Goal: Task Accomplishment & Management: Complete application form

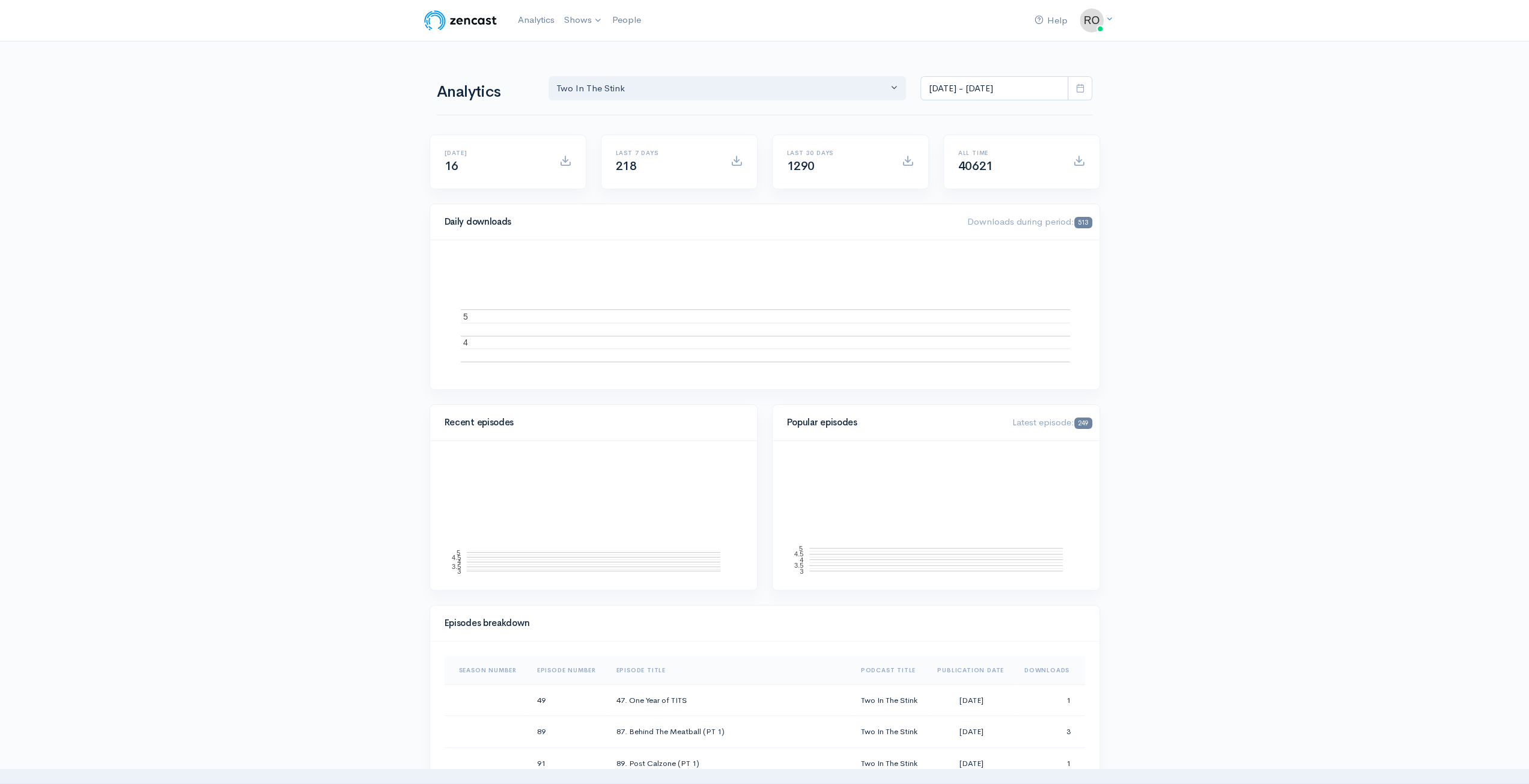
click at [0, 0] on link "Add a new show" at bounding box center [0, 0] width 0 height 0
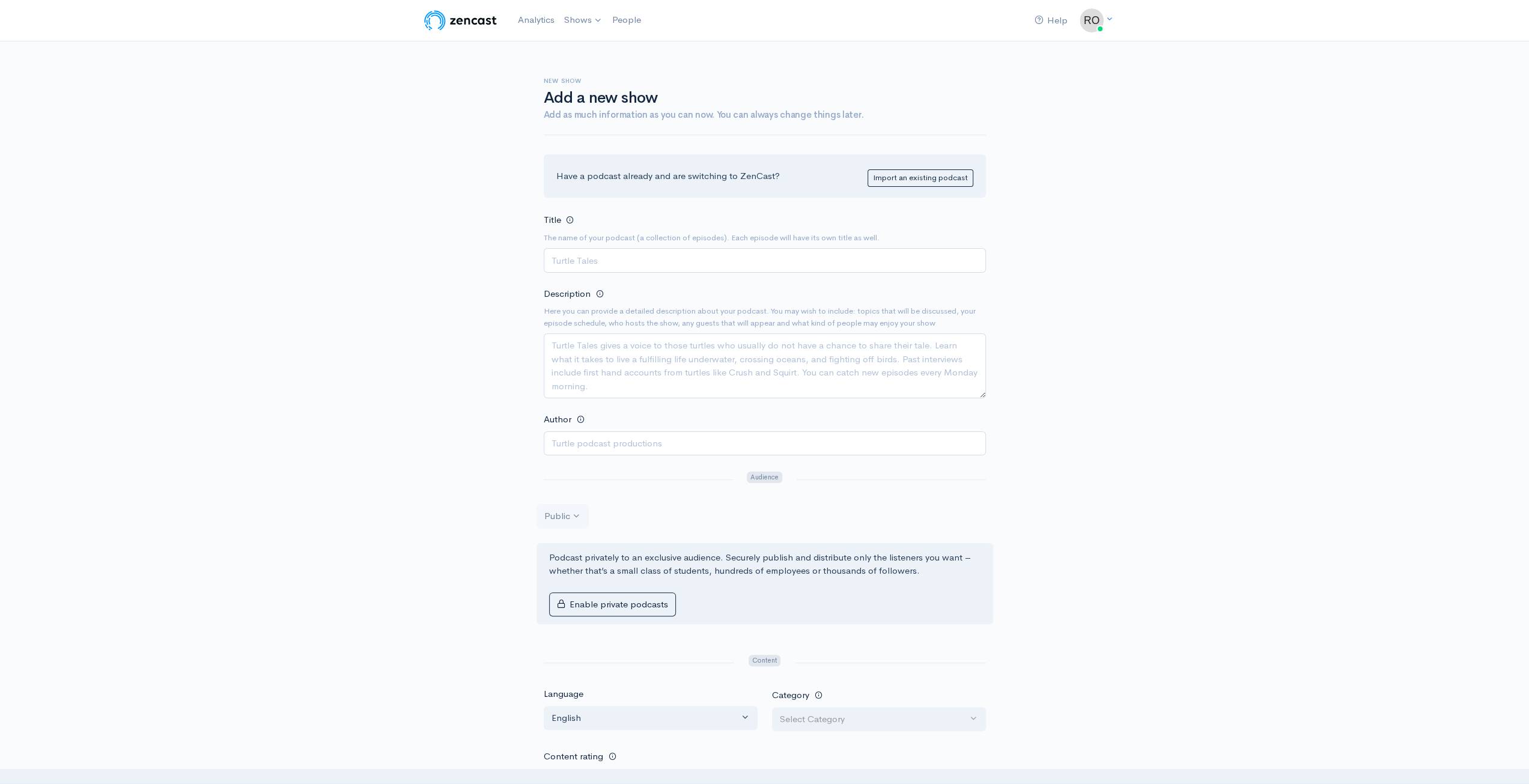
click at [711, 254] on input "Title" at bounding box center [765, 260] width 442 height 25
type input "Still At Home"
click at [714, 365] on textarea "Description" at bounding box center [765, 365] width 442 height 65
click at [845, 370] on textarea "Description" at bounding box center [765, 365] width 442 height 65
type textarea "Join Romy Rosner and listen to stories about still living at home"
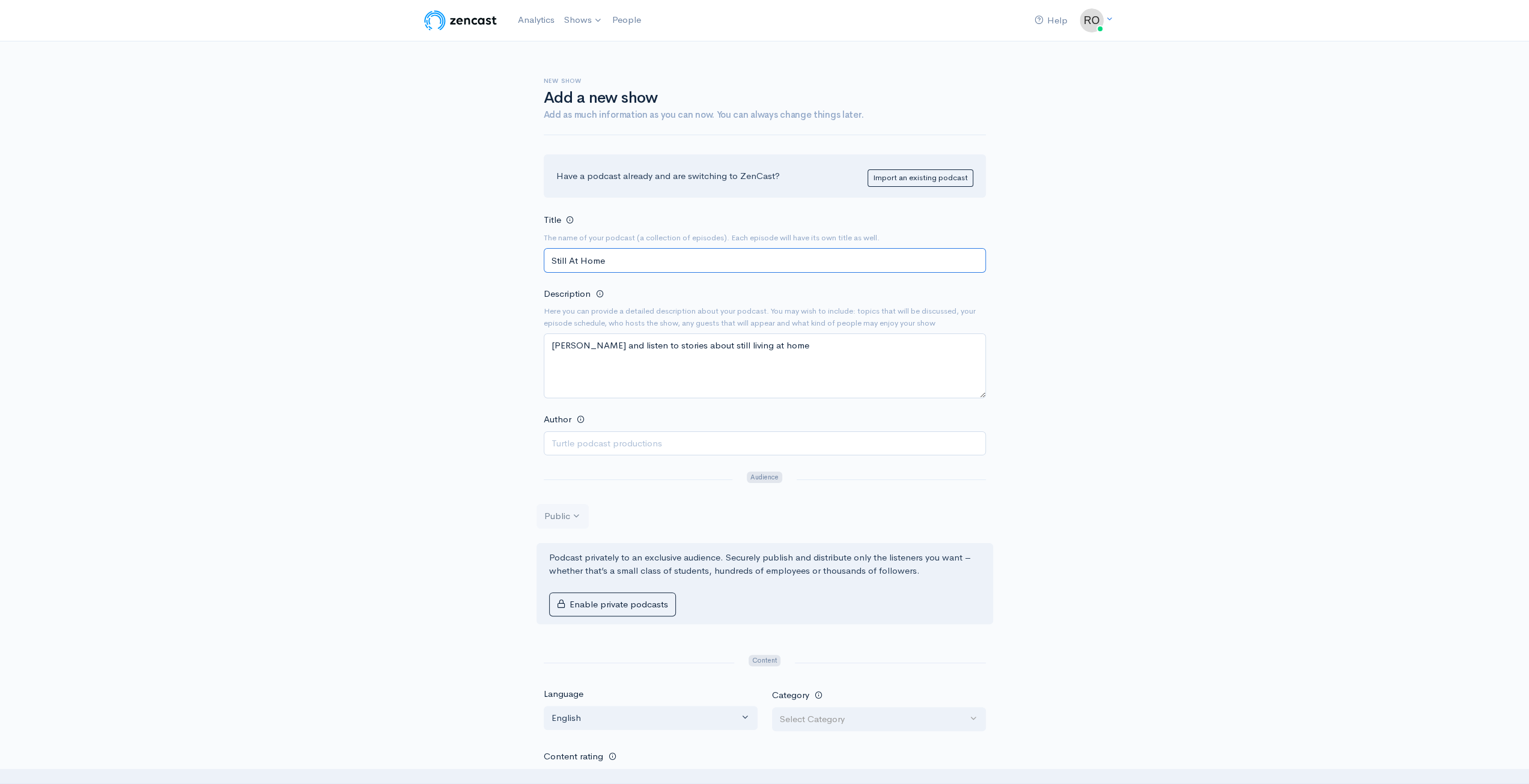
click at [811, 261] on input "Still At Home" at bounding box center [765, 260] width 442 height 25
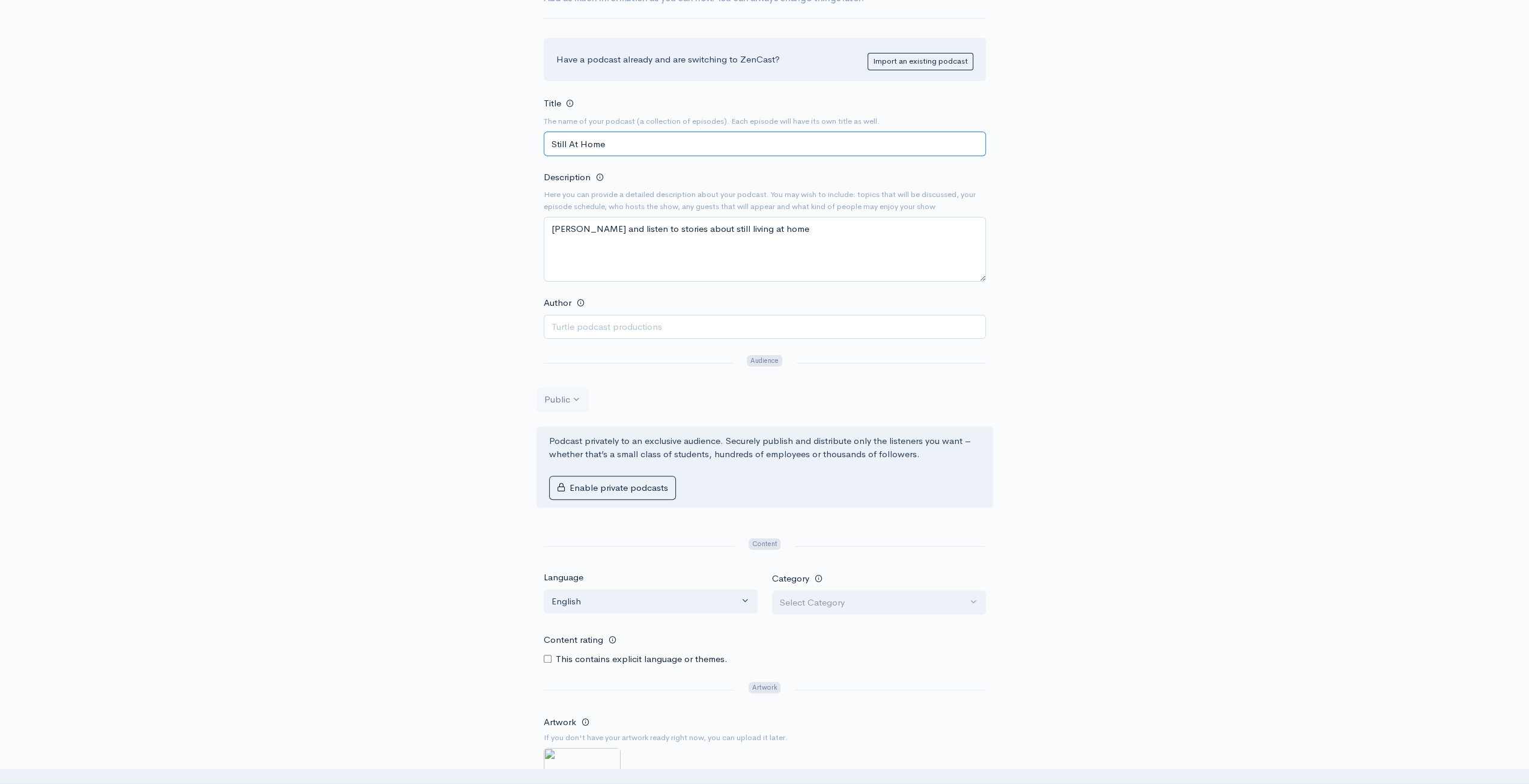
scroll to position [120, 0]
click at [635, 315] on input "Author" at bounding box center [765, 323] width 442 height 25
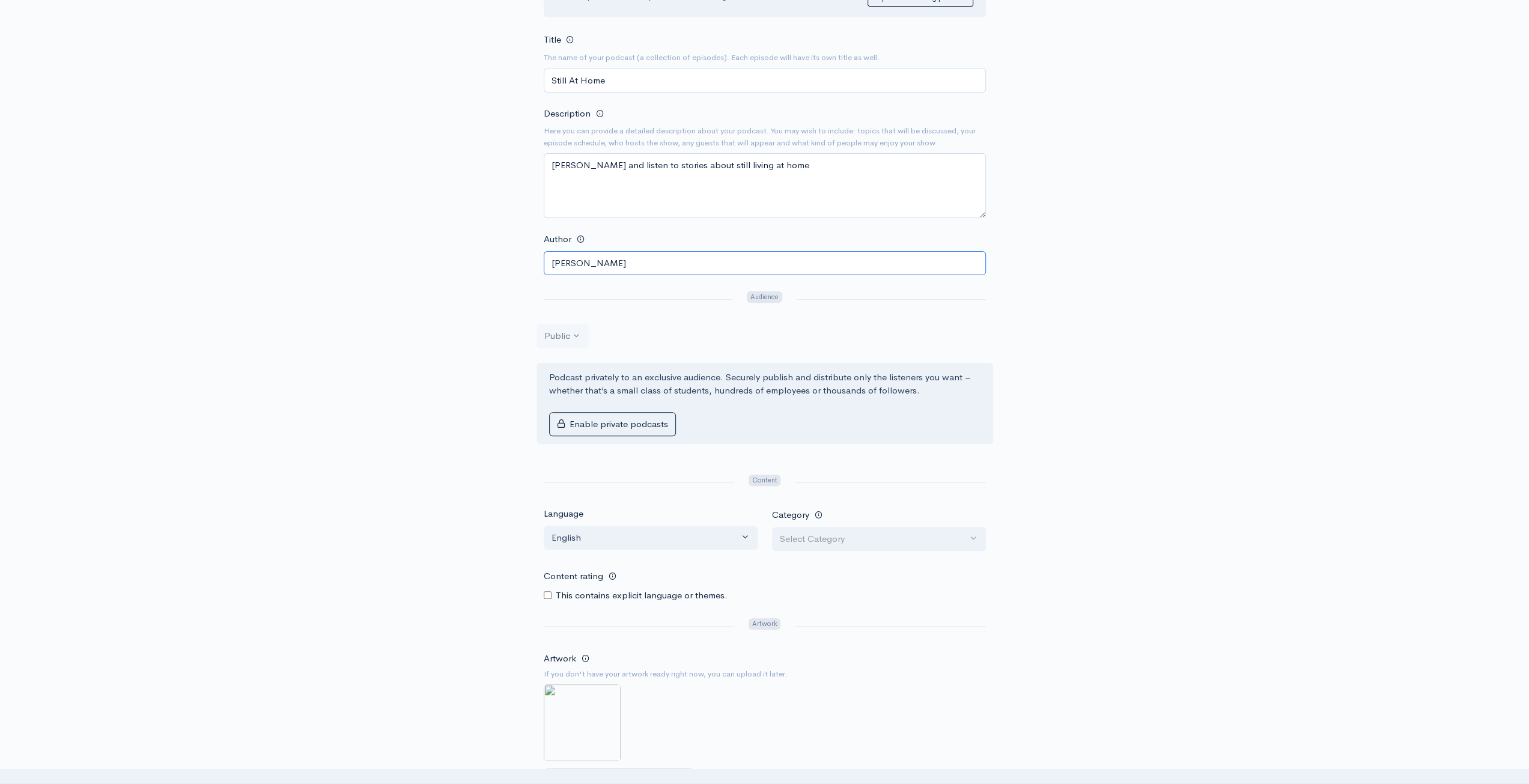
scroll to position [240, 0]
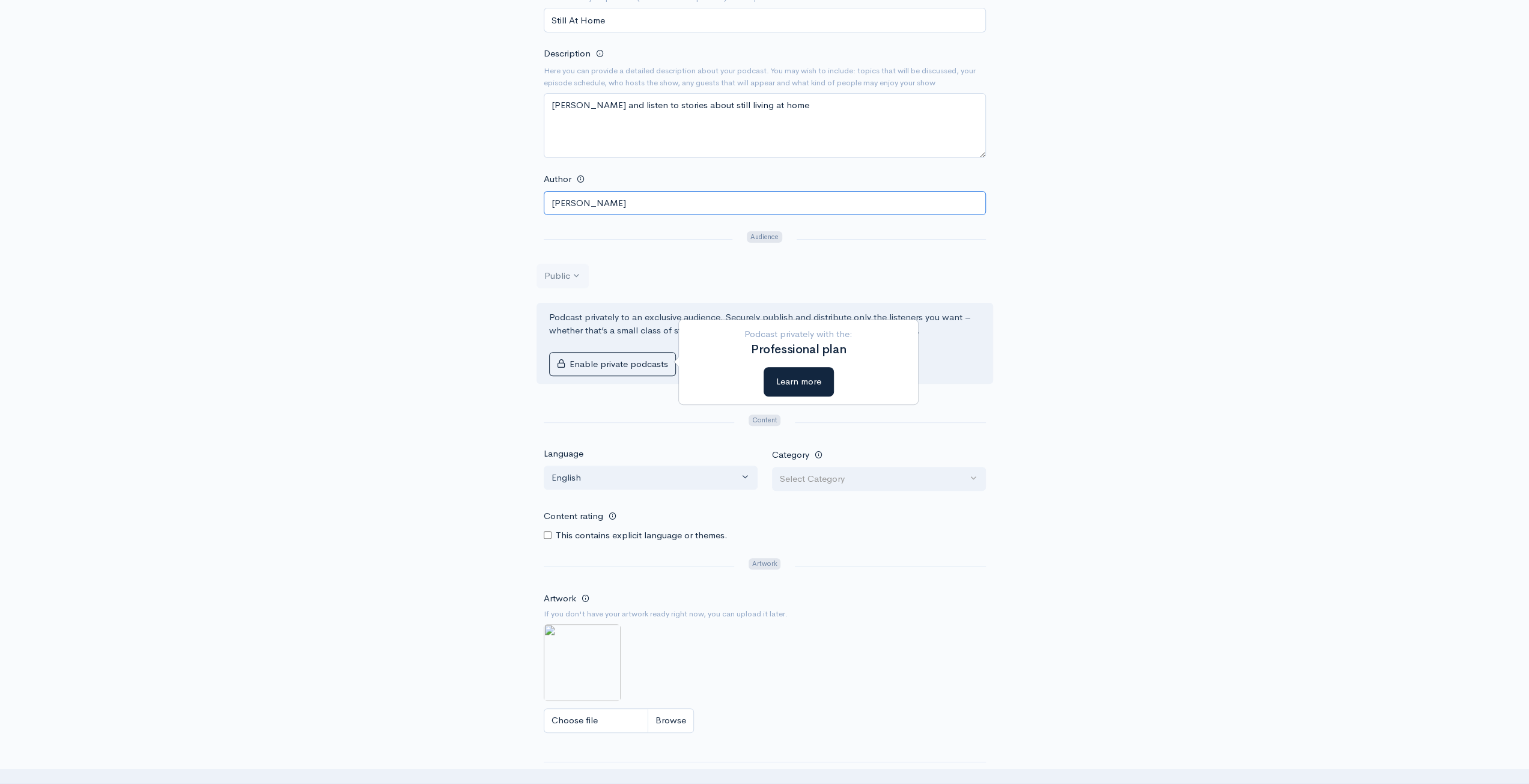
type input "[PERSON_NAME]"
click at [1240, 324] on div "Help Notifications View all Your profile Team settings Default team Current Log…" at bounding box center [764, 291] width 1529 height 1062
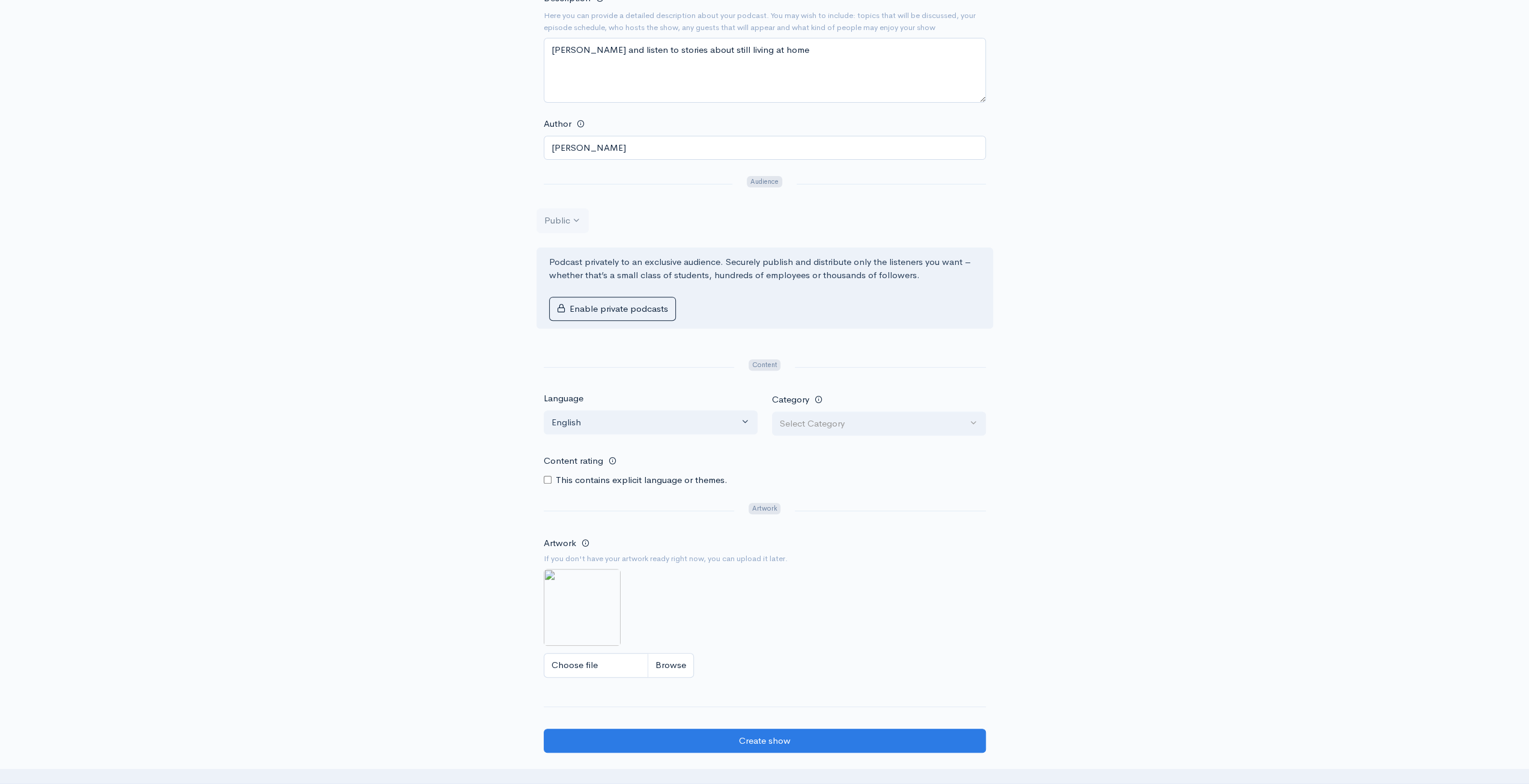
scroll to position [361, 0]
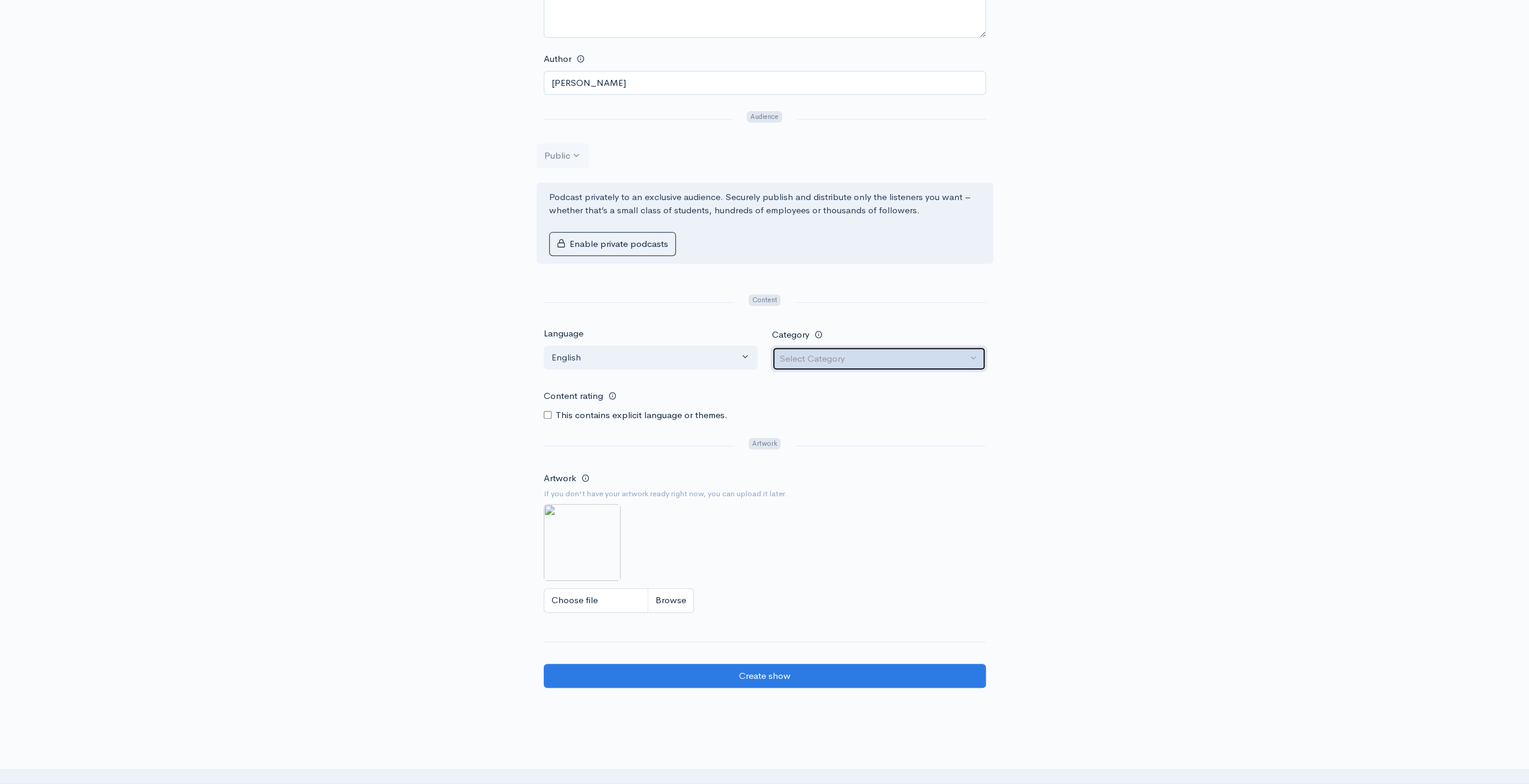
click at [891, 358] on div "Select Category" at bounding box center [873, 358] width 188 height 14
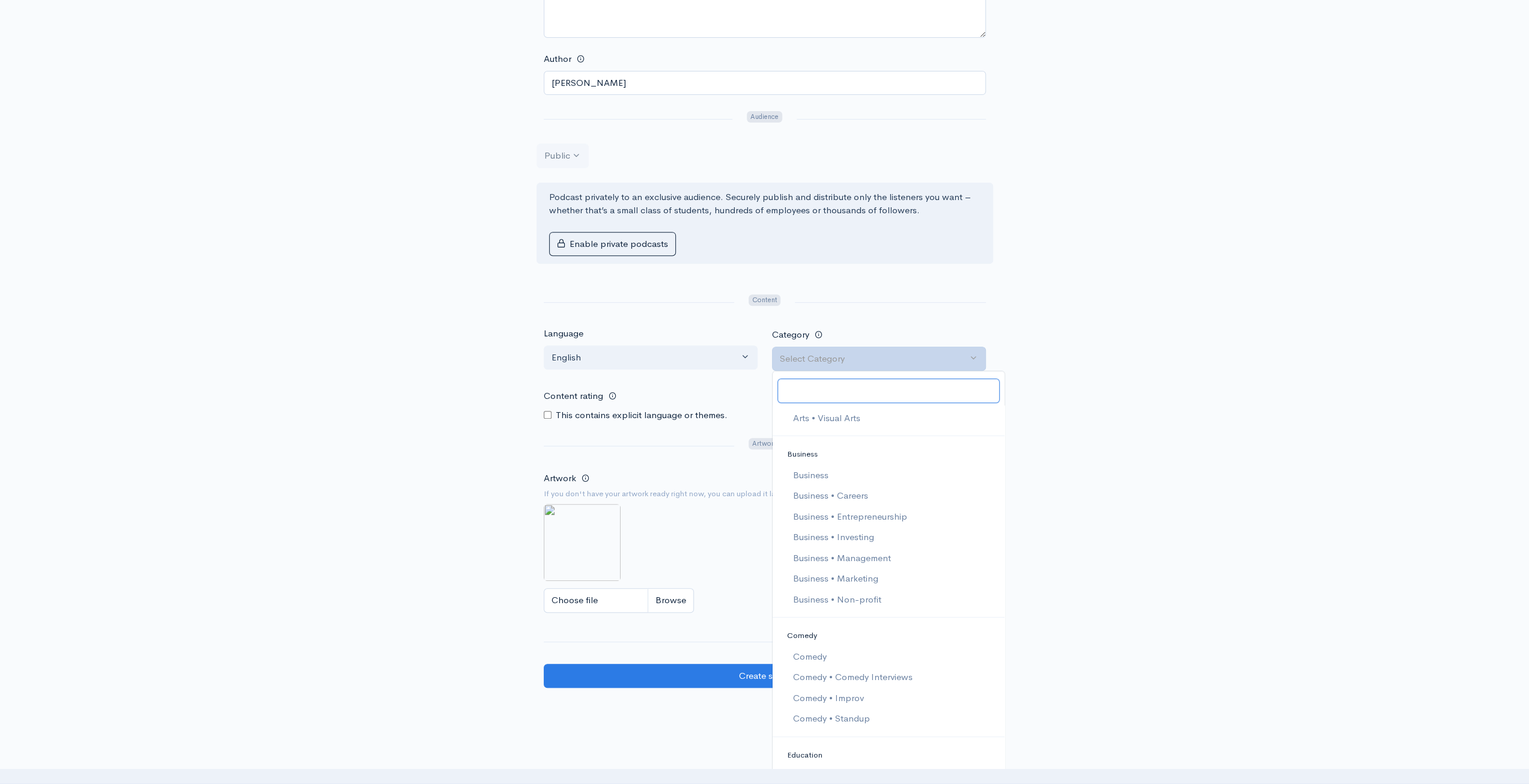
scroll to position [240, 0]
click at [872, 598] on link "Comedy" at bounding box center [889, 604] width 232 height 21
select select "Comedy"
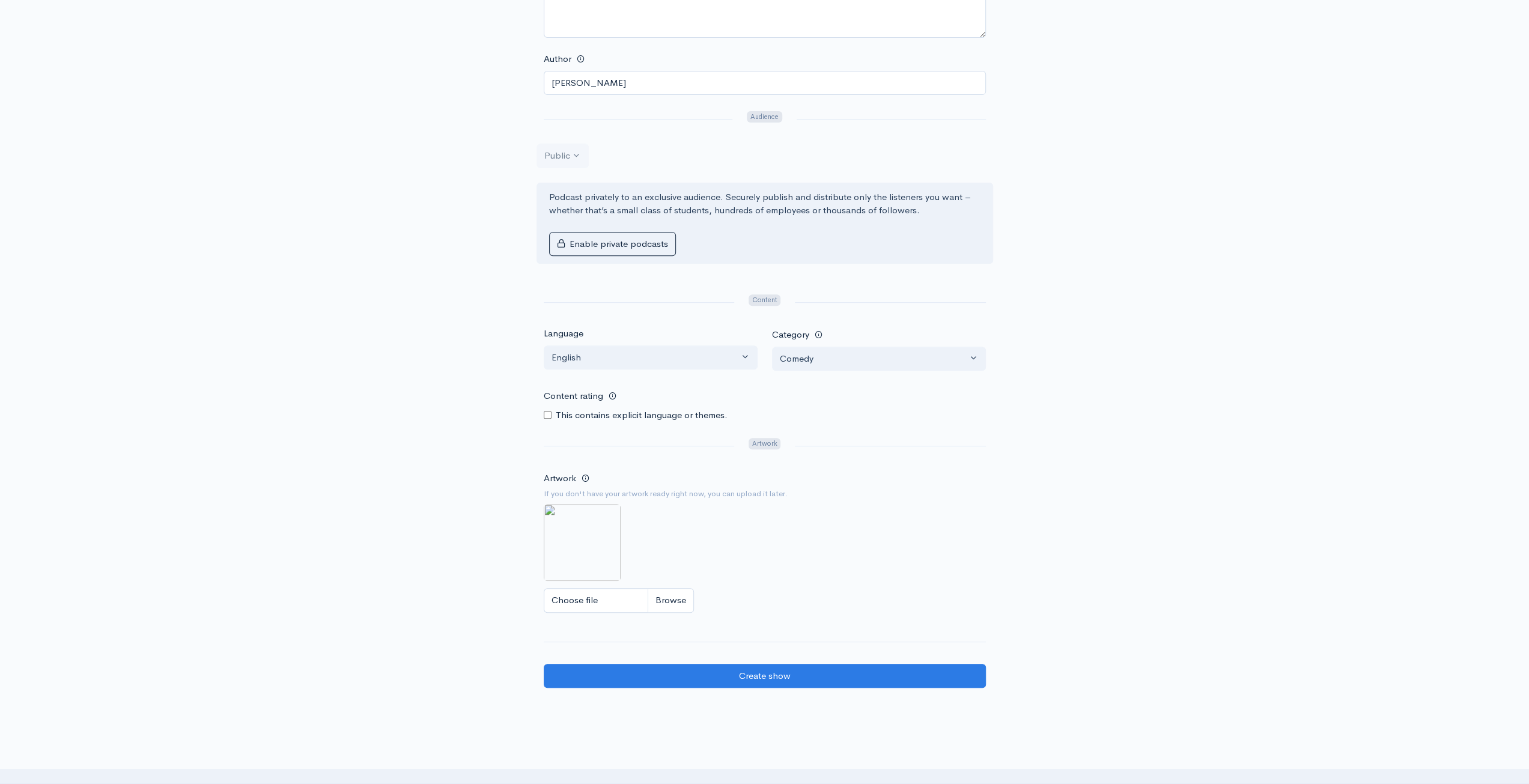
click at [1189, 528] on div "Help Notifications View all Your profile Team settings Default team Current Log…" at bounding box center [764, 170] width 1529 height 1062
click at [575, 408] on label "This contains explicit language or themes." at bounding box center [642, 415] width 172 height 14
click at [546, 414] on input "Content rating" at bounding box center [548, 415] width 8 height 8
checkbox input "true"
click at [590, 599] on input "Choose file" at bounding box center [619, 600] width 150 height 25
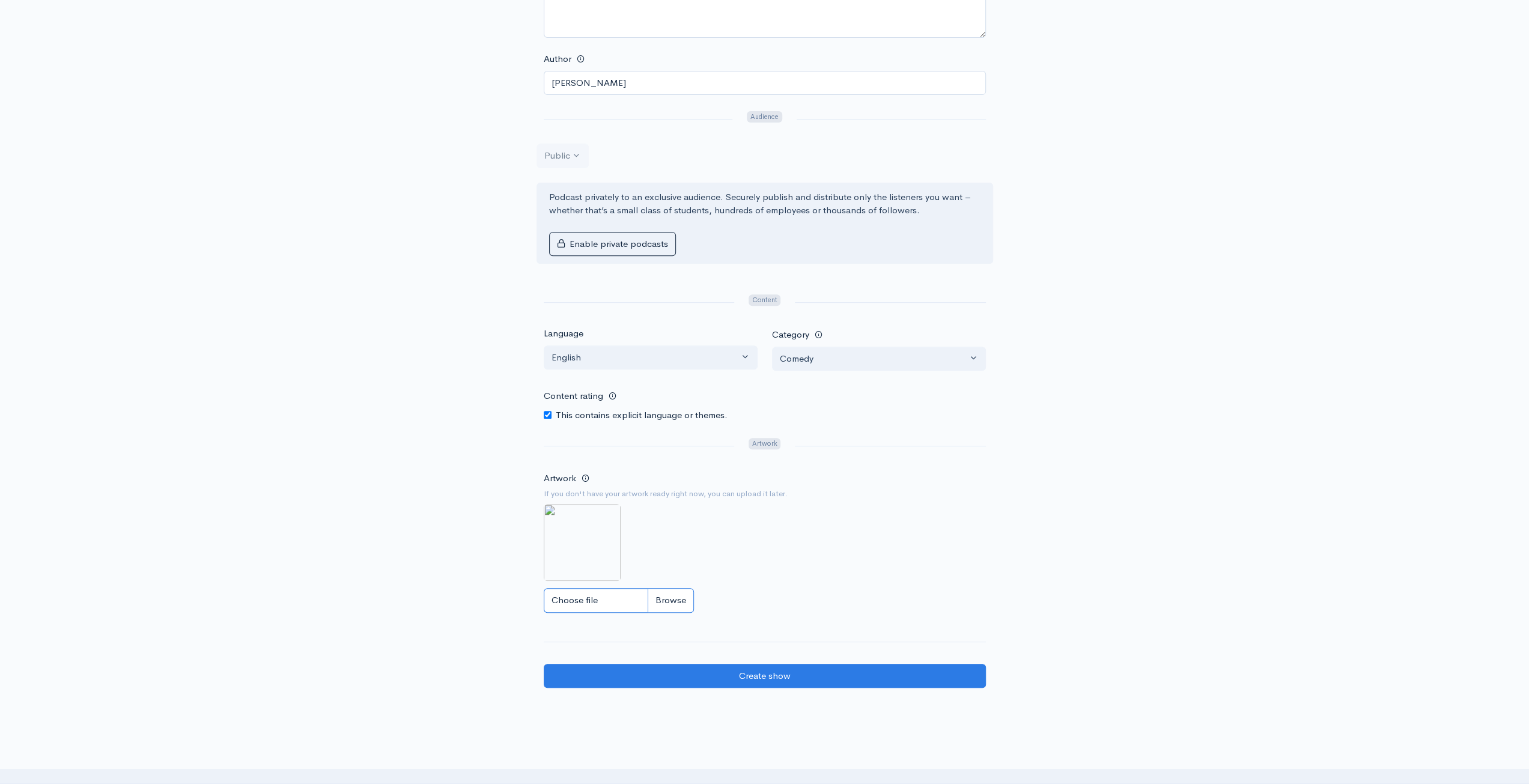
type input "C:\fakepath\youtube logo.png"
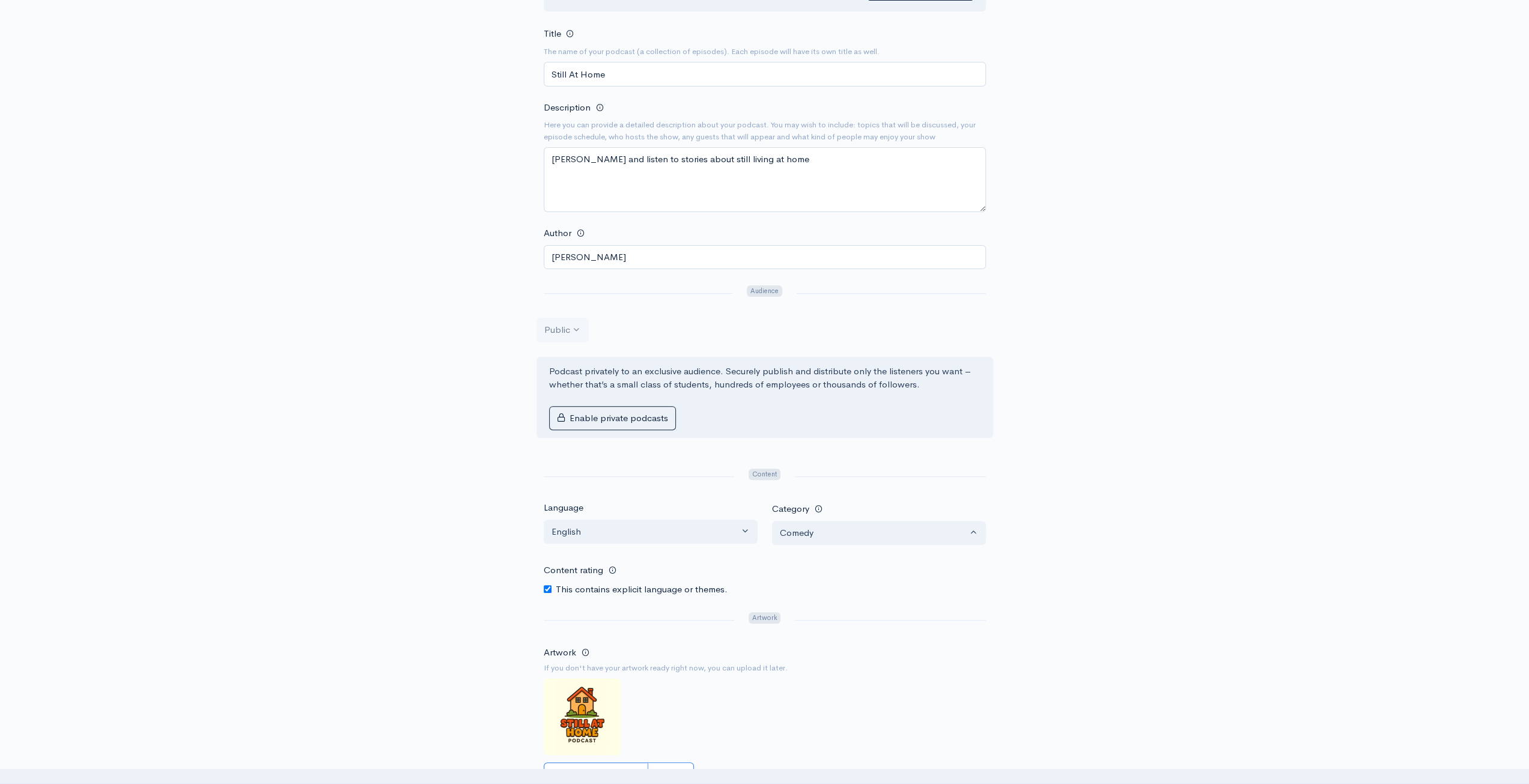
scroll to position [180, 0]
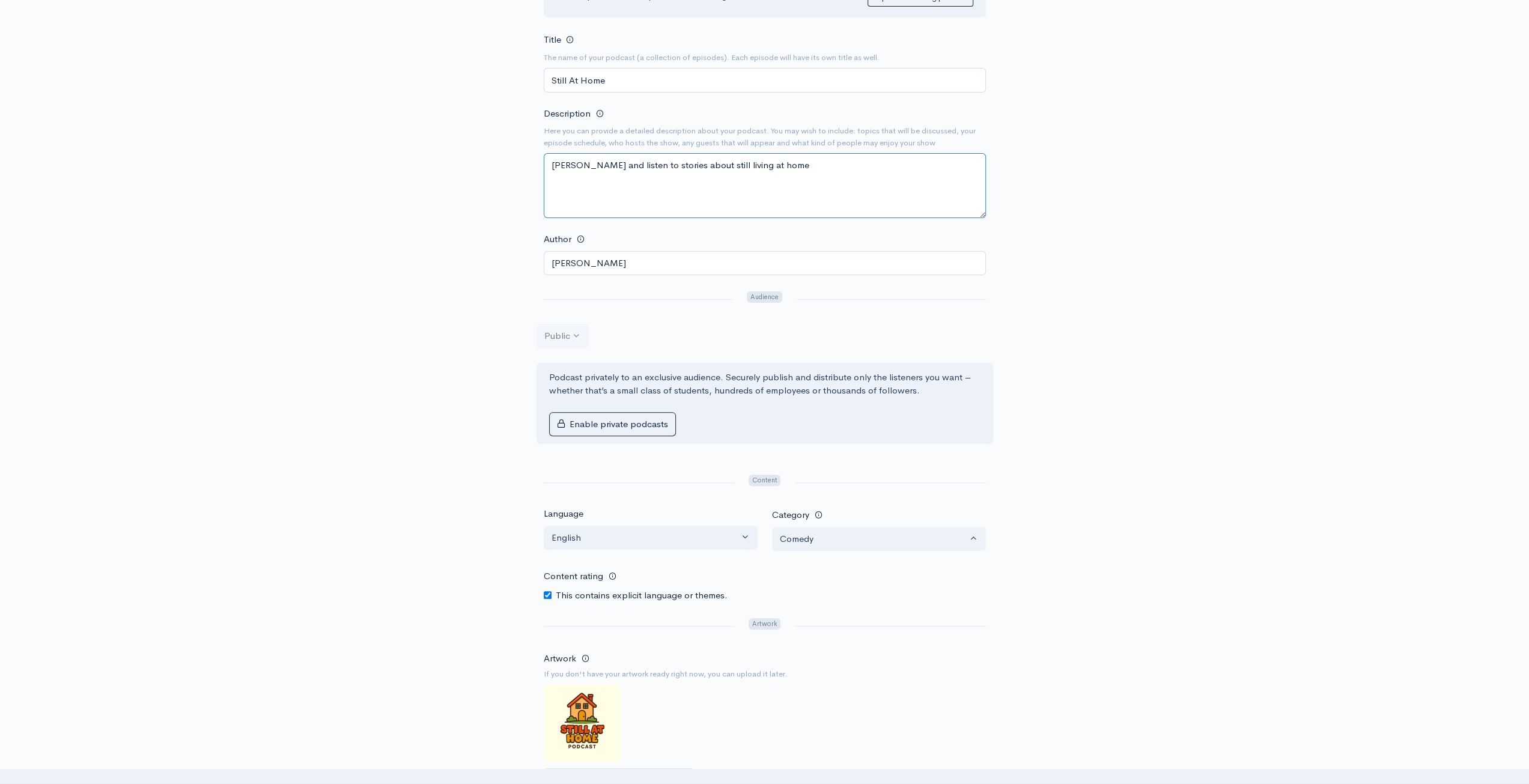
click at [904, 159] on textarea "[PERSON_NAME] and listen to stories about still living at home" at bounding box center [765, 185] width 442 height 65
drag, startPoint x: 899, startPoint y: 158, endPoint x: 802, endPoint y: 156, distance: 97.0
click at [802, 156] on textarea "[PERSON_NAME] and listen to stories about still living at home" at bounding box center [765, 185] width 442 height 65
click at [796, 169] on textarea "[PERSON_NAME] and listen to stories about still living at home" at bounding box center [765, 185] width 442 height 65
click at [572, 165] on textarea "[PERSON_NAME] and listen to stories about still living at home" at bounding box center [765, 185] width 442 height 65
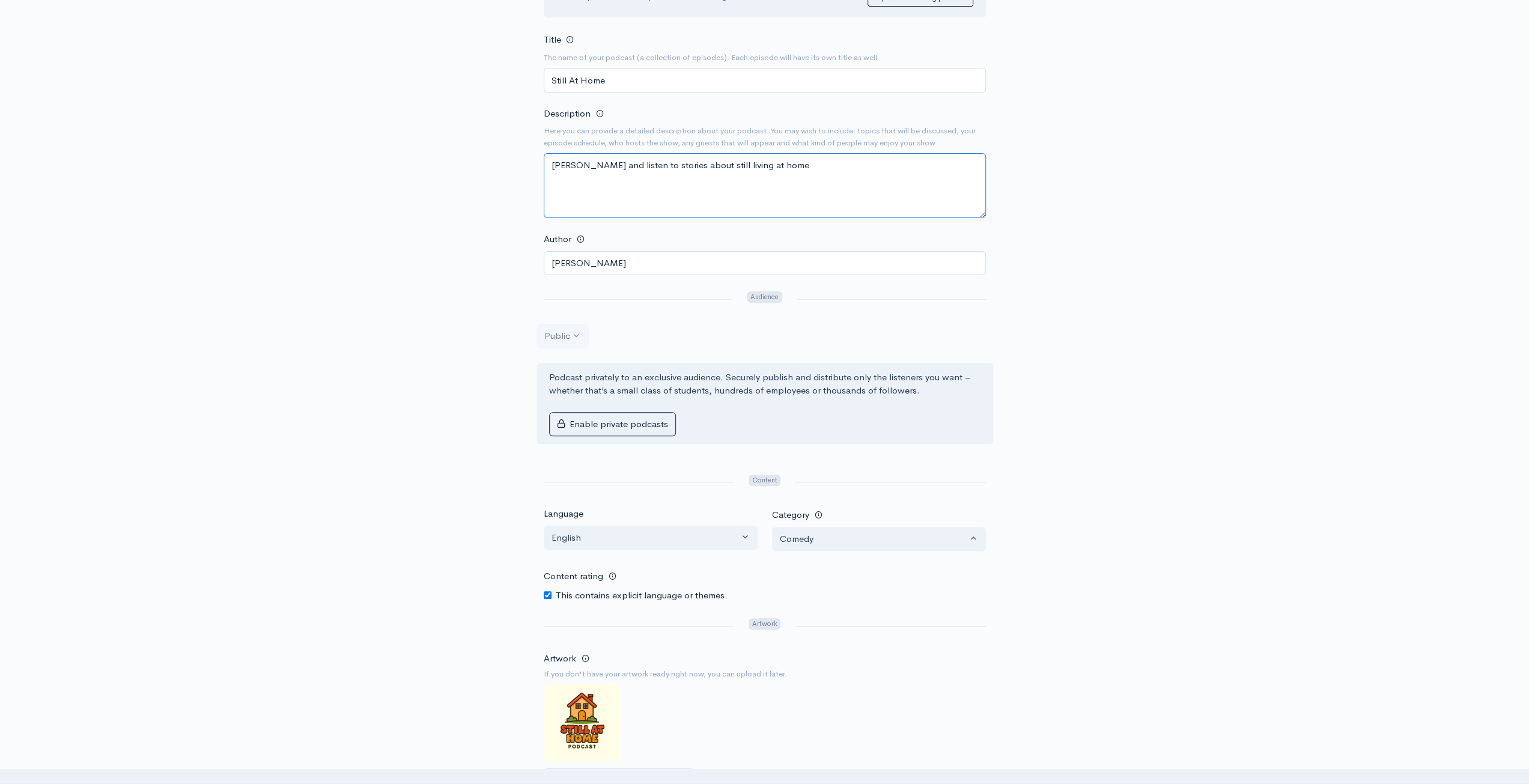
click at [931, 164] on textarea "Join Romy Rosner and listen to stories about still living at home" at bounding box center [765, 185] width 442 height 65
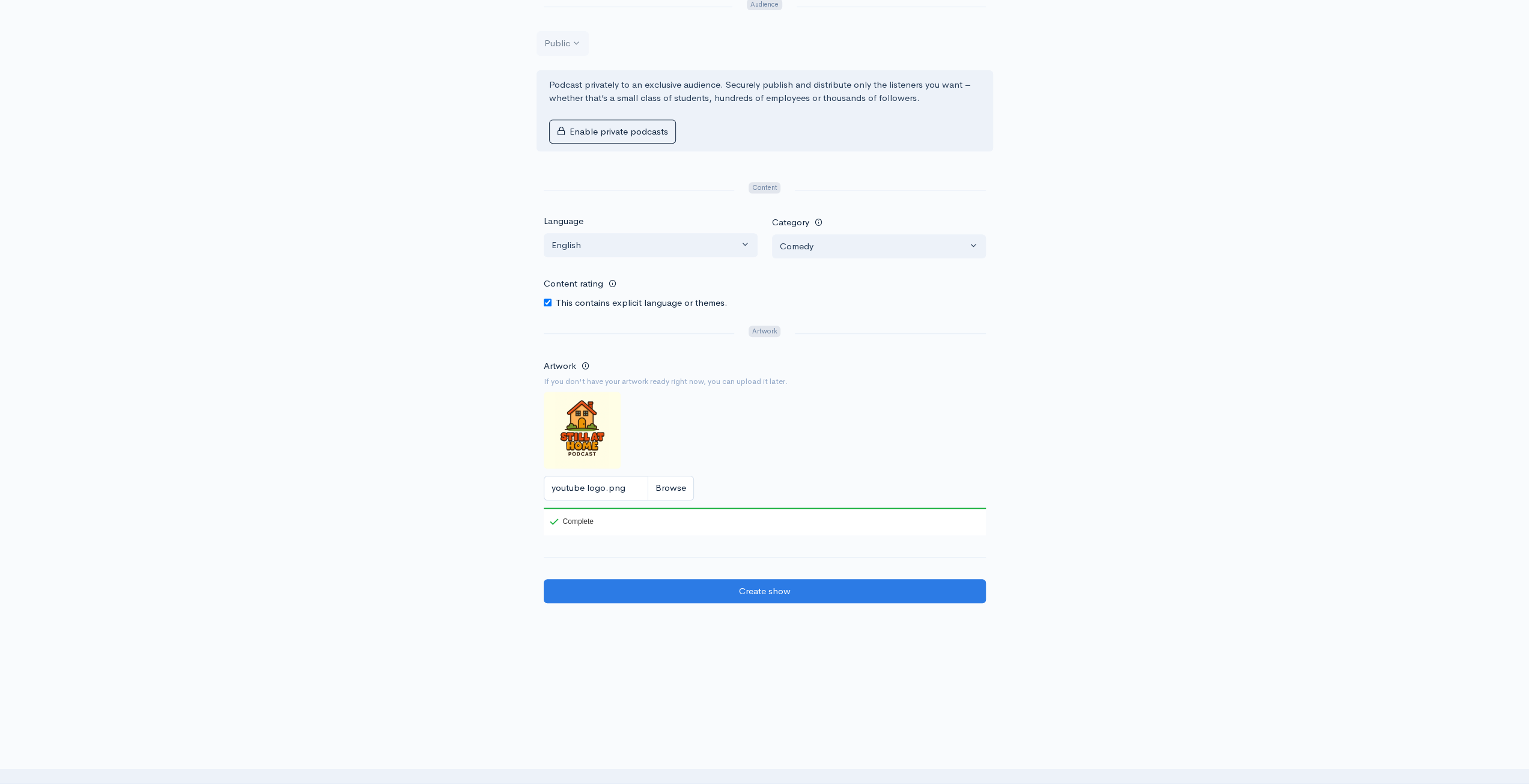
scroll to position [481, 0]
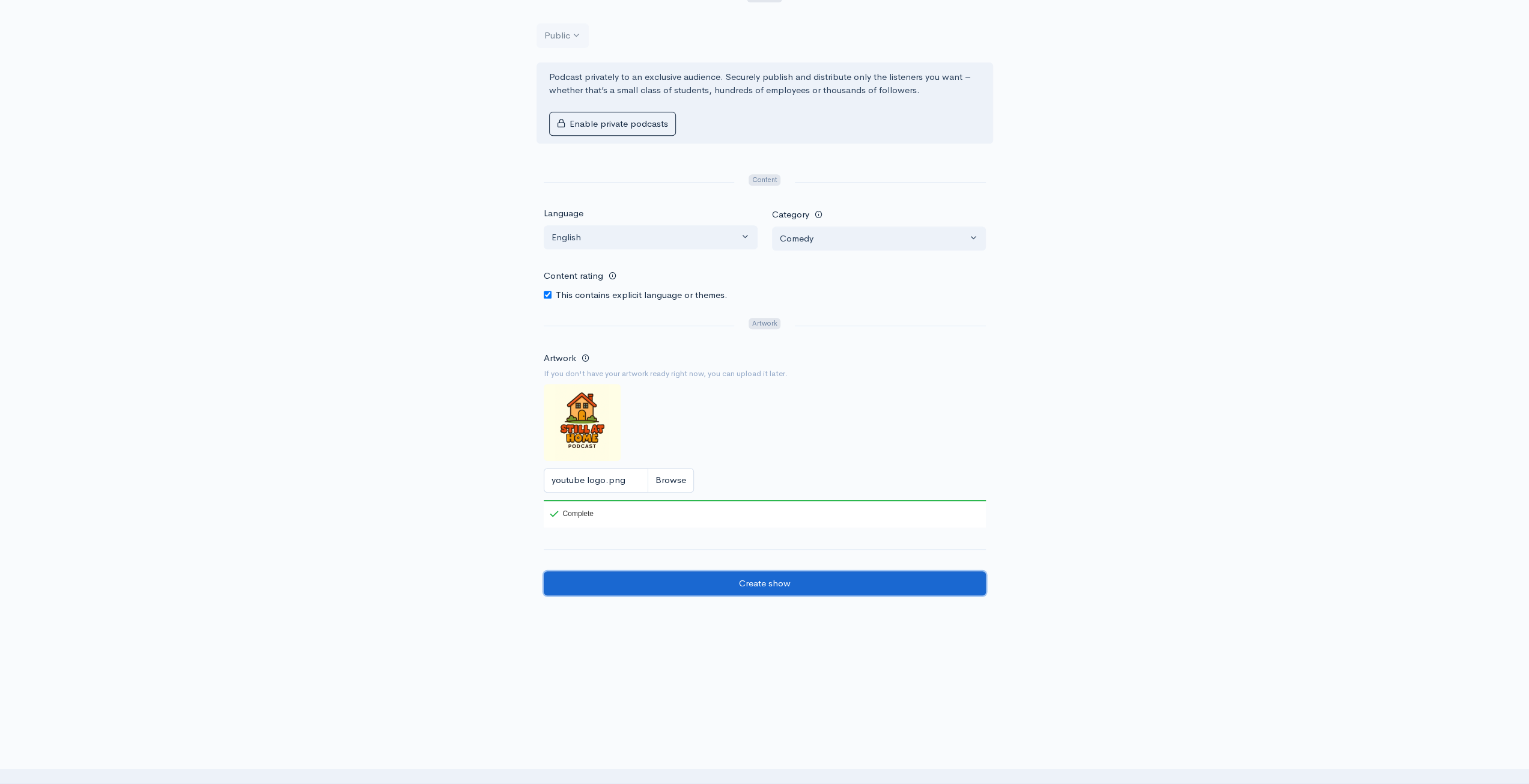
click at [851, 581] on input "Create show" at bounding box center [765, 583] width 442 height 25
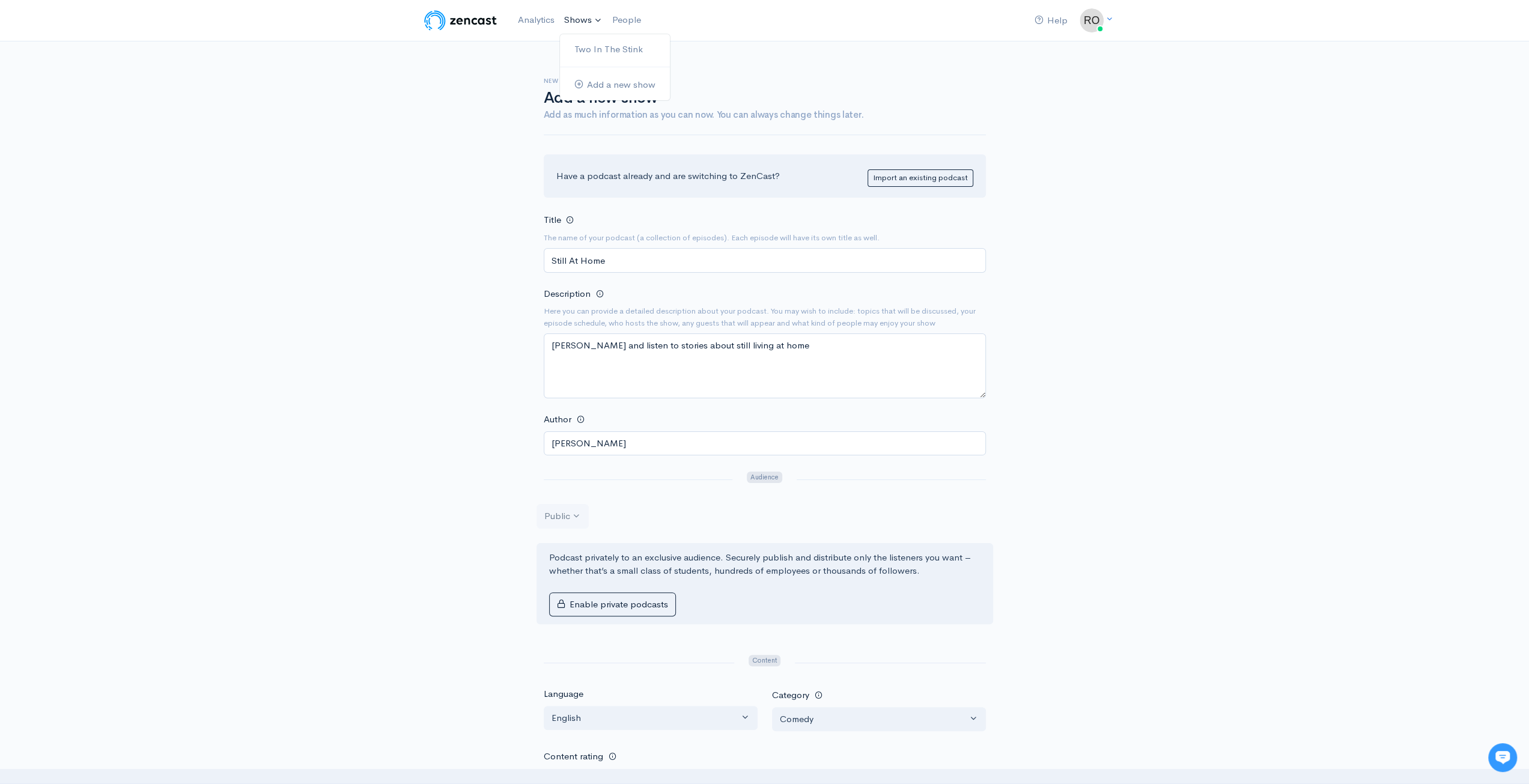
click at [584, 26] on link "Shows" at bounding box center [584, 20] width 48 height 27
click at [1130, 102] on div "Help Notifications View all Your profile Team settings Default team Current Log…" at bounding box center [764, 545] width 1529 height 1090
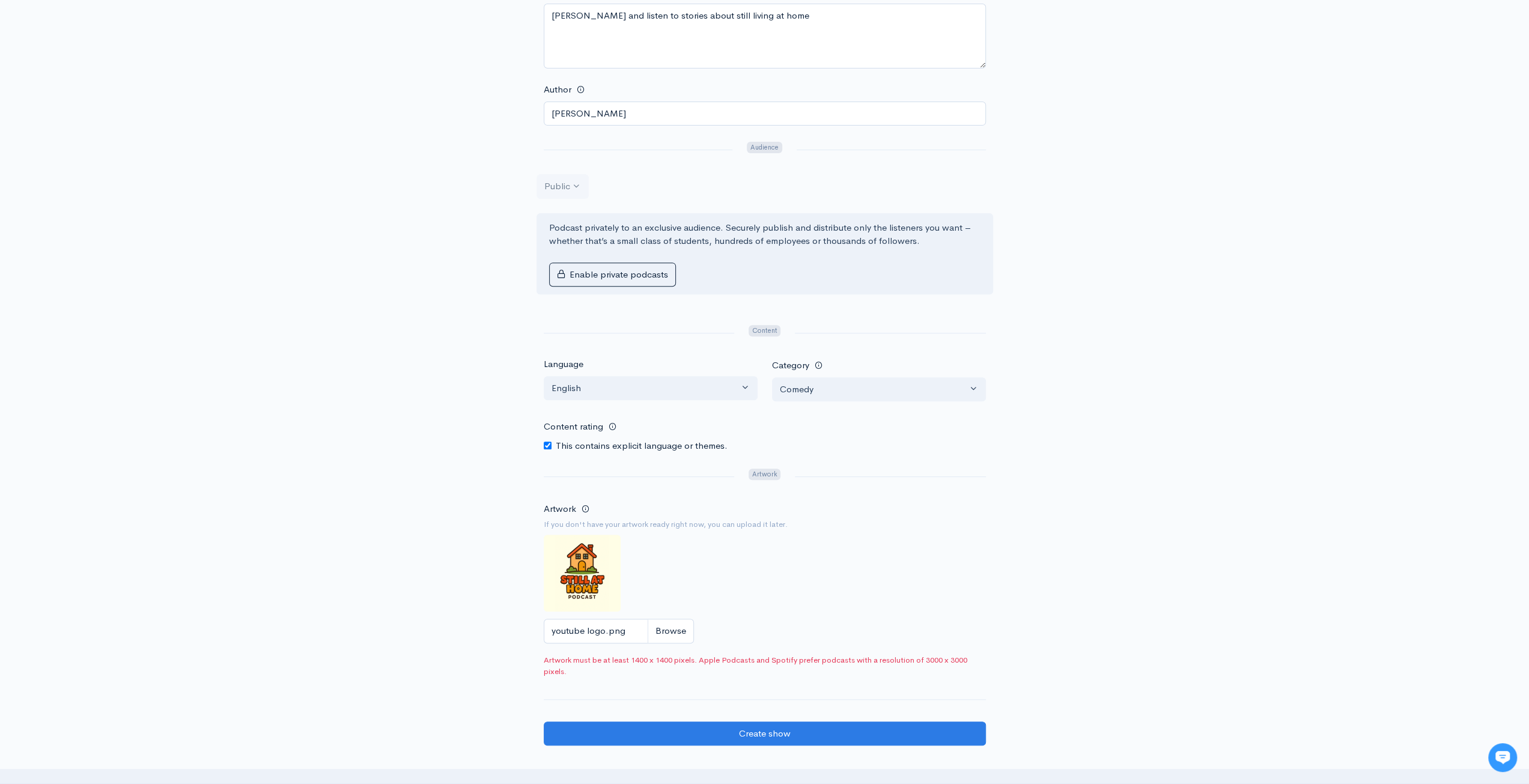
scroll to position [481, 0]
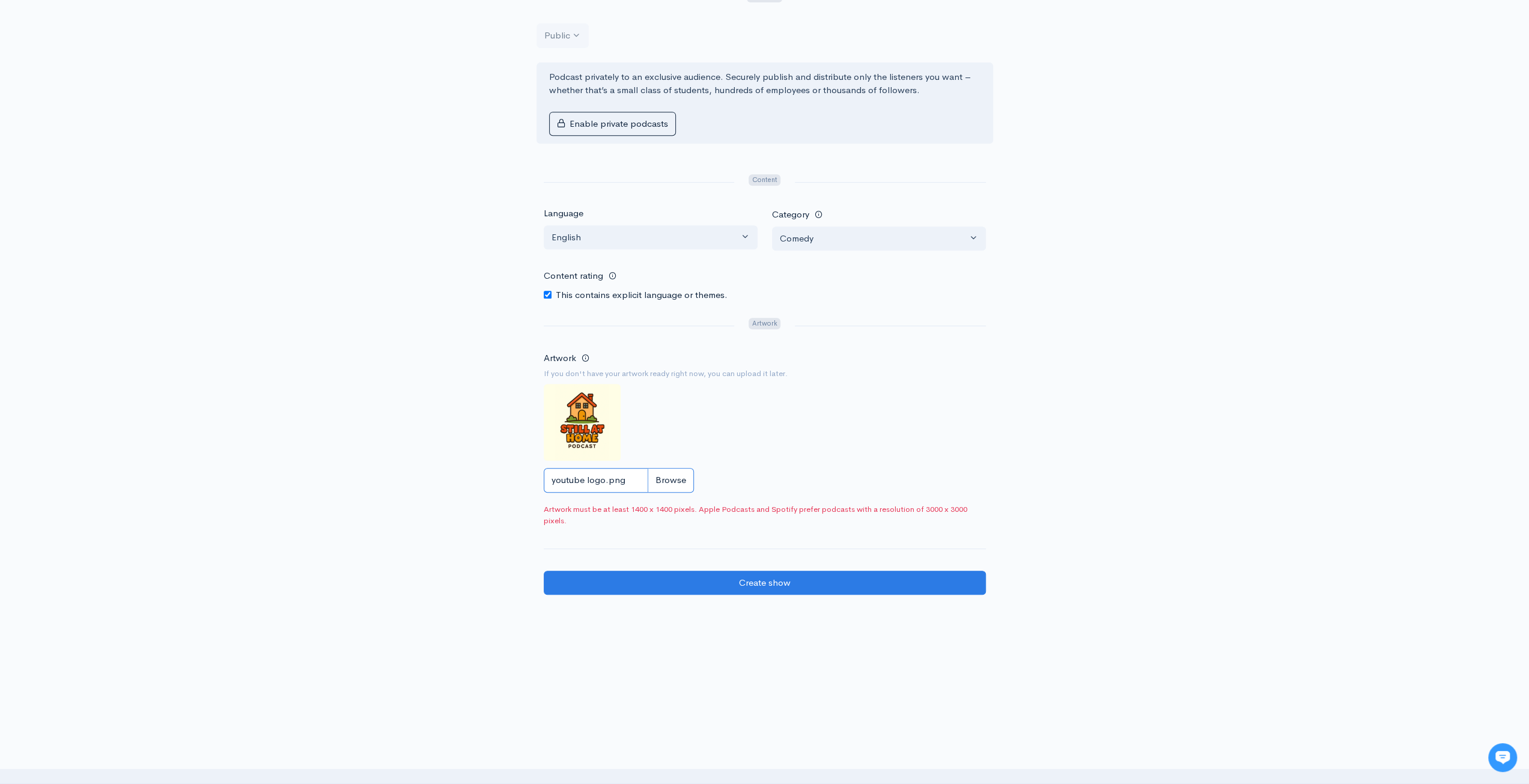
click at [679, 471] on input "youtube logo.png" at bounding box center [619, 480] width 150 height 25
type input "C:\fakepath\banner.png"
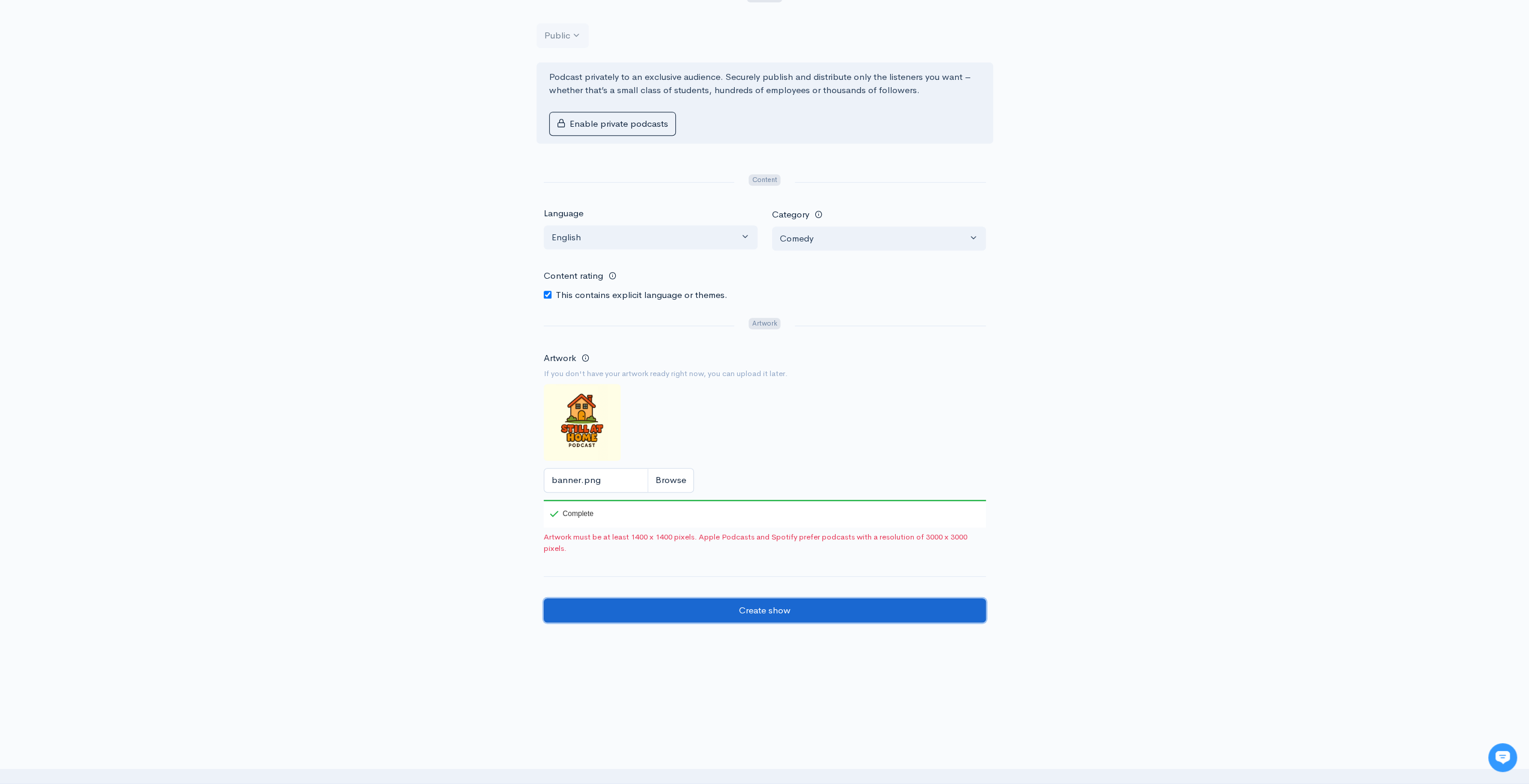
click at [865, 605] on input "Create show" at bounding box center [765, 610] width 442 height 25
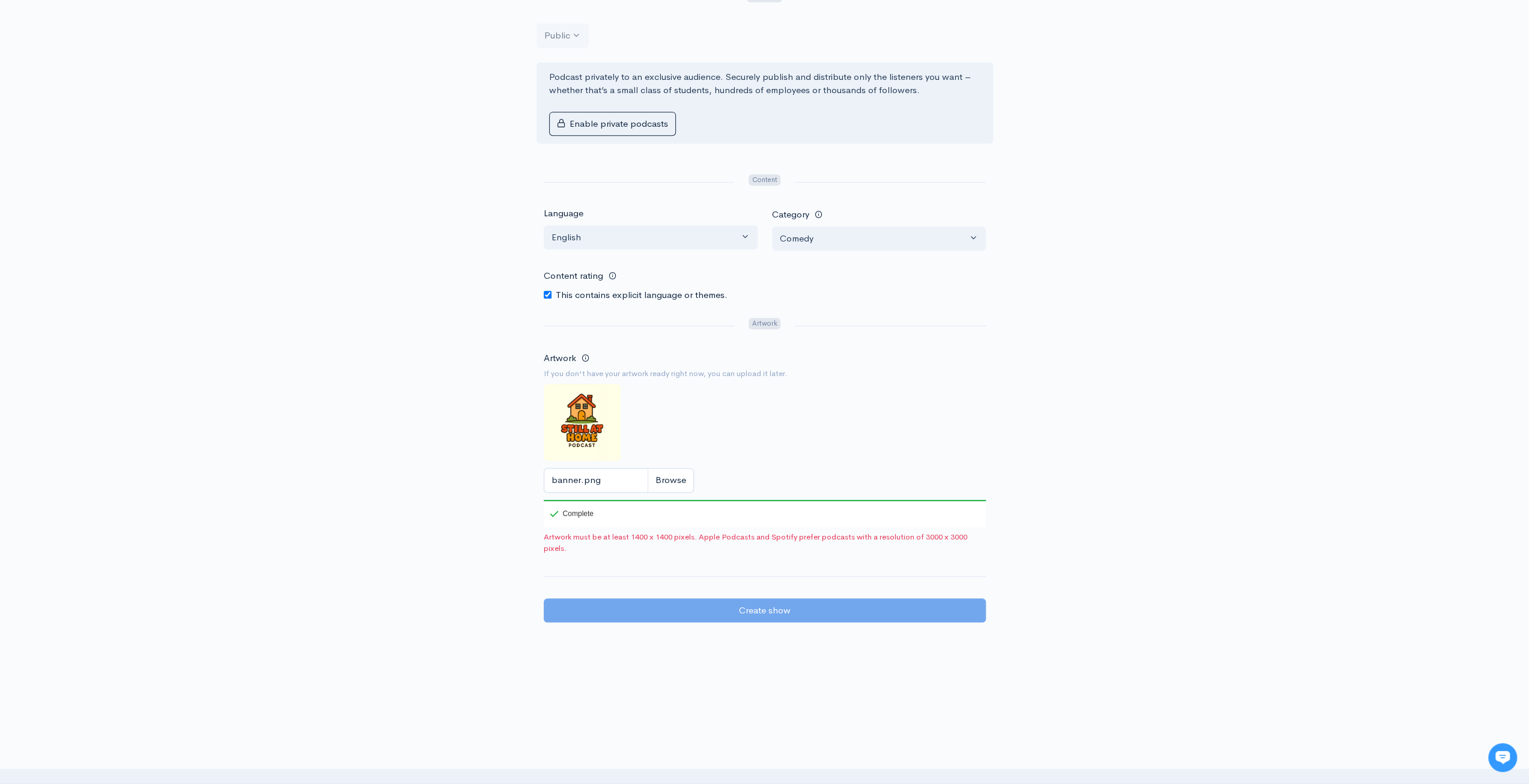
click at [872, 525] on div "Artwork If you don't have your artwork ready right now, you can upload it later…" at bounding box center [765, 452] width 442 height 204
click at [874, 531] on span "Artwork must be at least 1400 x 1400 pixels. Apple Podcasts and Spotify prefer …" at bounding box center [765, 543] width 442 height 24
click at [763, 540] on span "Artwork must be at least 1400 x 1400 pixels. Apple Podcasts and Spotify prefer …" at bounding box center [765, 543] width 442 height 24
click at [756, 531] on span "Artwork must be at least 1400 x 1400 pixels. Apple Podcasts and Spotify prefer …" at bounding box center [765, 543] width 442 height 24
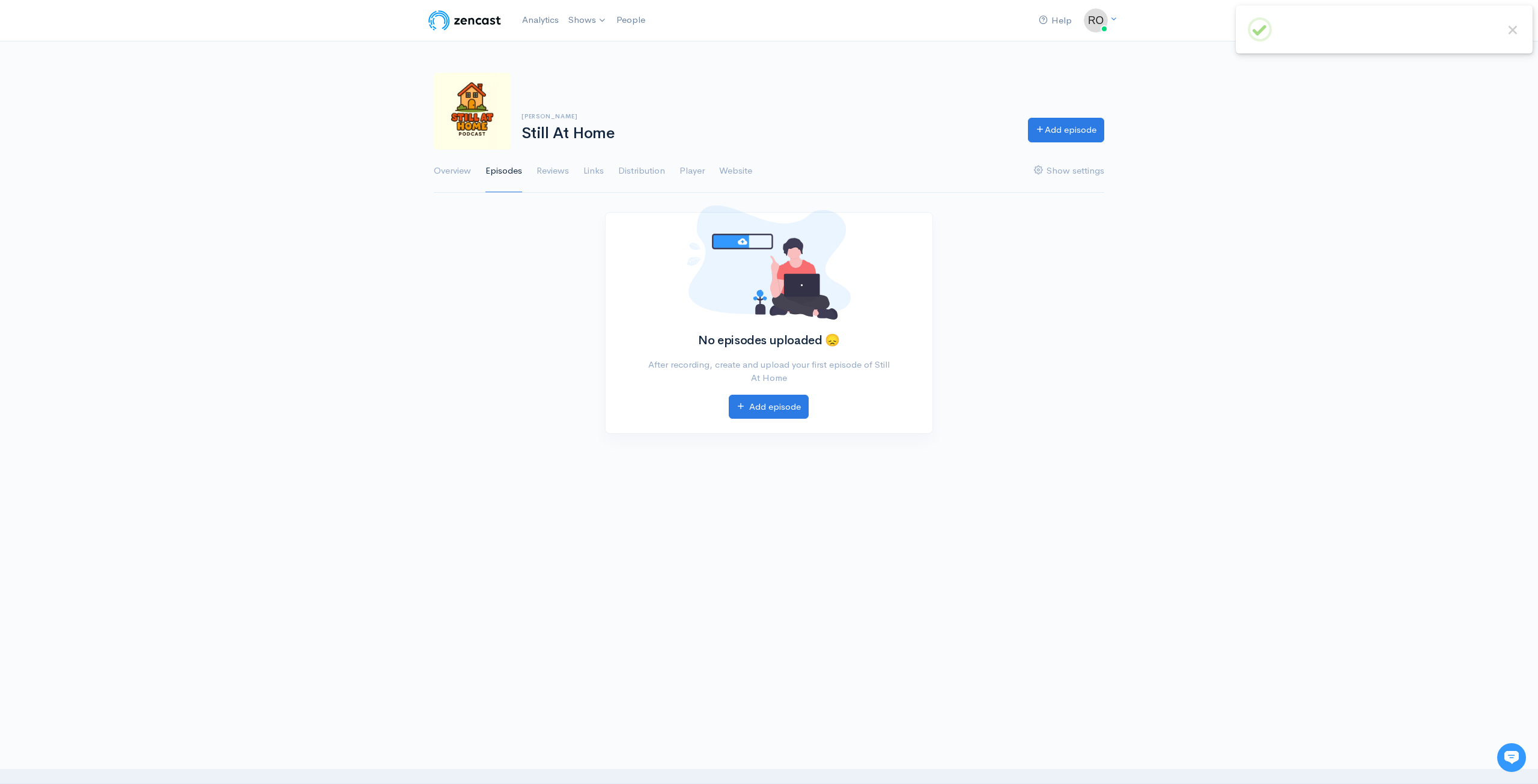
click at [758, 84] on div "Romy Rosner Still At Home Add episode" at bounding box center [769, 111] width 685 height 77
click at [805, 106] on div "Romy Rosner Still At Home Add episode" at bounding box center [769, 111] width 685 height 77
click at [651, 174] on link "Distribution" at bounding box center [641, 170] width 47 height 43
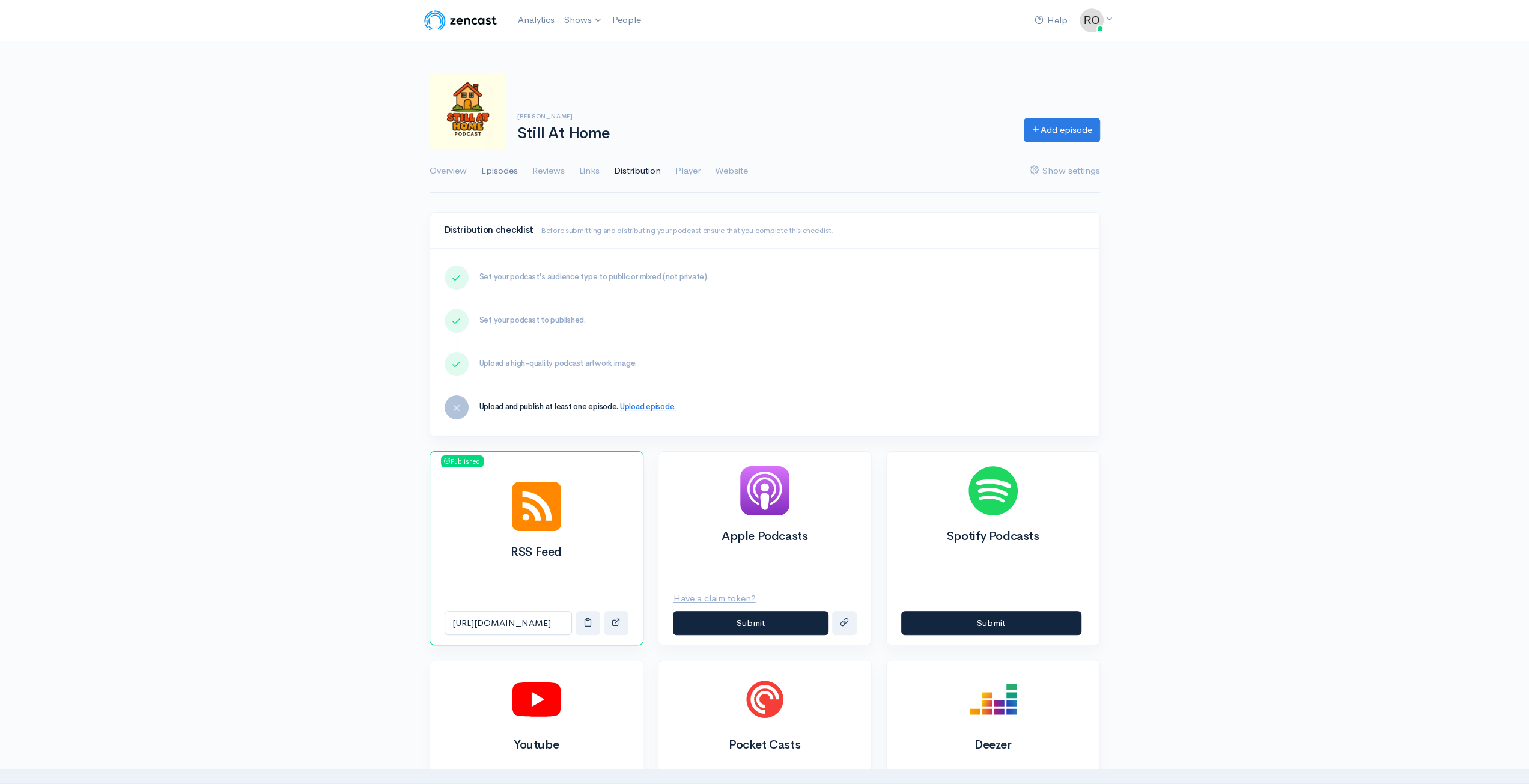
click at [504, 161] on link "Episodes" at bounding box center [499, 170] width 37 height 43
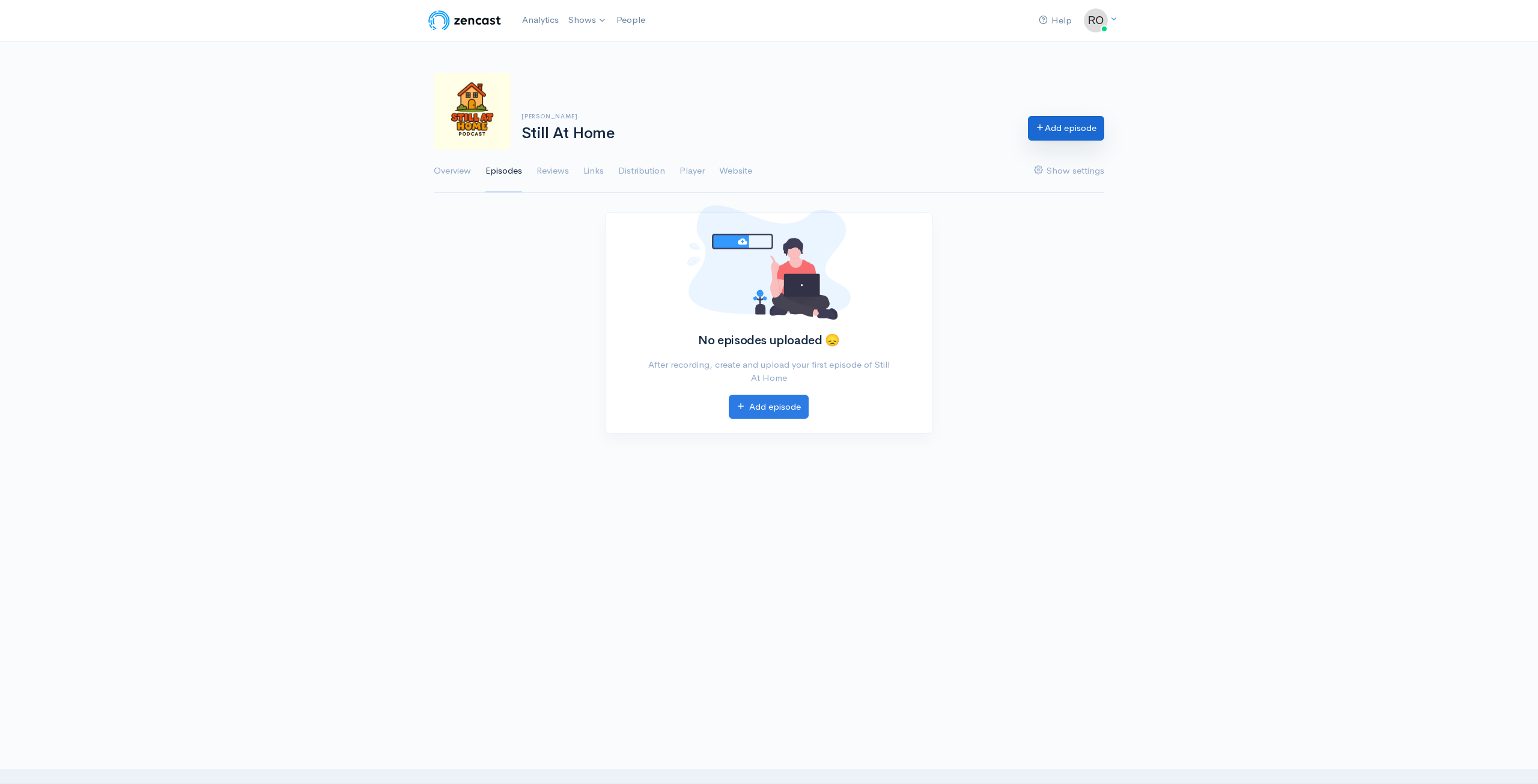
click at [1075, 123] on link "Add episode" at bounding box center [1065, 128] width 76 height 25
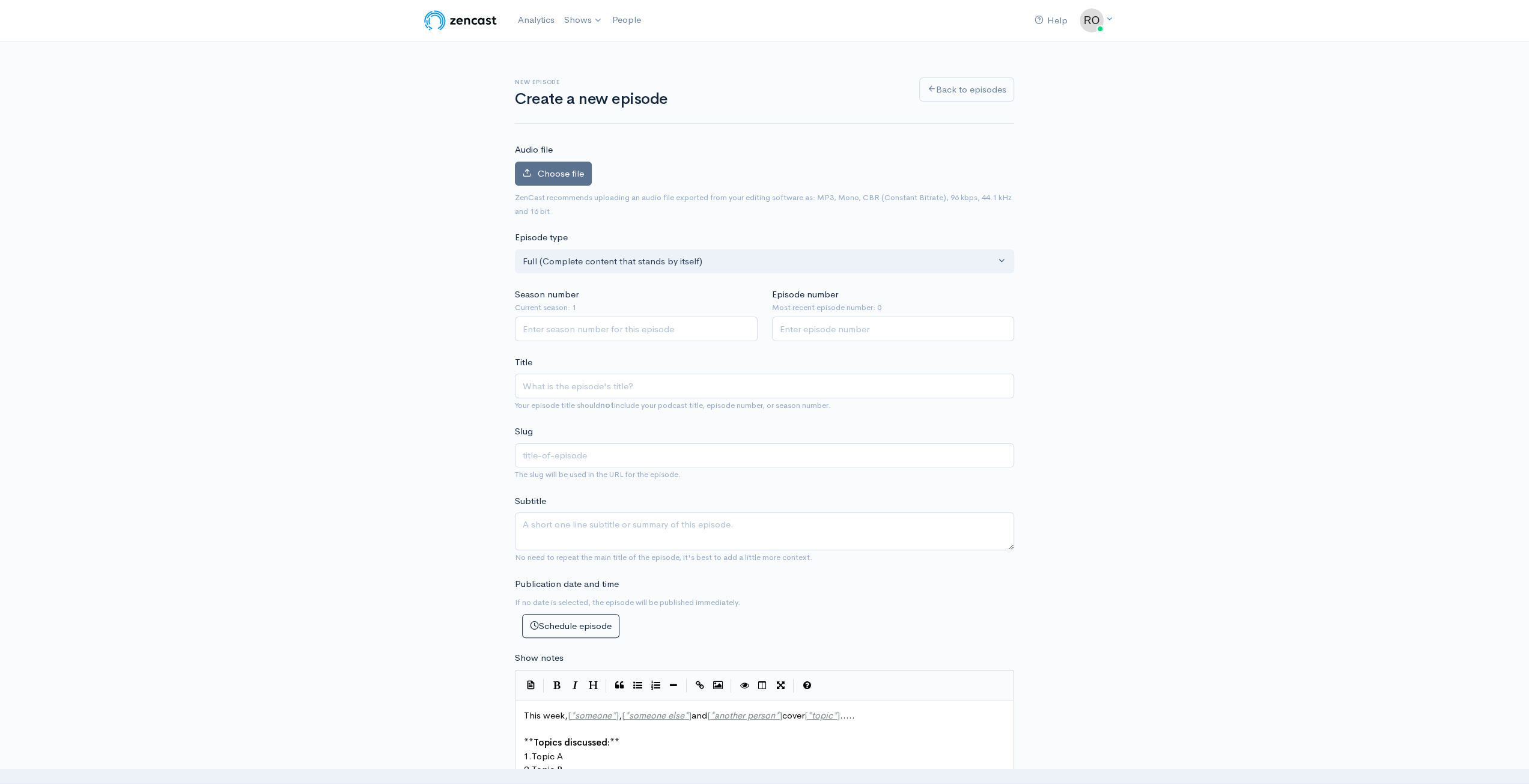
click at [559, 177] on span "Choose file" at bounding box center [561, 173] width 47 height 11
click at [0, 0] on input "Choose file" at bounding box center [0, 0] width 0 height 0
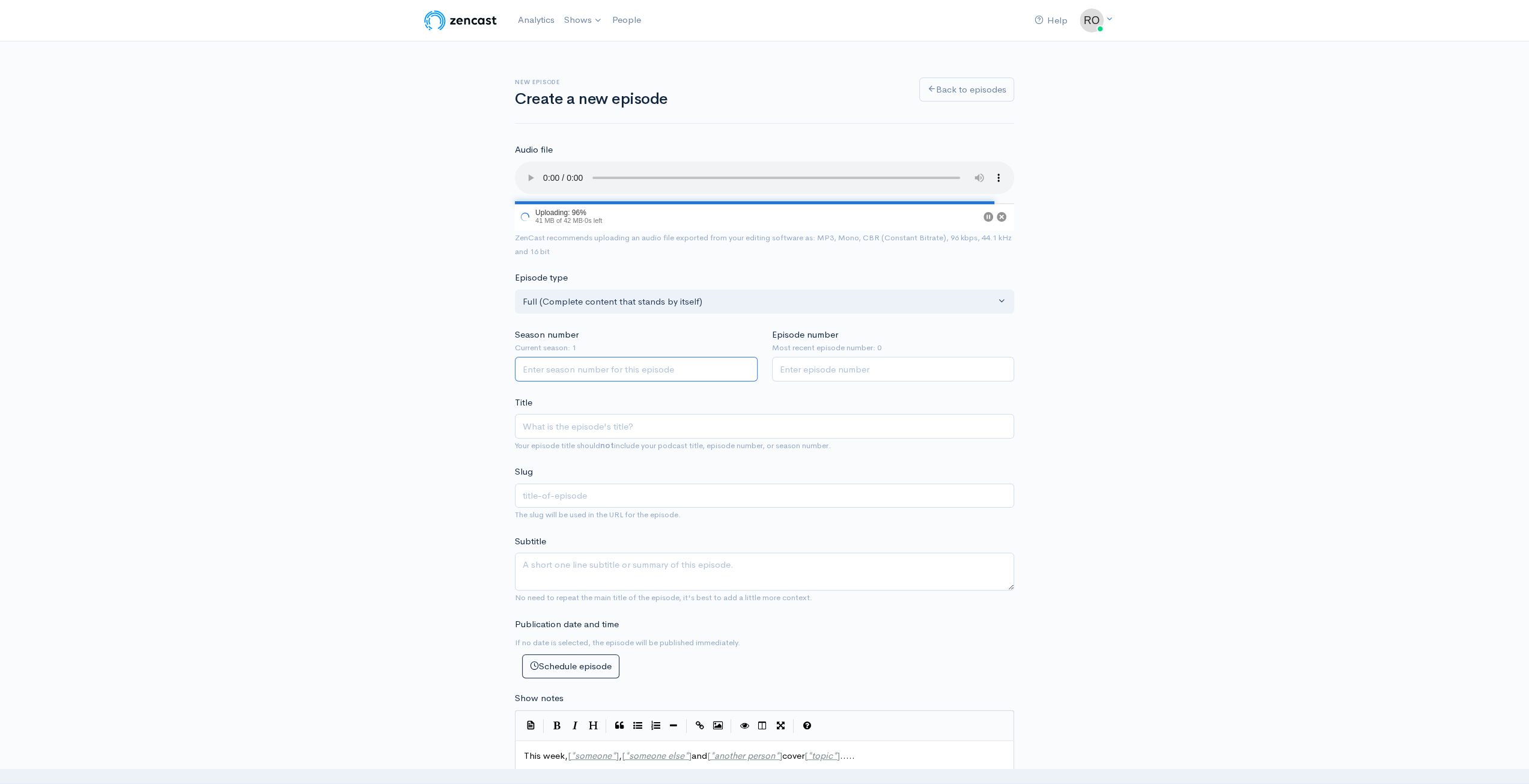
click at [639, 365] on input "Season number" at bounding box center [636, 369] width 243 height 25
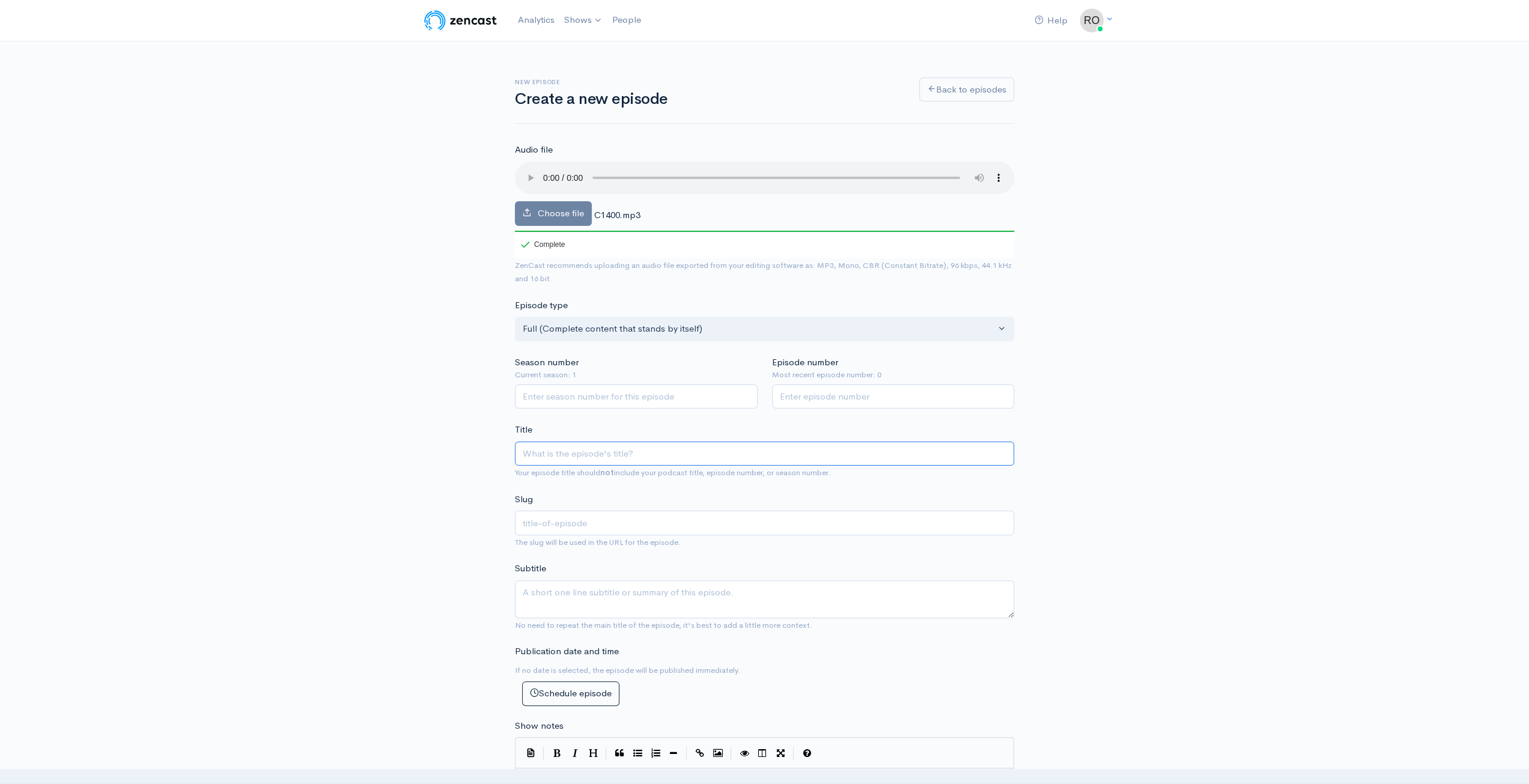
click at [660, 455] on input "Title" at bounding box center [764, 453] width 499 height 25
type input "E"
type input "e"
type input "EP"
type input "ep"
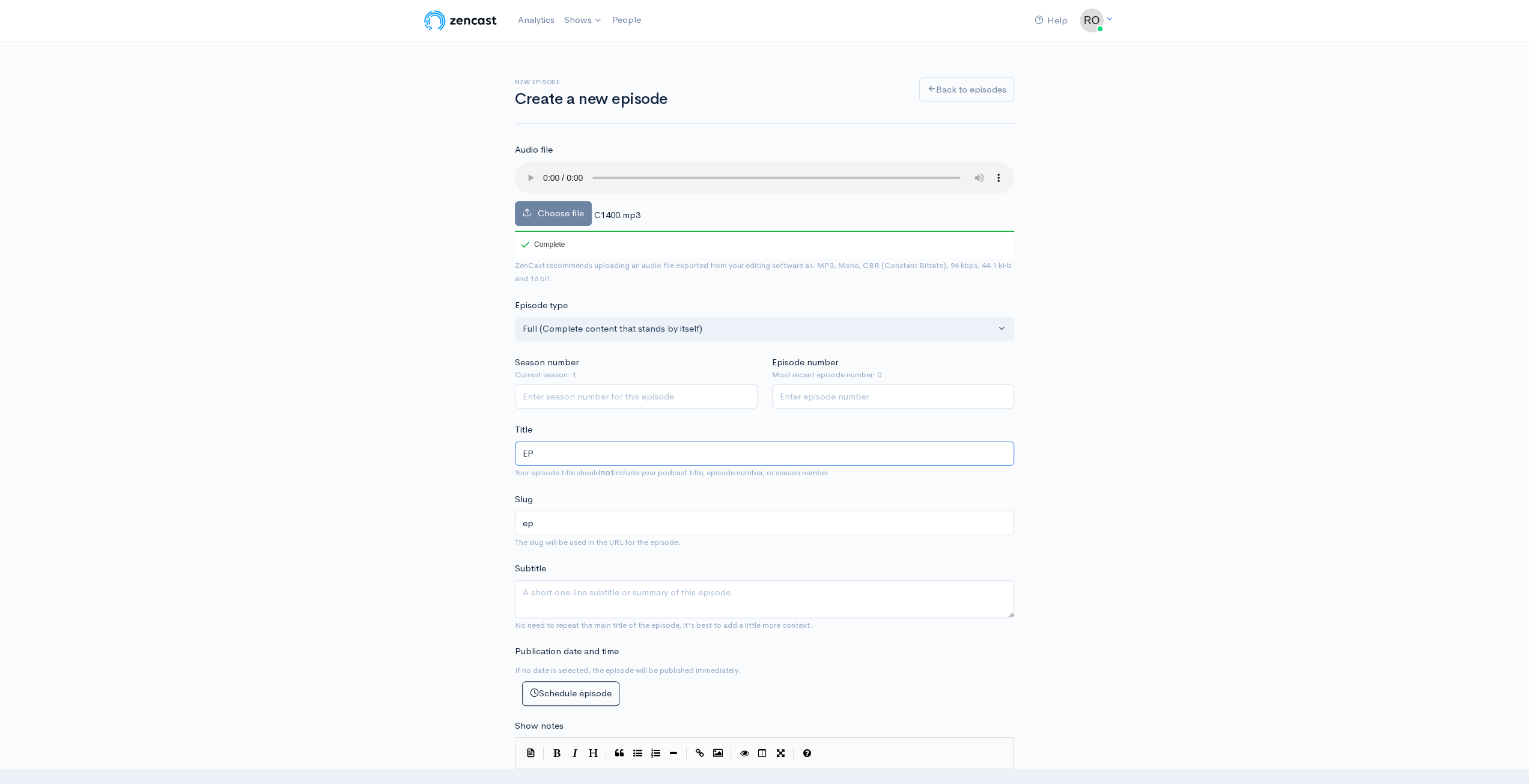
type input "E"
type input "e"
type input "1"
type input "1. M"
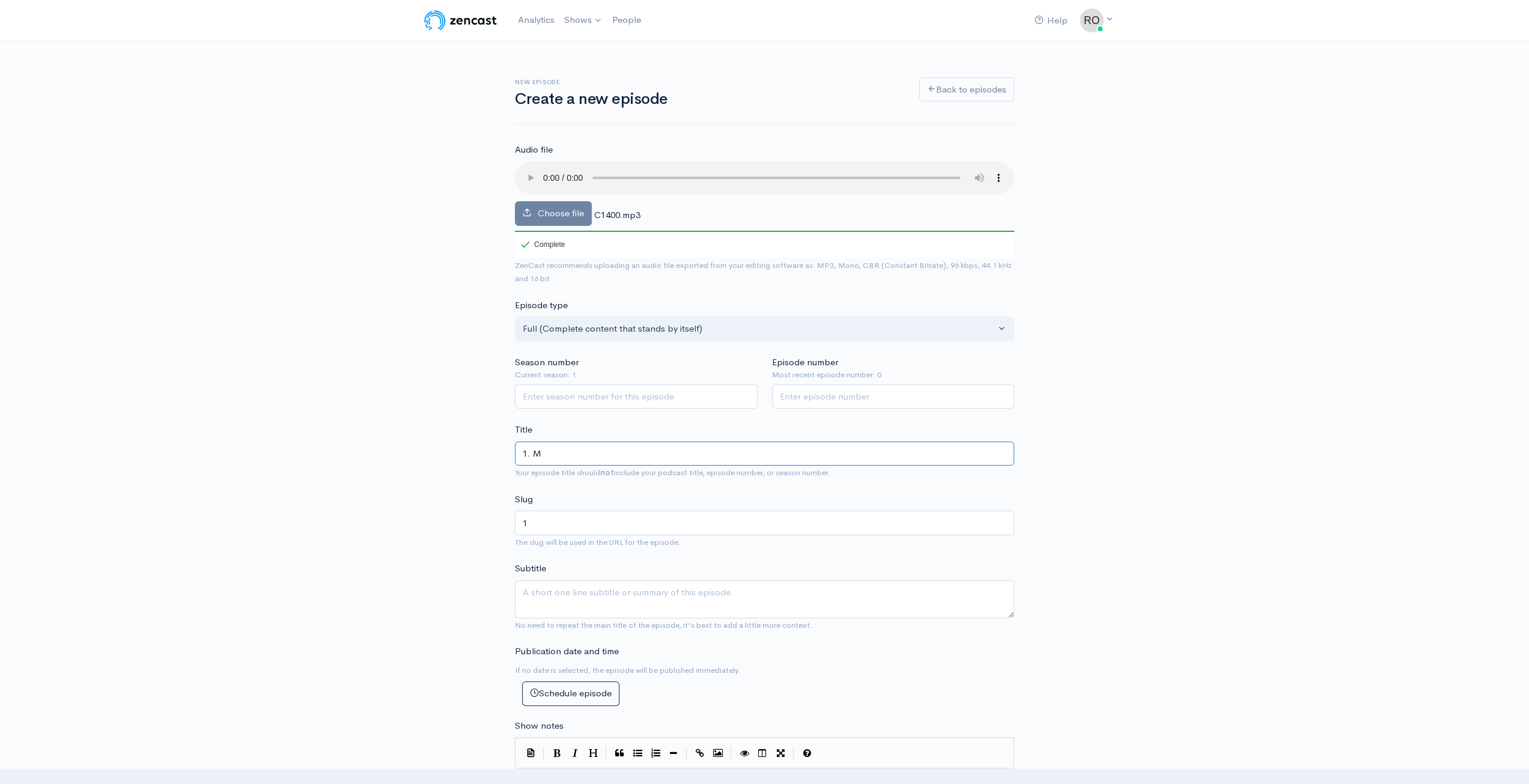
type input "1-m"
type input "1. Me"
type input "1-me"
type input "1. Mea"
type input "1-mea"
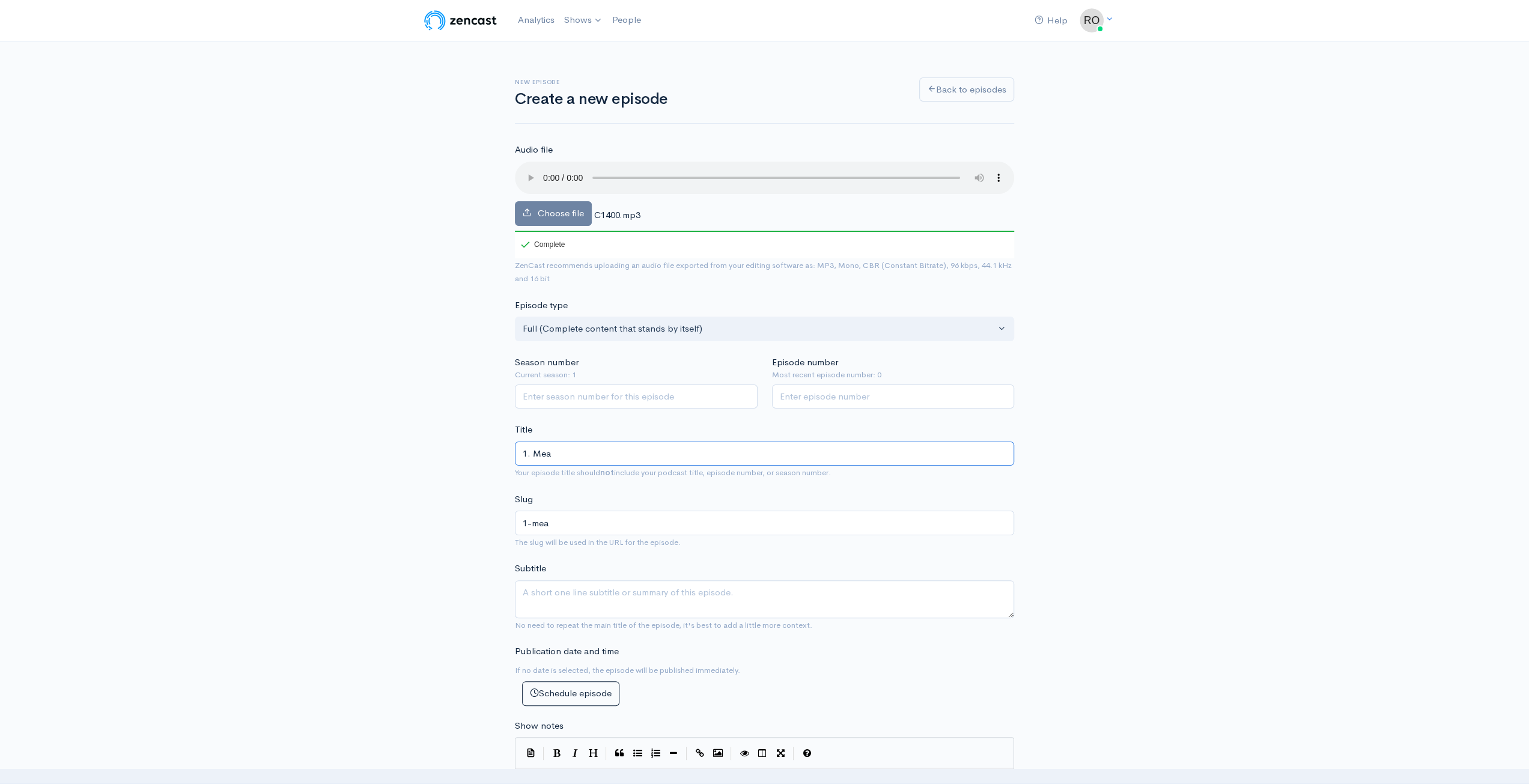
type input "1. Mean"
type input "1-mean"
type input "1. Meand"
type input "1-meand"
type input "1. Mean"
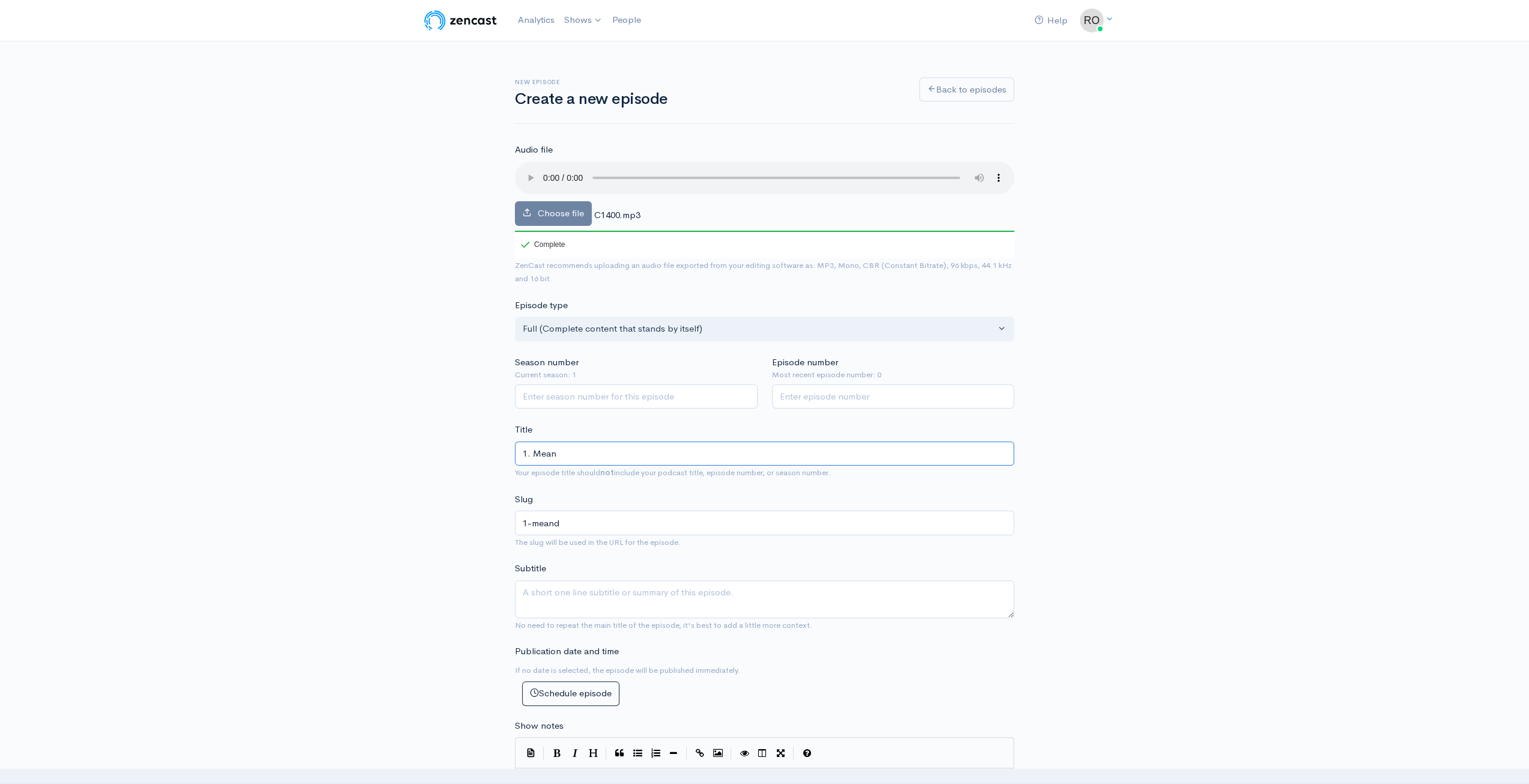
type input "1-mean"
type input "1. Mea"
type input "1-mea"
type input "1. Me"
type input "1-me"
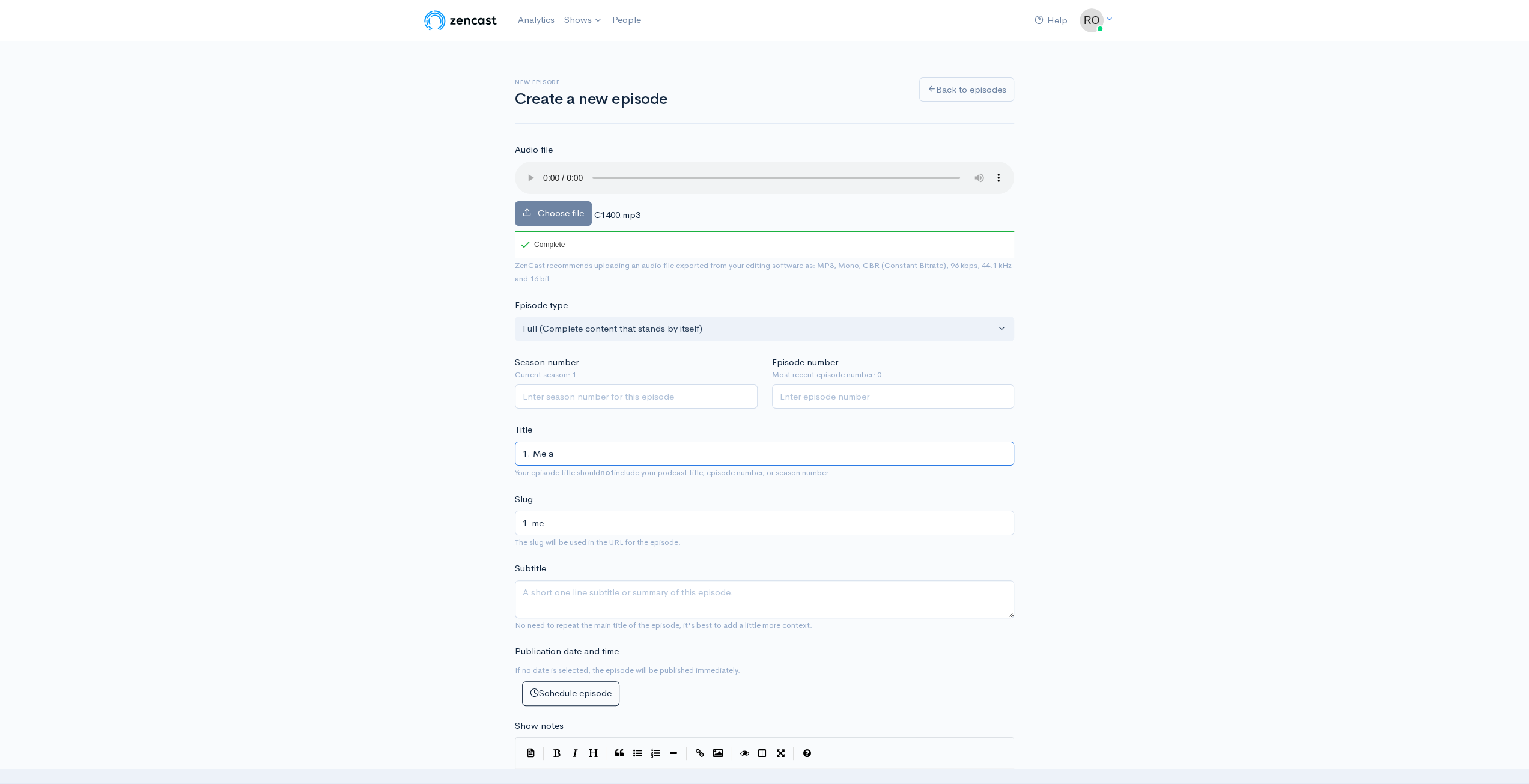
type input "1. Me an"
type input "1-me-an"
type input "1. Me and"
type input "1-me-and"
type input "1. Me and J"
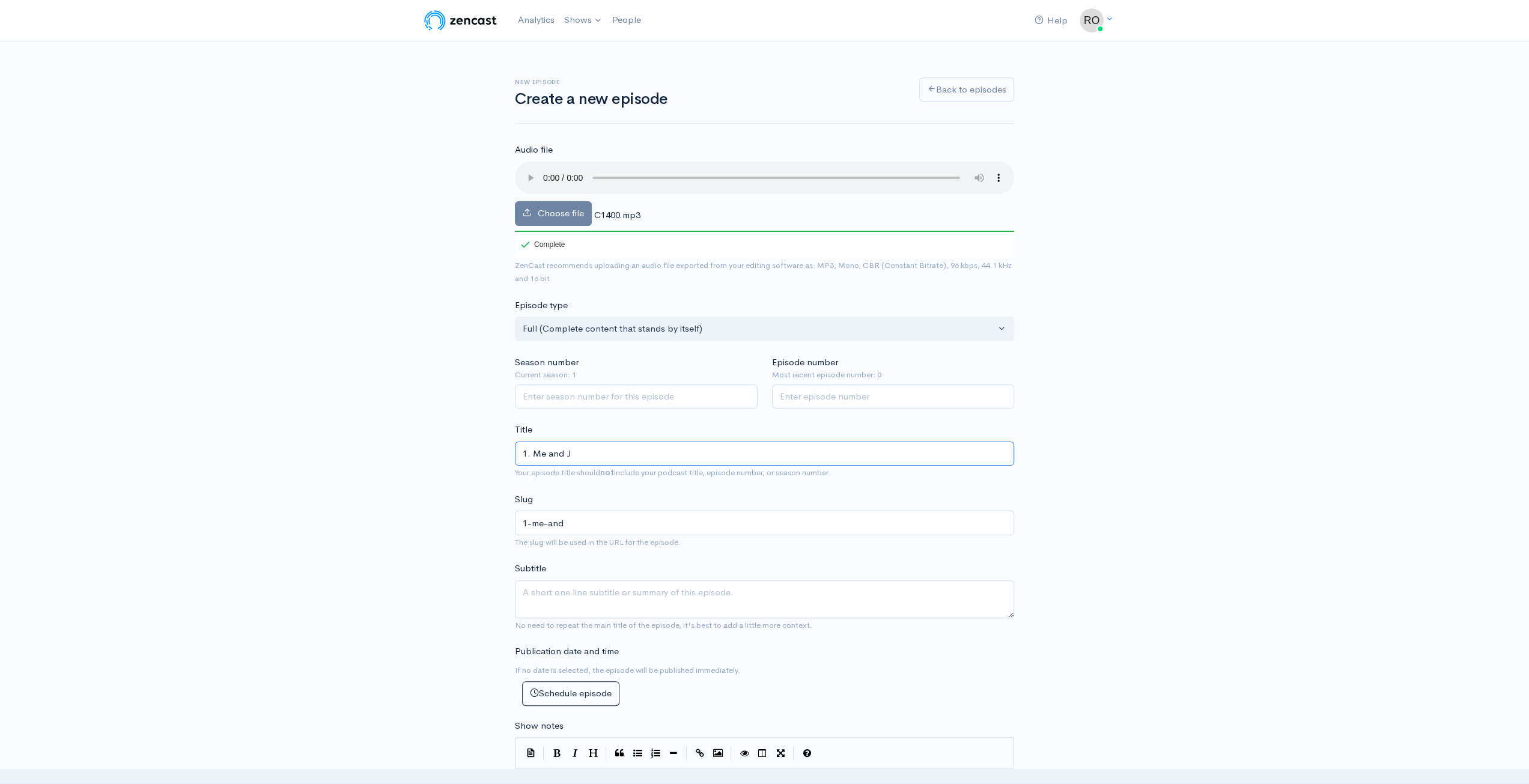
type input "1-me-and-j"
type input "1. Me and Jo"
type input "1-me-and-jo"
type input "1. Me and Joh"
type input "1-me-and-joh"
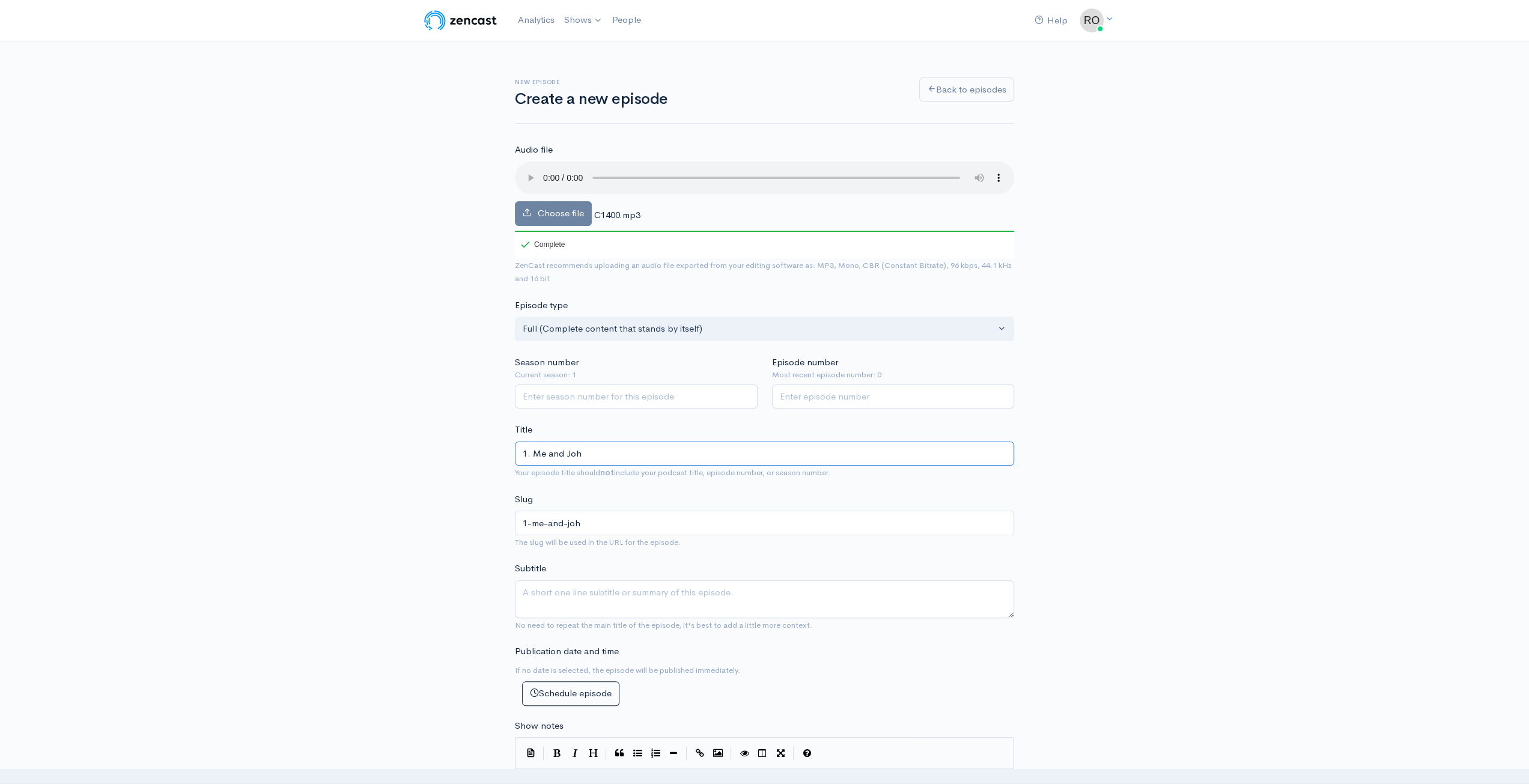
type input "1. Me and John"
type input "1-me-and-john"
type input "1. Me and John Ma"
type input "1-me-and-john-ma"
type input "1. Me and John Maye"
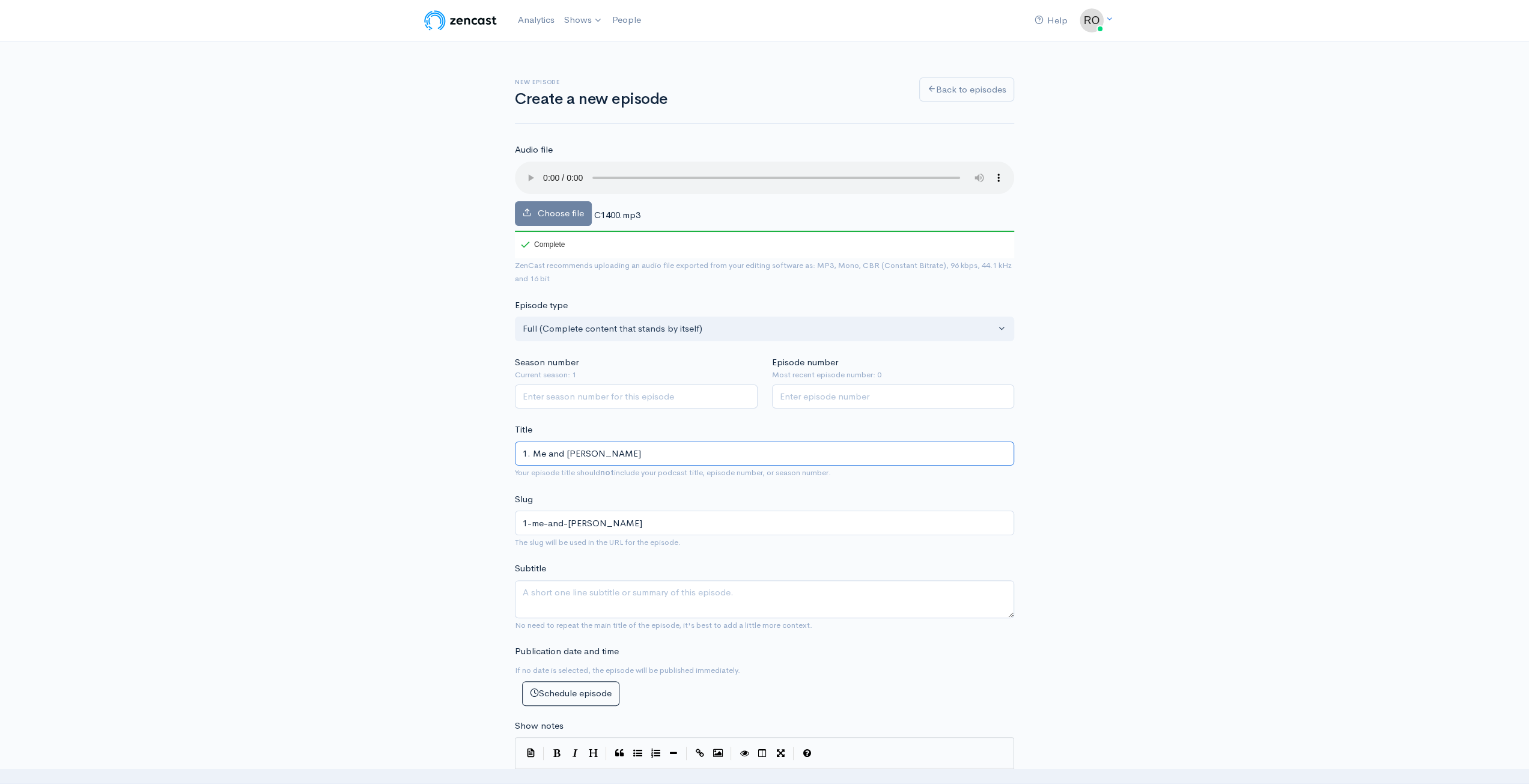
type input "1-me-and-john-maye"
type input "1. Me and [PERSON_NAME]"
type input "1-me-and-[PERSON_NAME]"
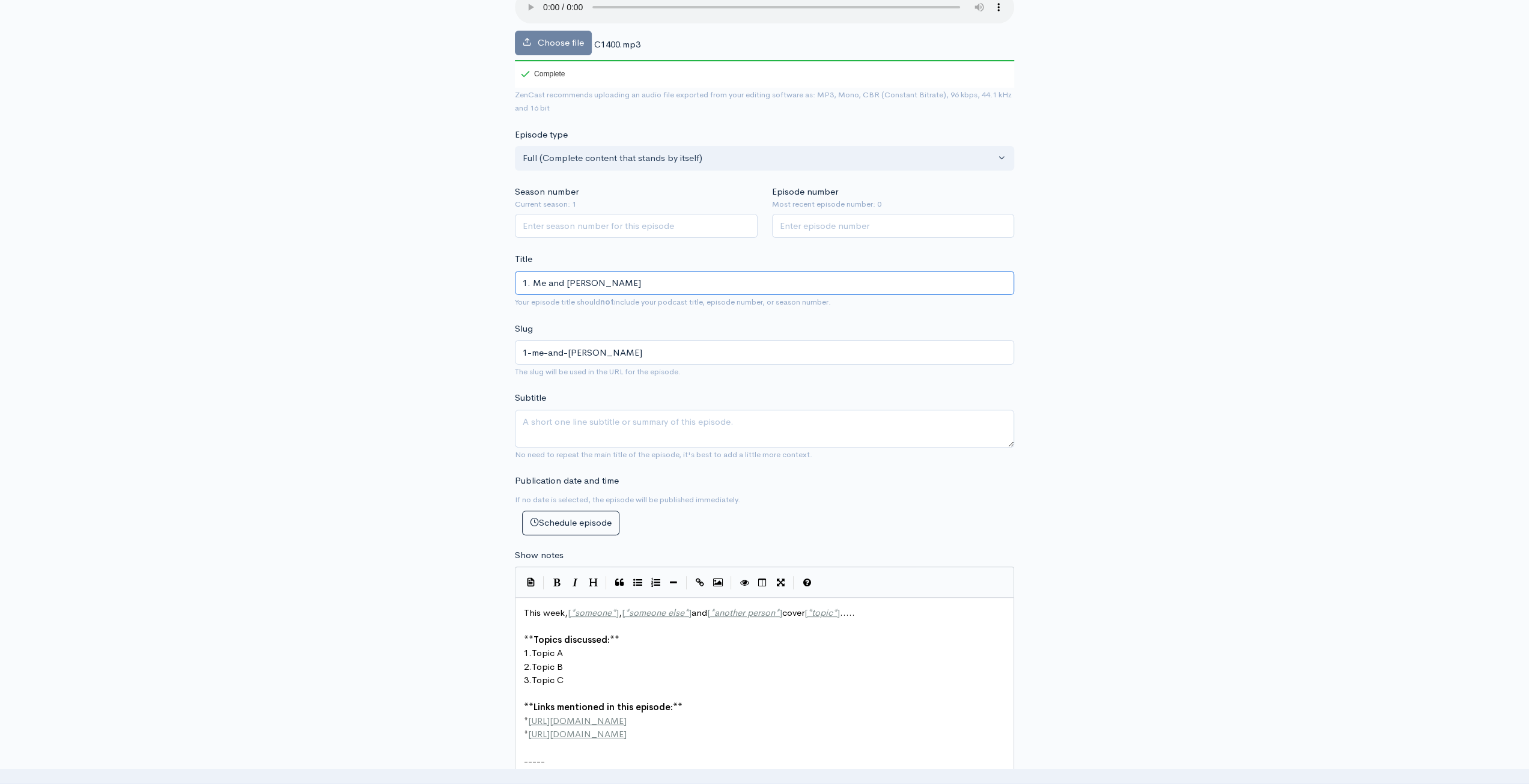
scroll to position [240, 0]
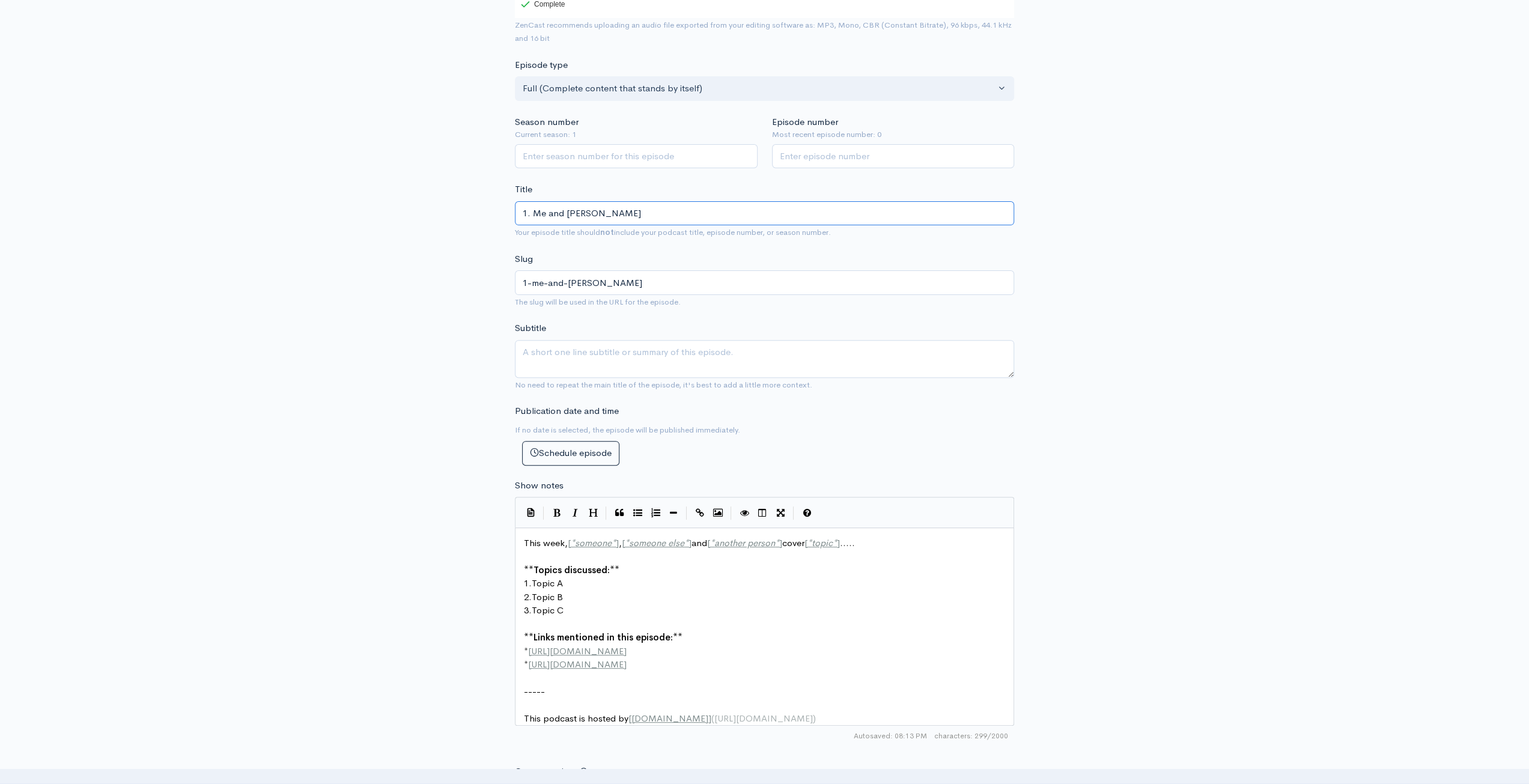
type input "1. Me and [PERSON_NAME]"
click at [694, 349] on textarea "Subtitle" at bounding box center [764, 358] width 499 height 38
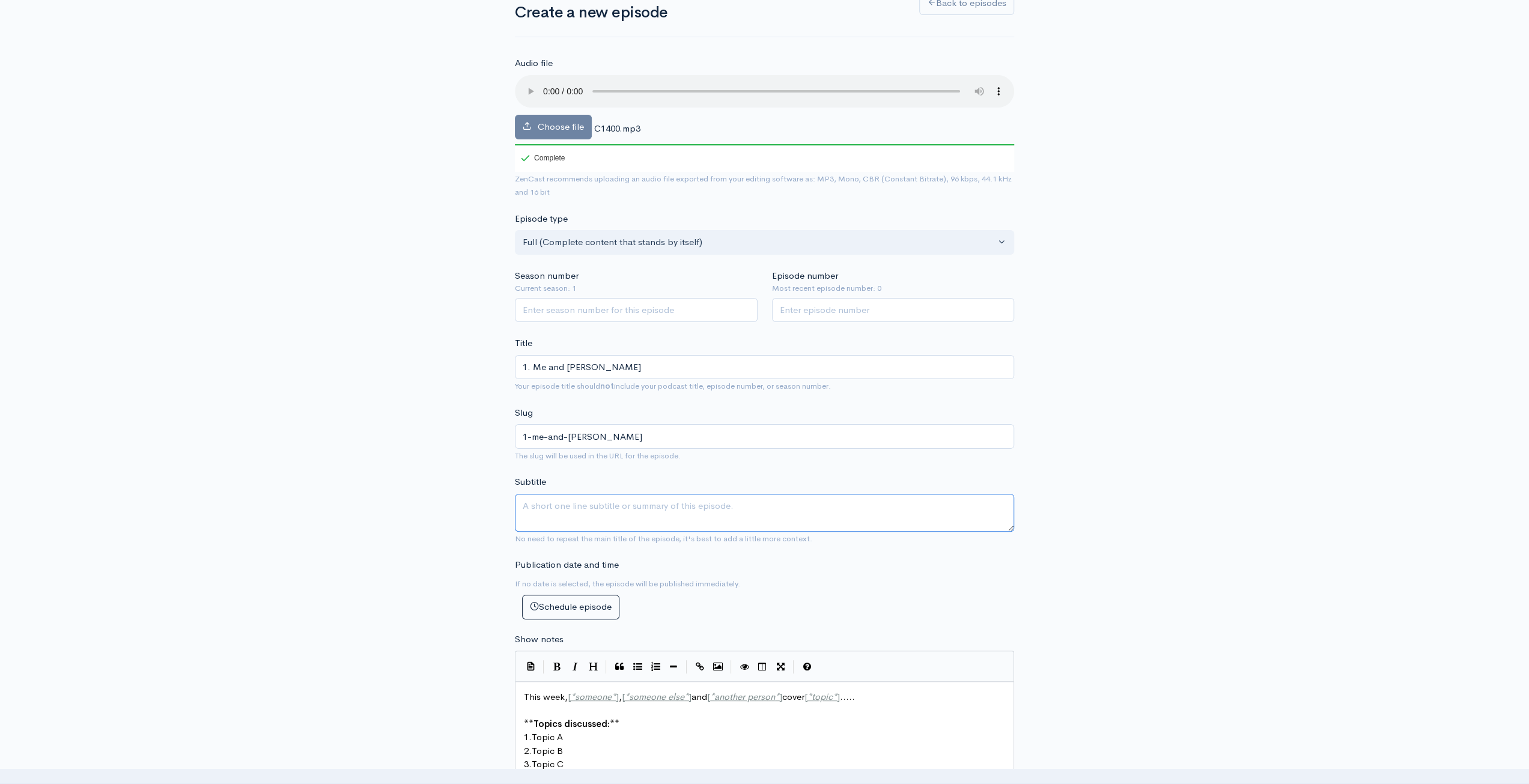
scroll to position [60, 0]
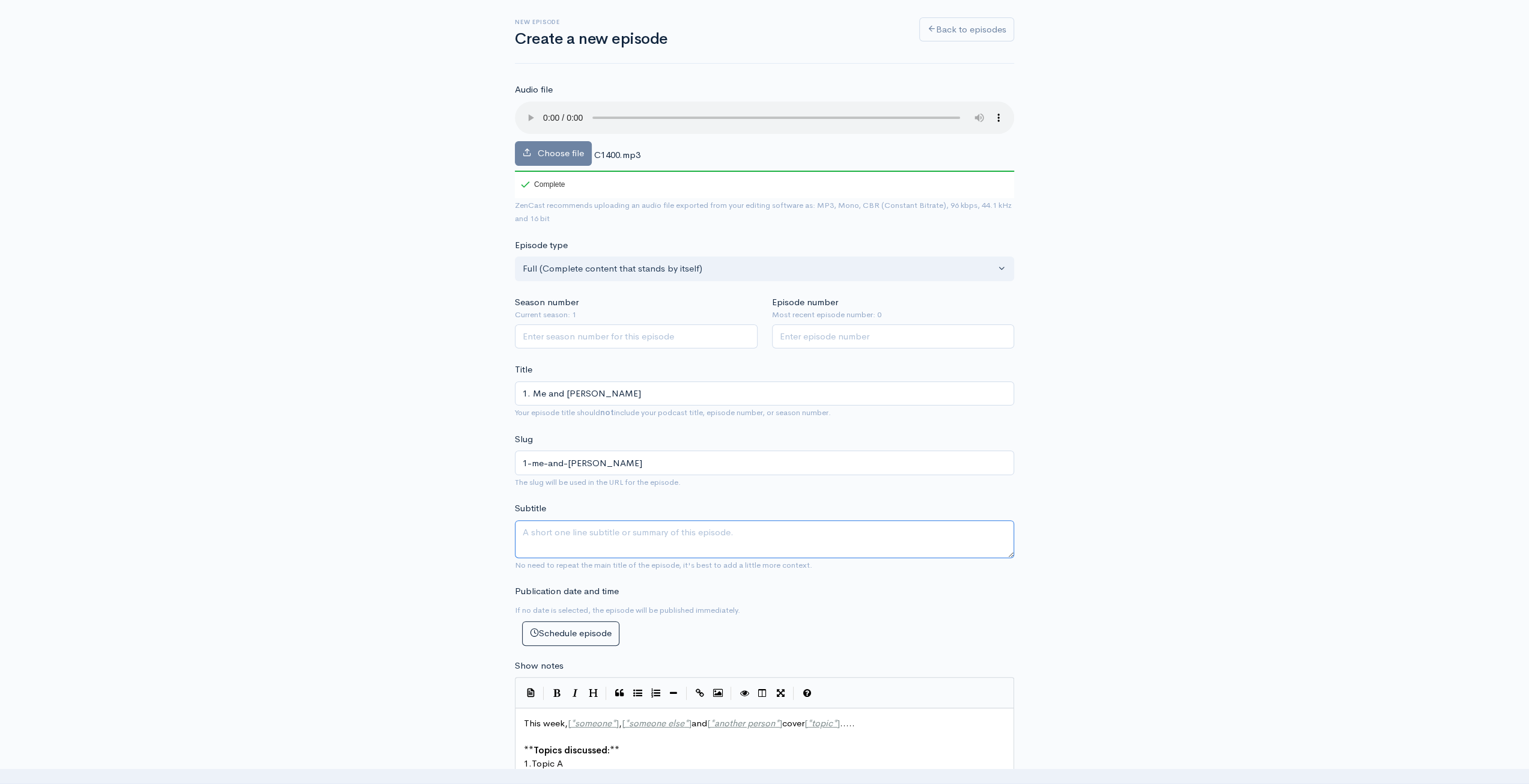
click at [700, 538] on textarea "Subtitle" at bounding box center [764, 539] width 499 height 38
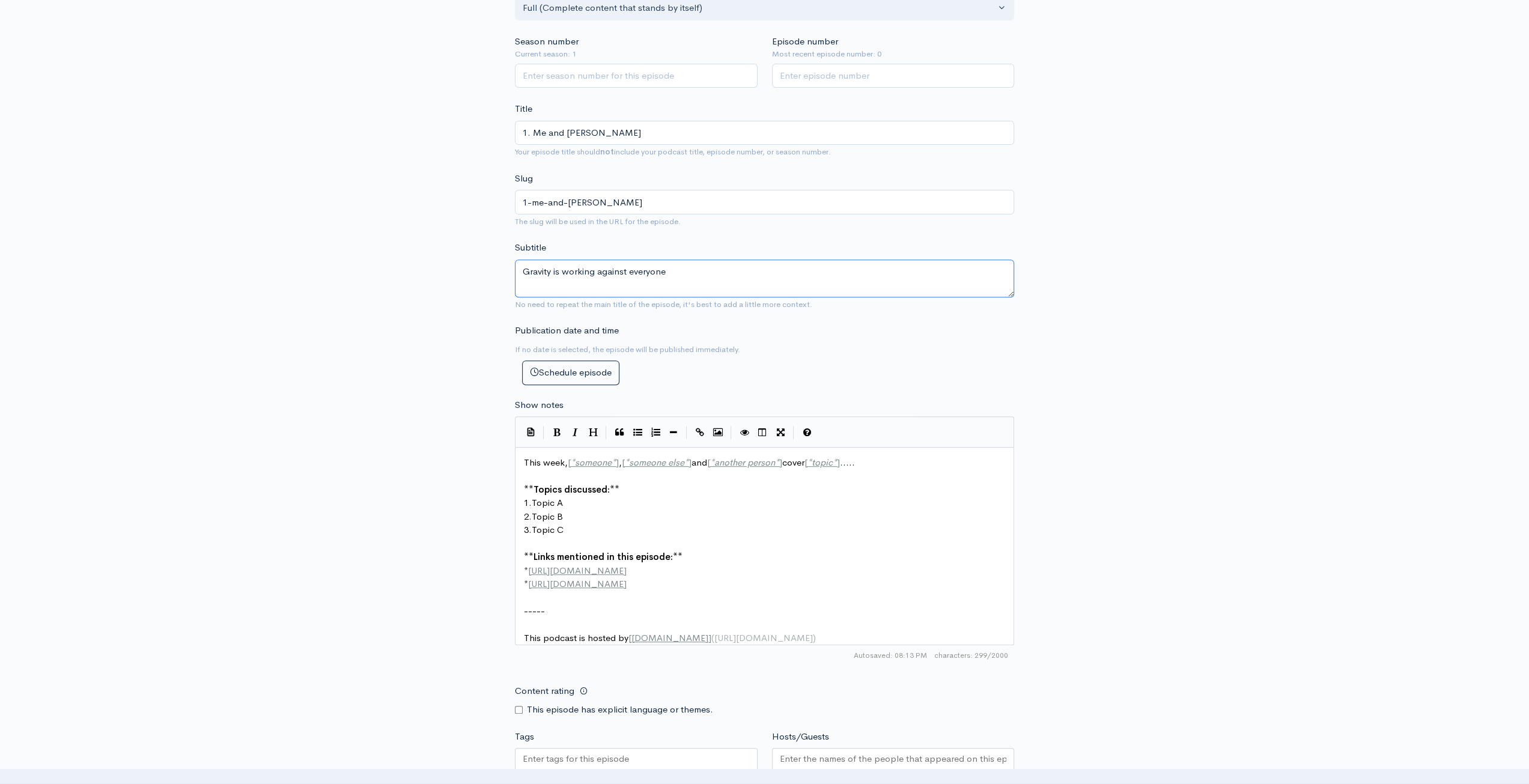
scroll to position [361, 0]
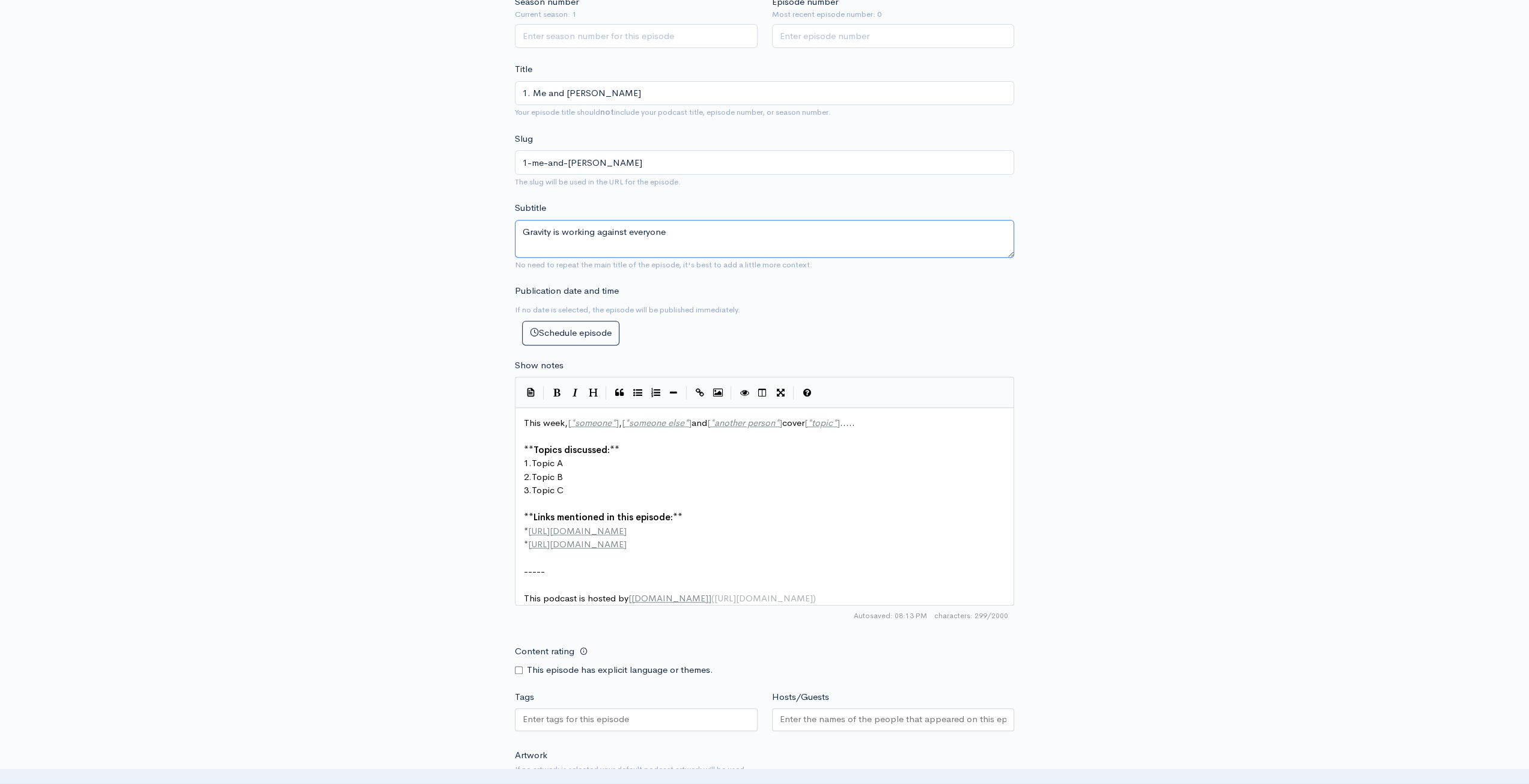
type textarea "Gravity is working against everyone"
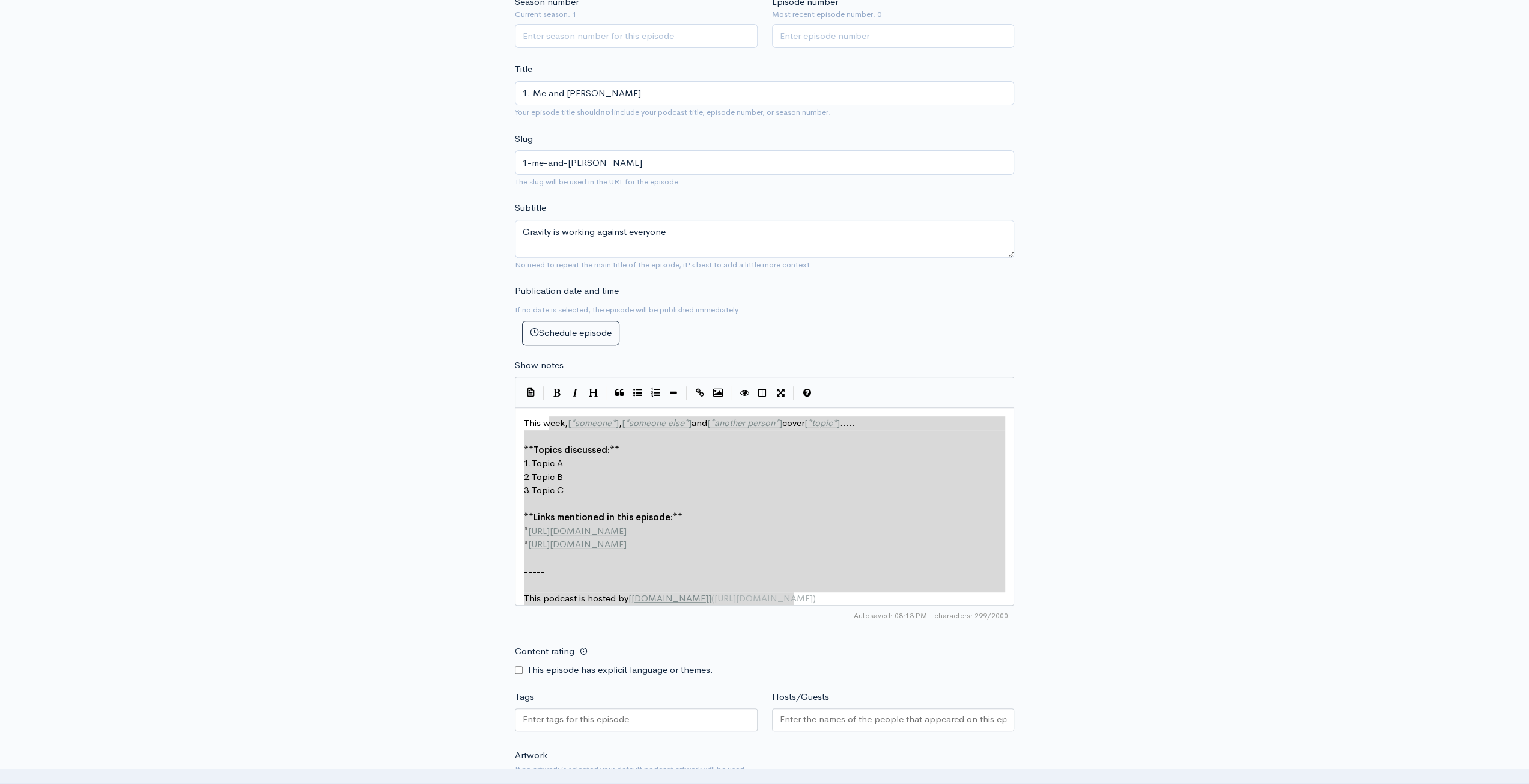
type textarea "This week, [*someone*], [*someone else*] and [*another person*] cover [*topic*]…"
drag, startPoint x: 824, startPoint y: 596, endPoint x: 497, endPoint y: 392, distance: 385.4
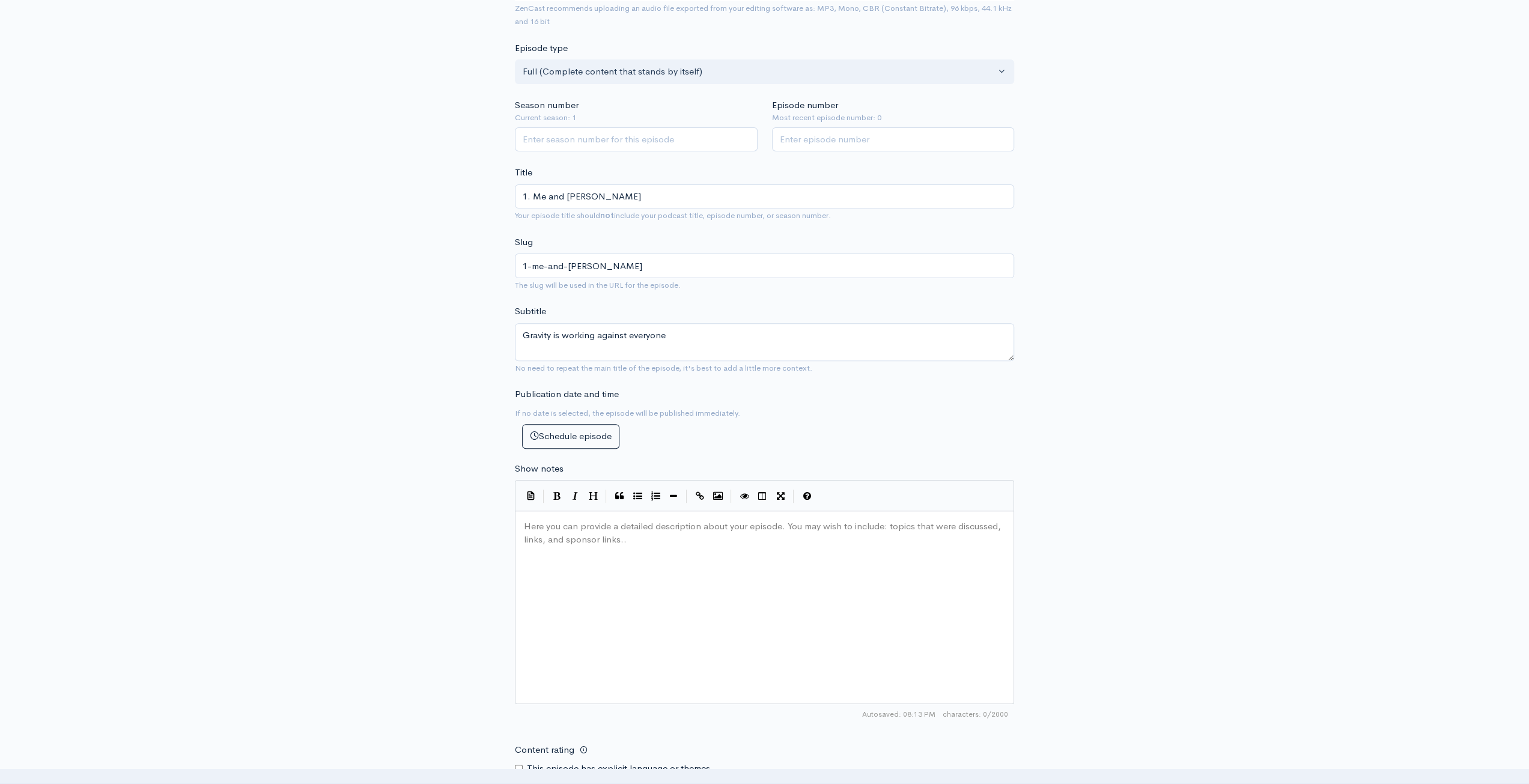
scroll to position [180, 0]
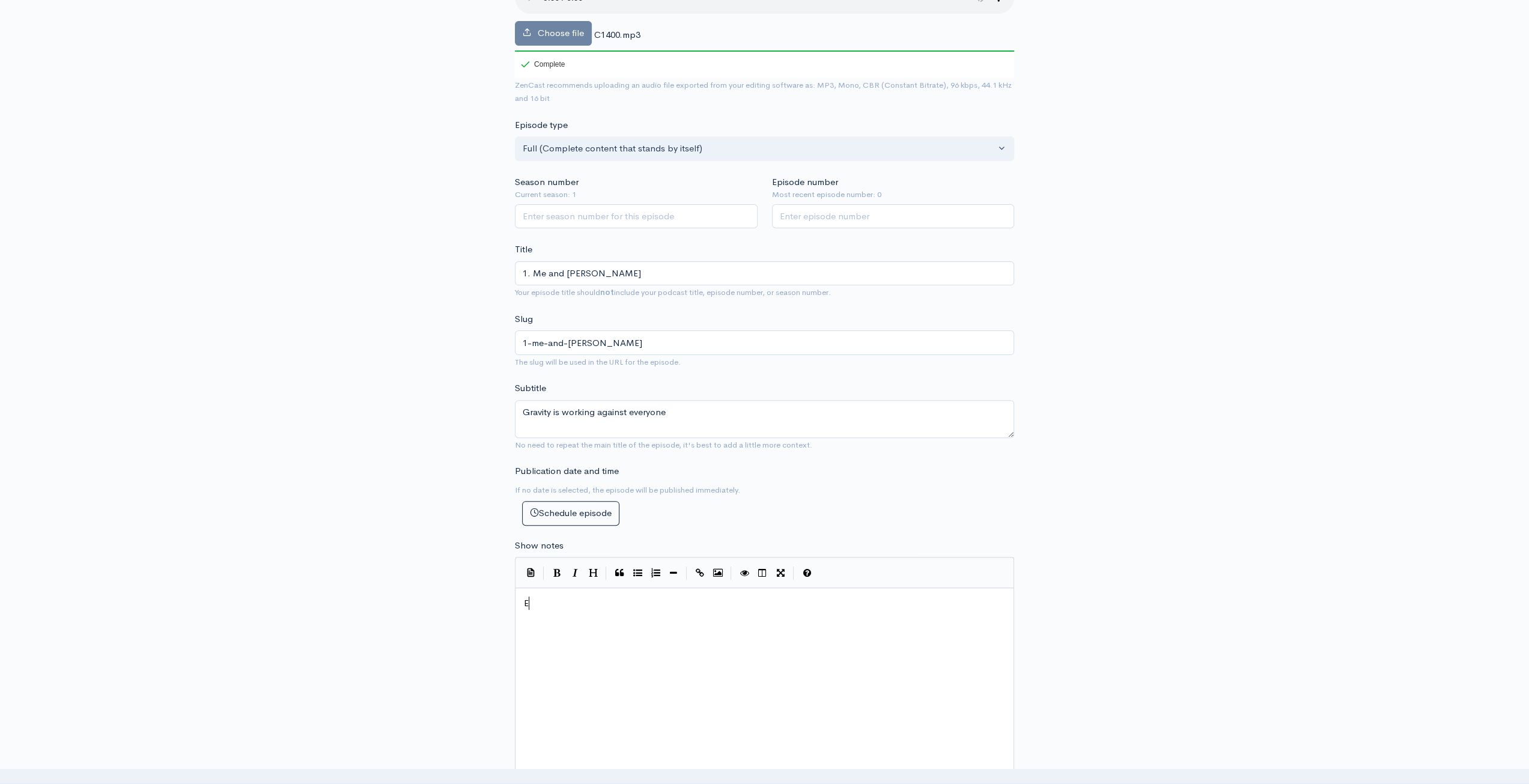
type textarea "En"
type textarea "The first offi"
type textarea "The first epiosder"
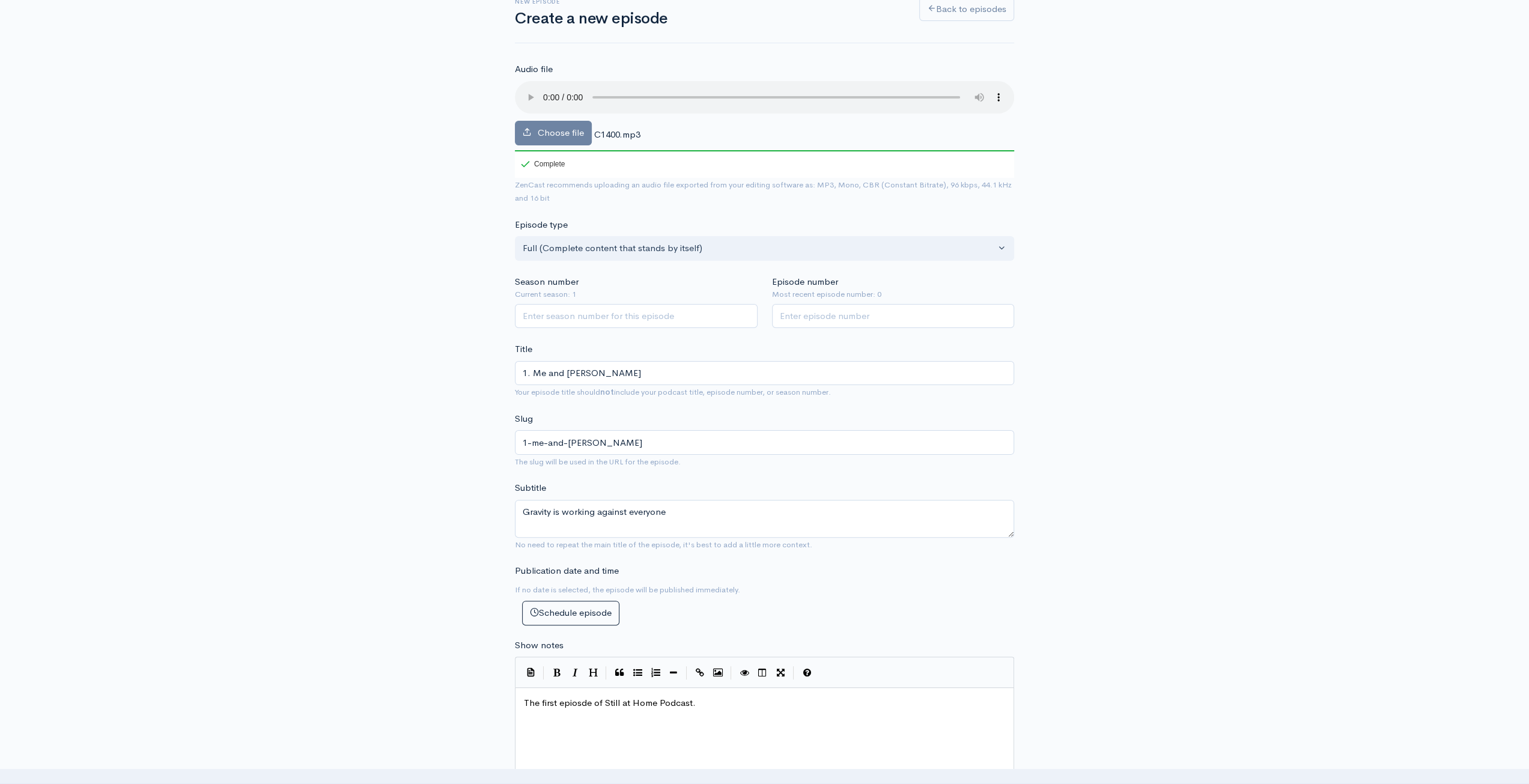
scroll to position [0, 0]
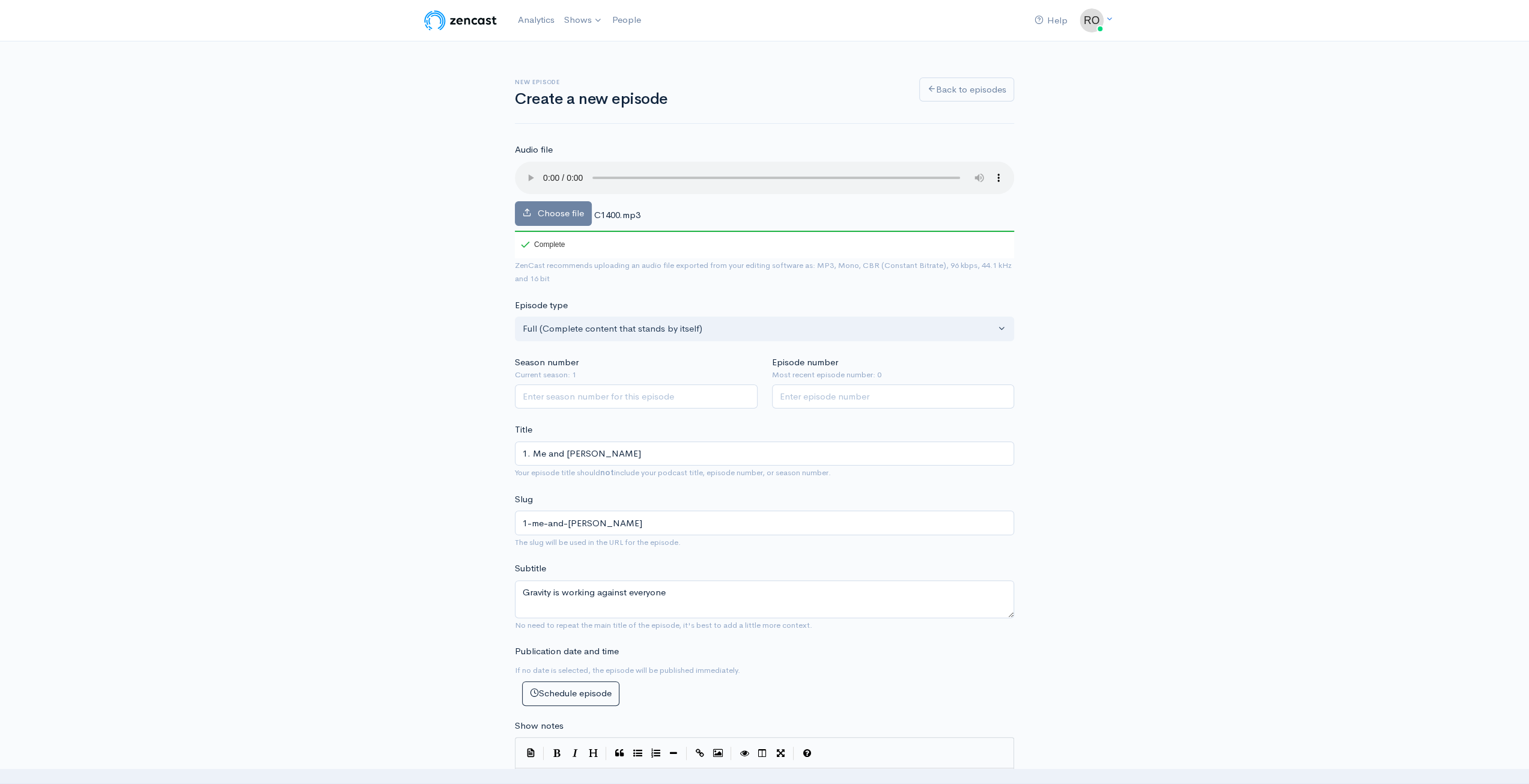
type textarea "of Still at Home Podcast."
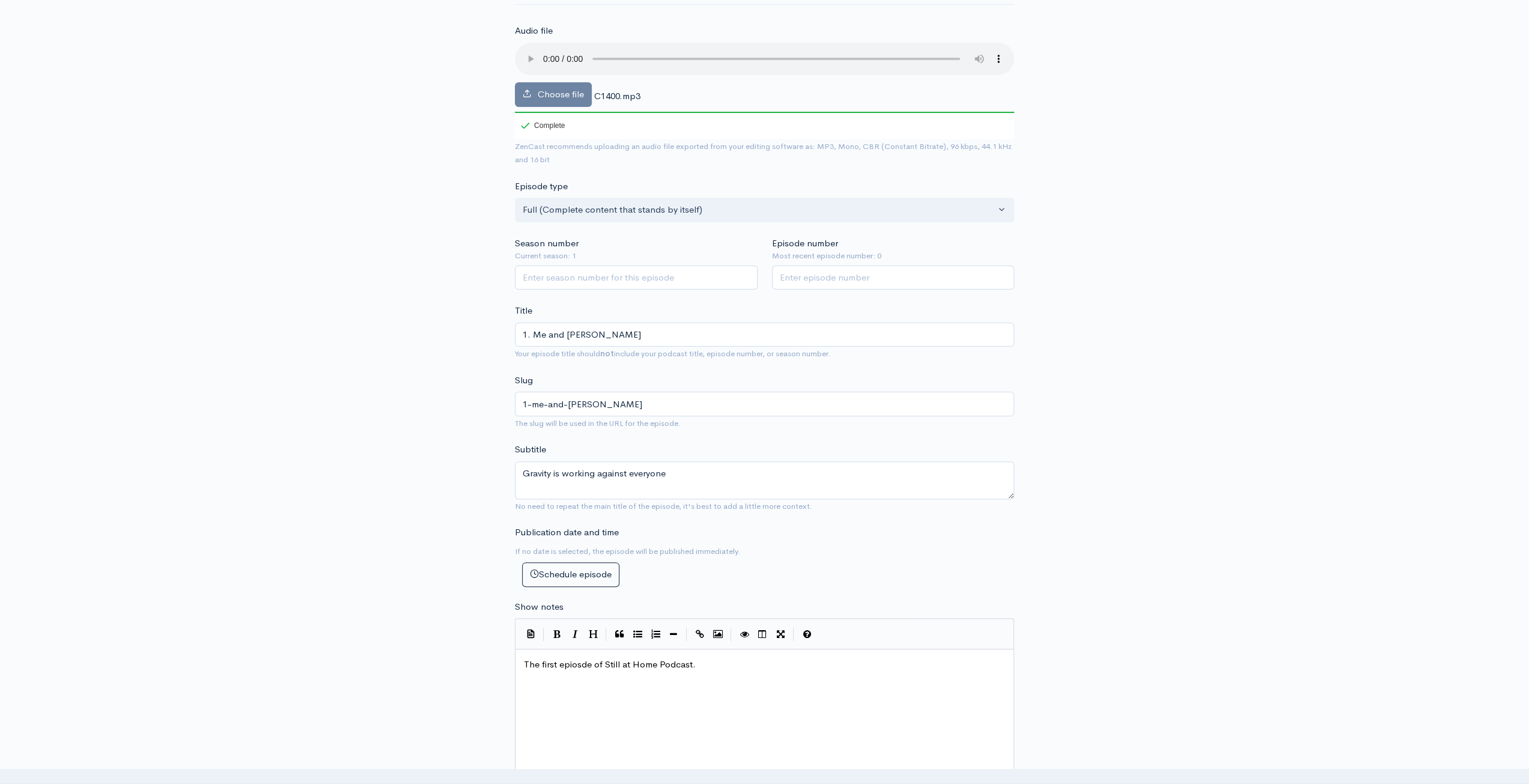
scroll to position [300, 0]
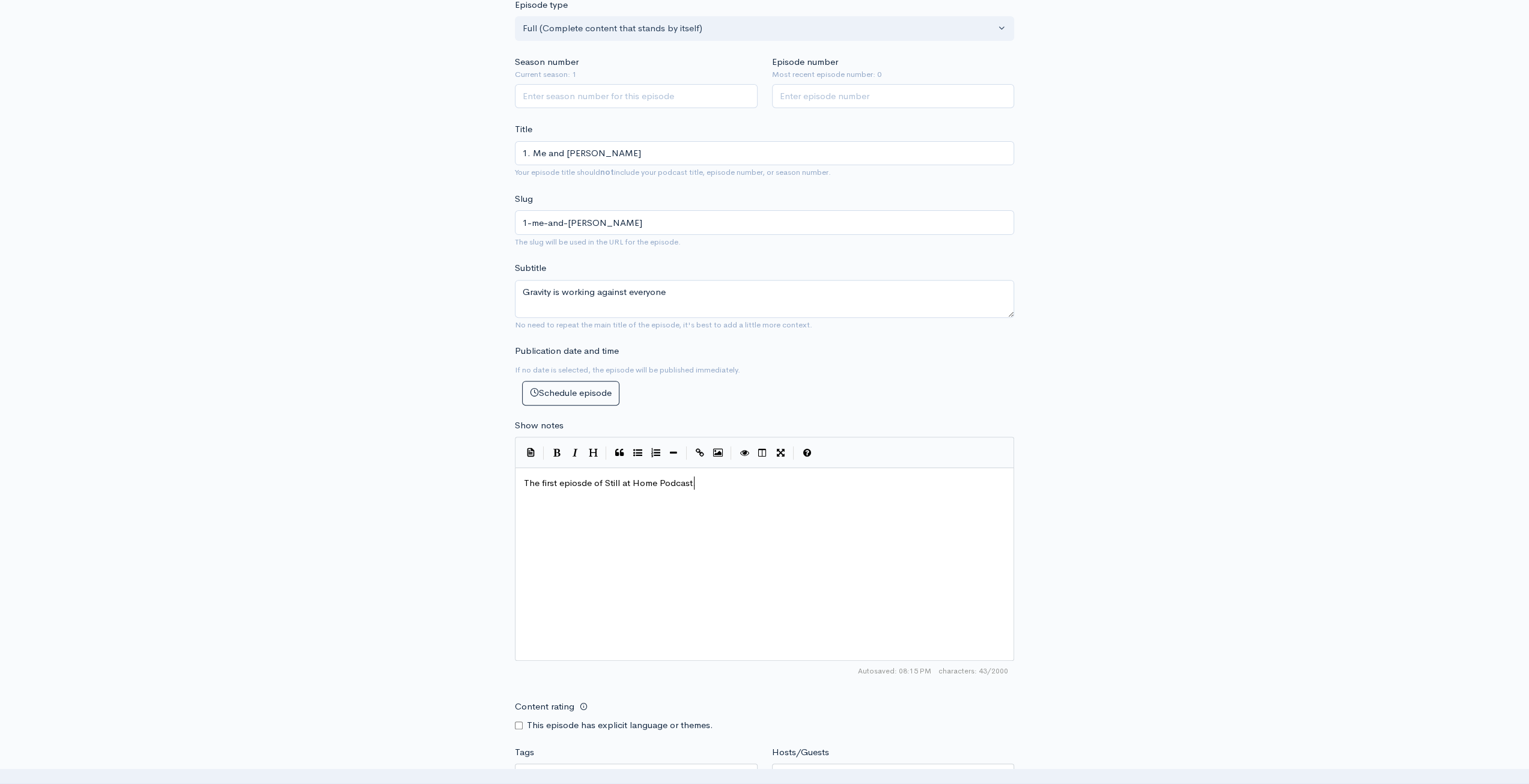
click at [750, 504] on div "x The first epiosde of Still at Home Podcast." at bounding box center [779, 580] width 516 height 211
type textarea "Be sure to share wo"
type textarea "ith yout"
type textarea "r friends and s"
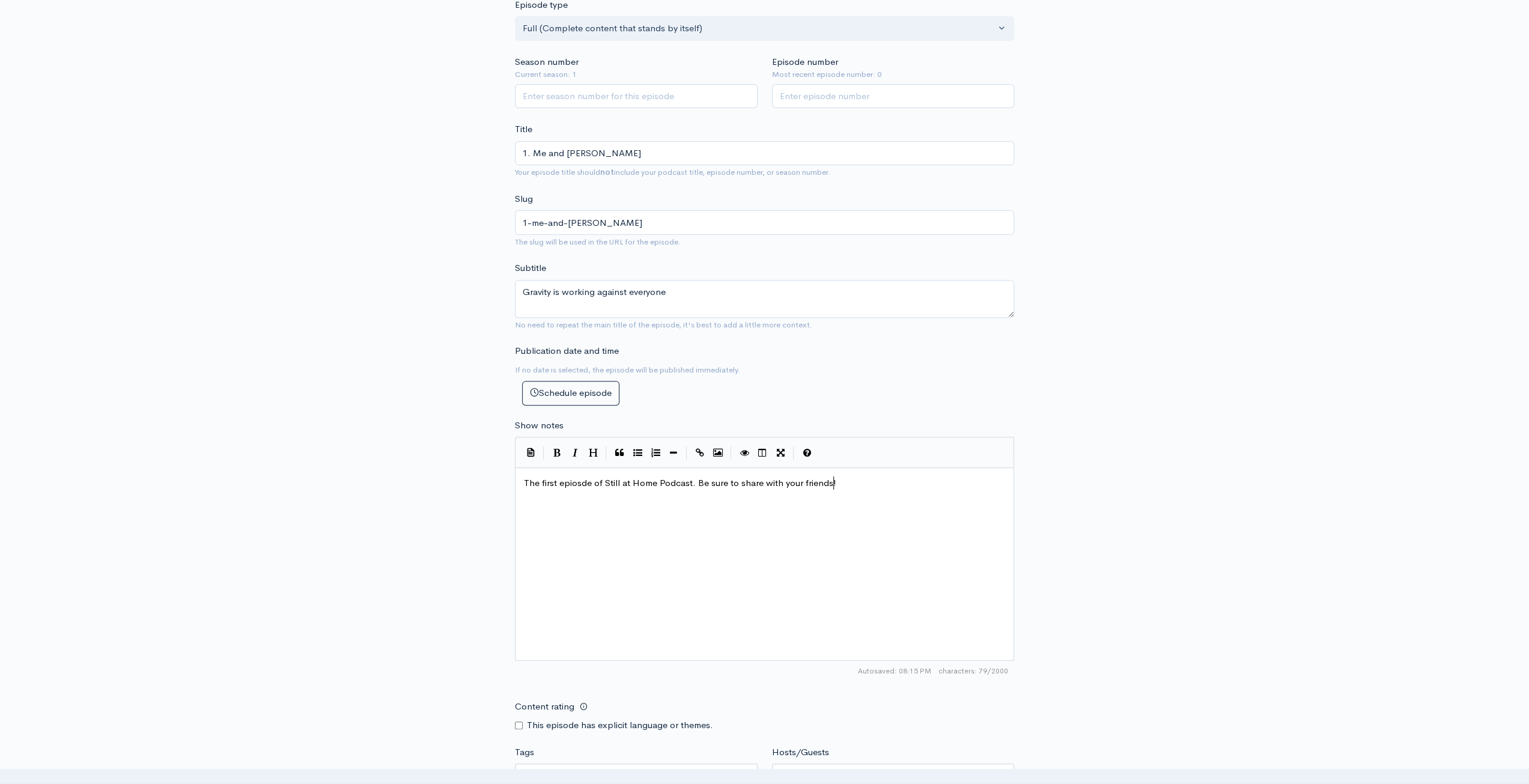
type textarea "r friends!"
type textarea "Subsd"
type textarea "cribe to tge"
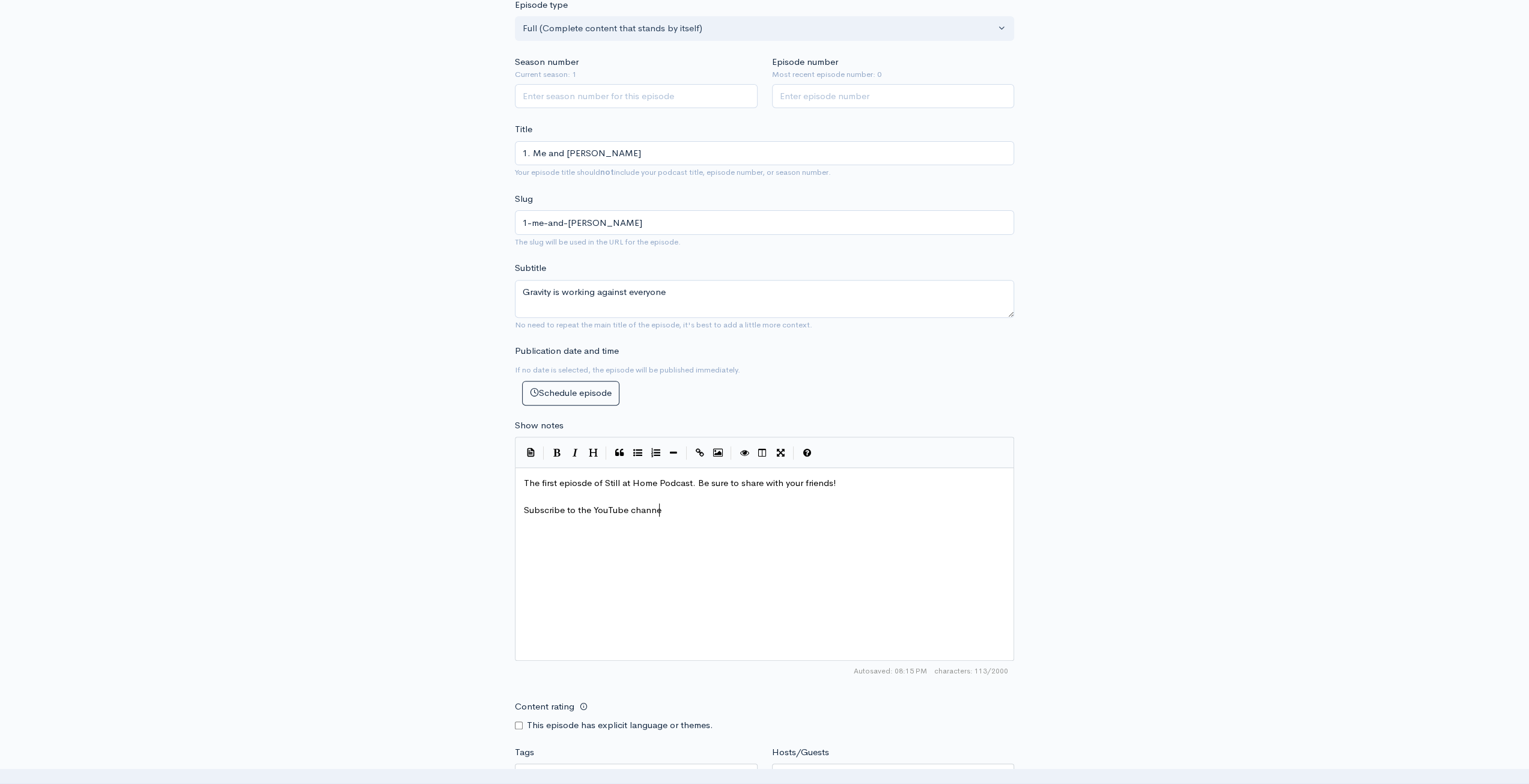
scroll to position [5, 80]
type textarea "he YouTube channel"
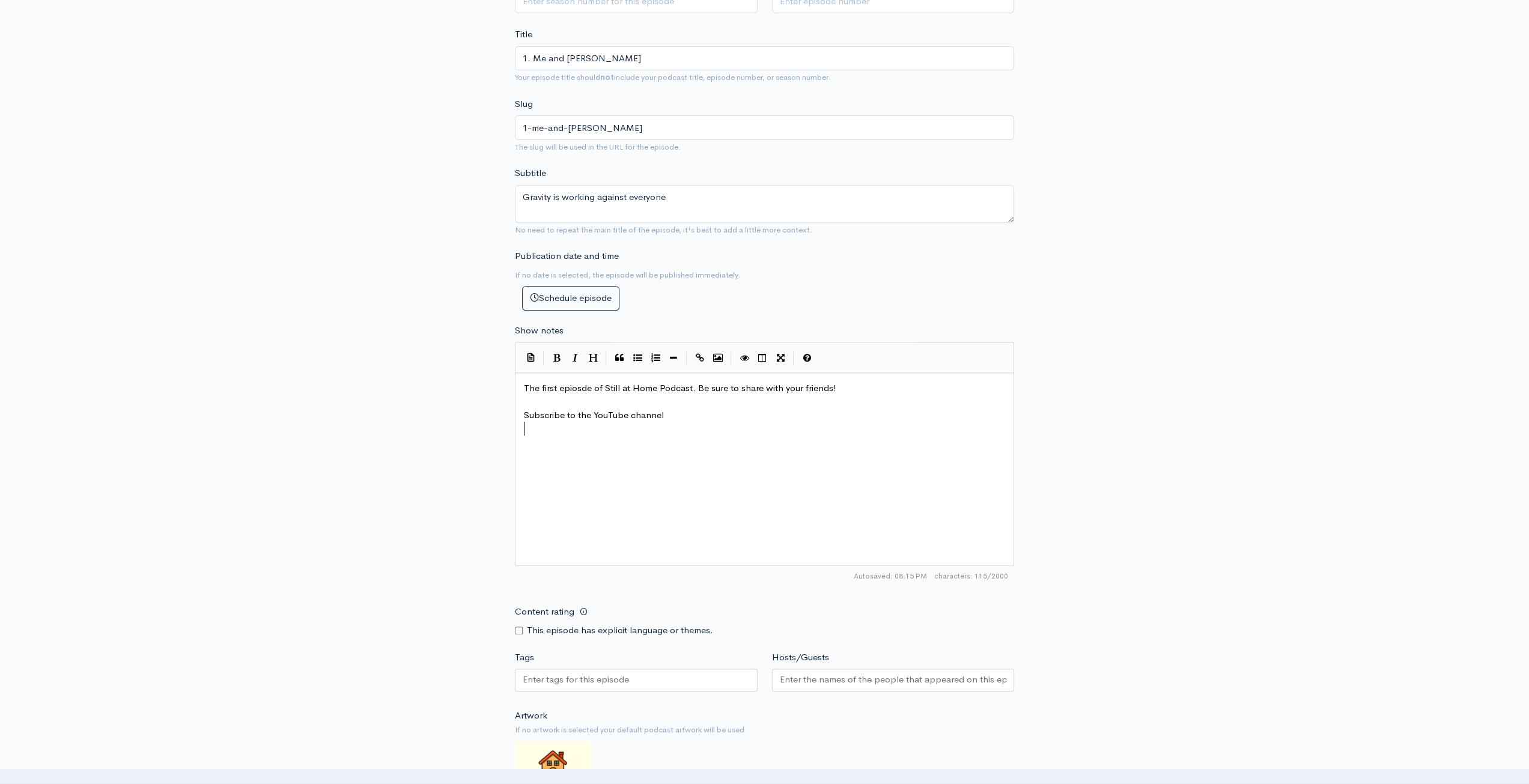
scroll to position [481, 0]
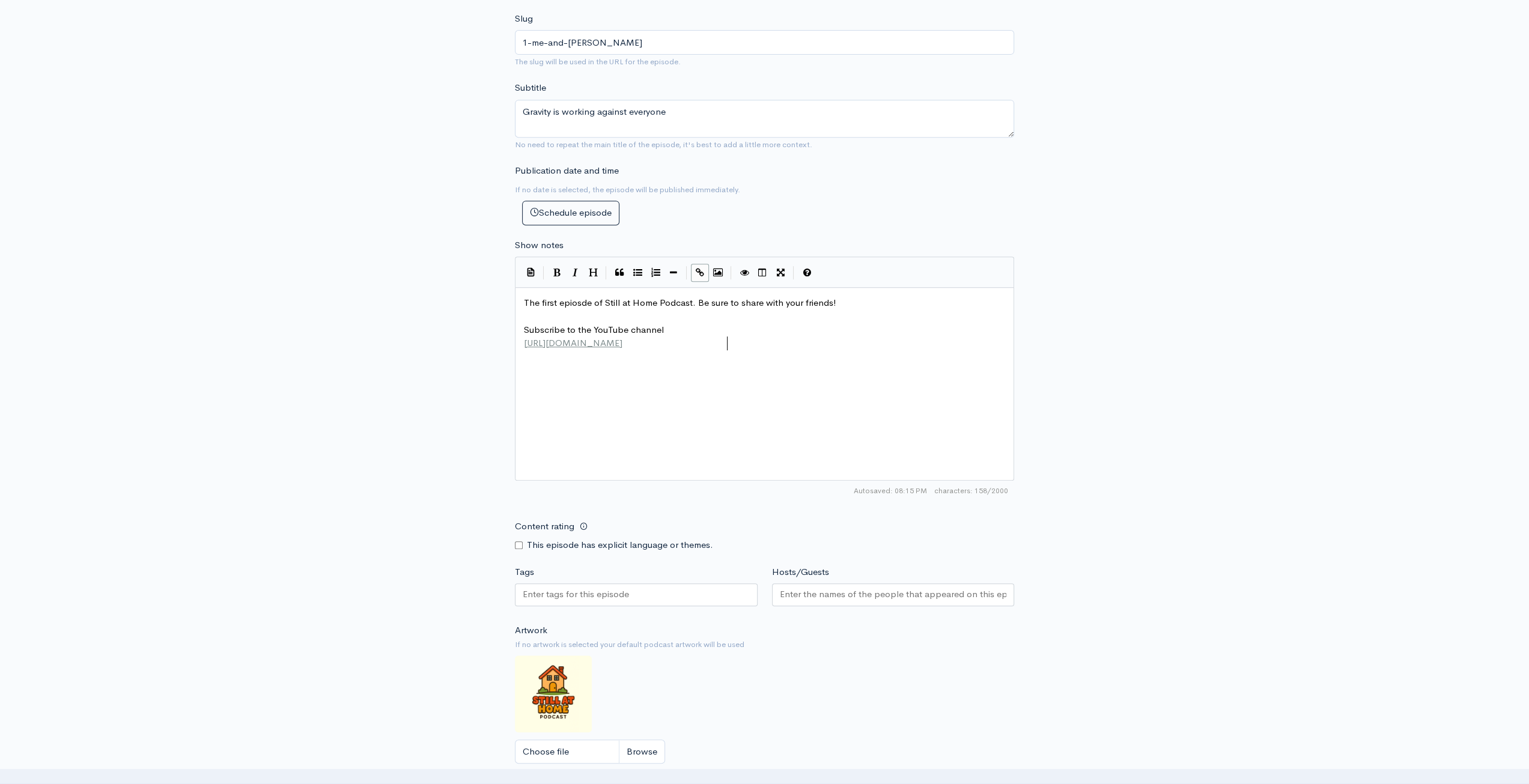
click at [1262, 360] on div "New episode Create a new episode Back to episodes Audio file Choose file C1400.…" at bounding box center [764, 222] width 1529 height 1323
click at [520, 545] on input "Content rating" at bounding box center [519, 545] width 8 height 8
checkbox input "true"
click at [559, 598] on div at bounding box center [636, 594] width 243 height 23
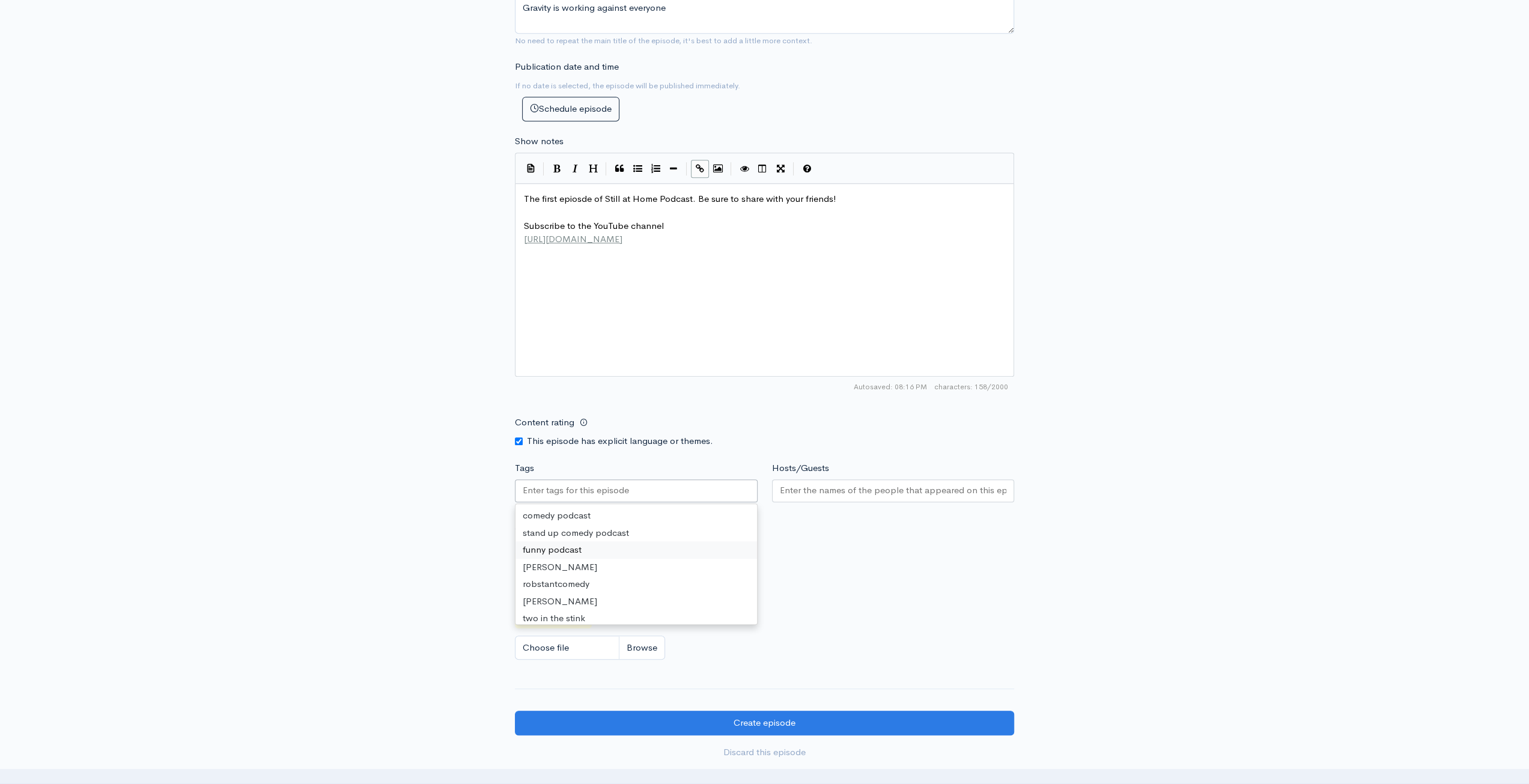
scroll to position [661, 0]
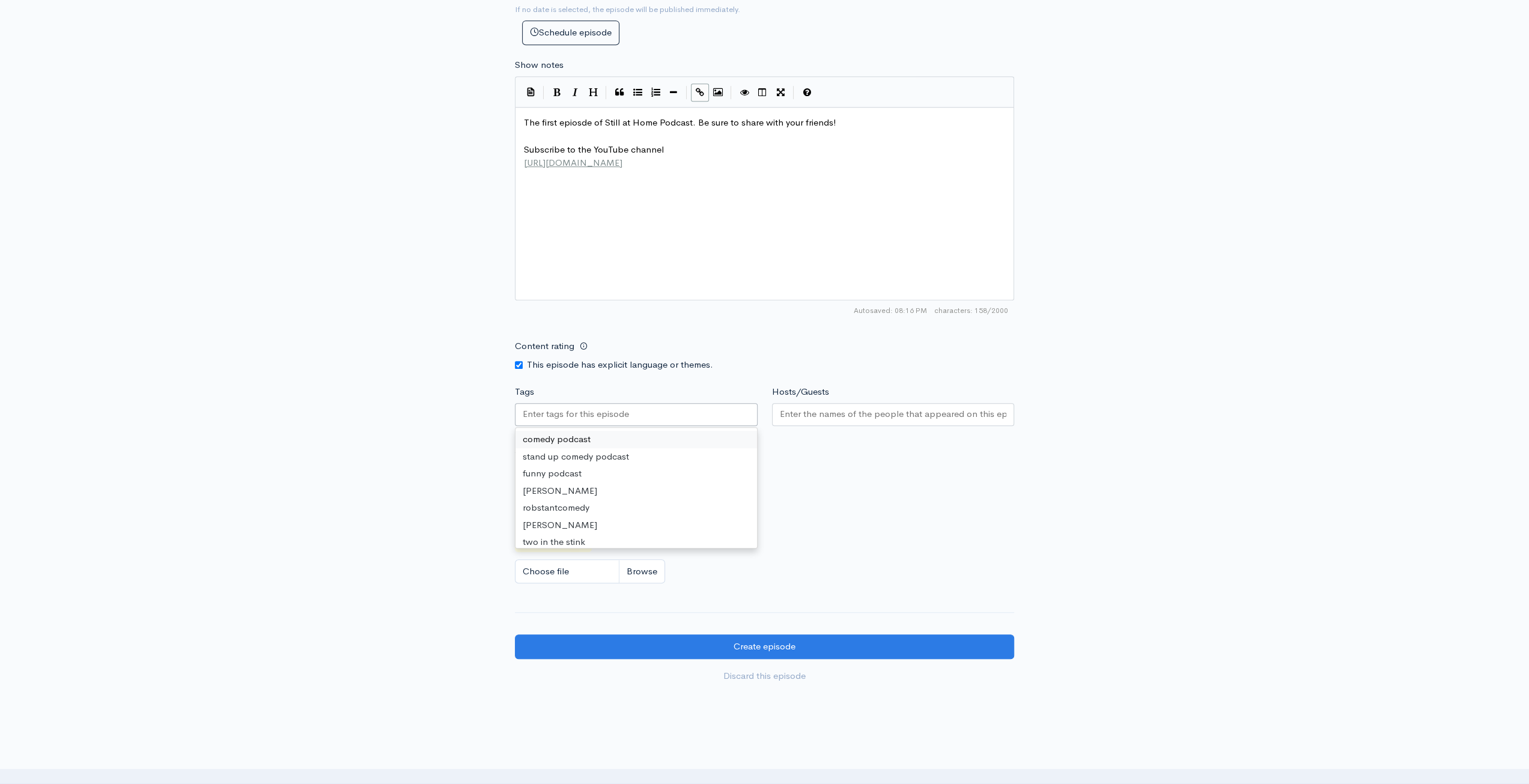
click at [826, 413] on input "Hosts/Guests" at bounding box center [893, 414] width 227 height 14
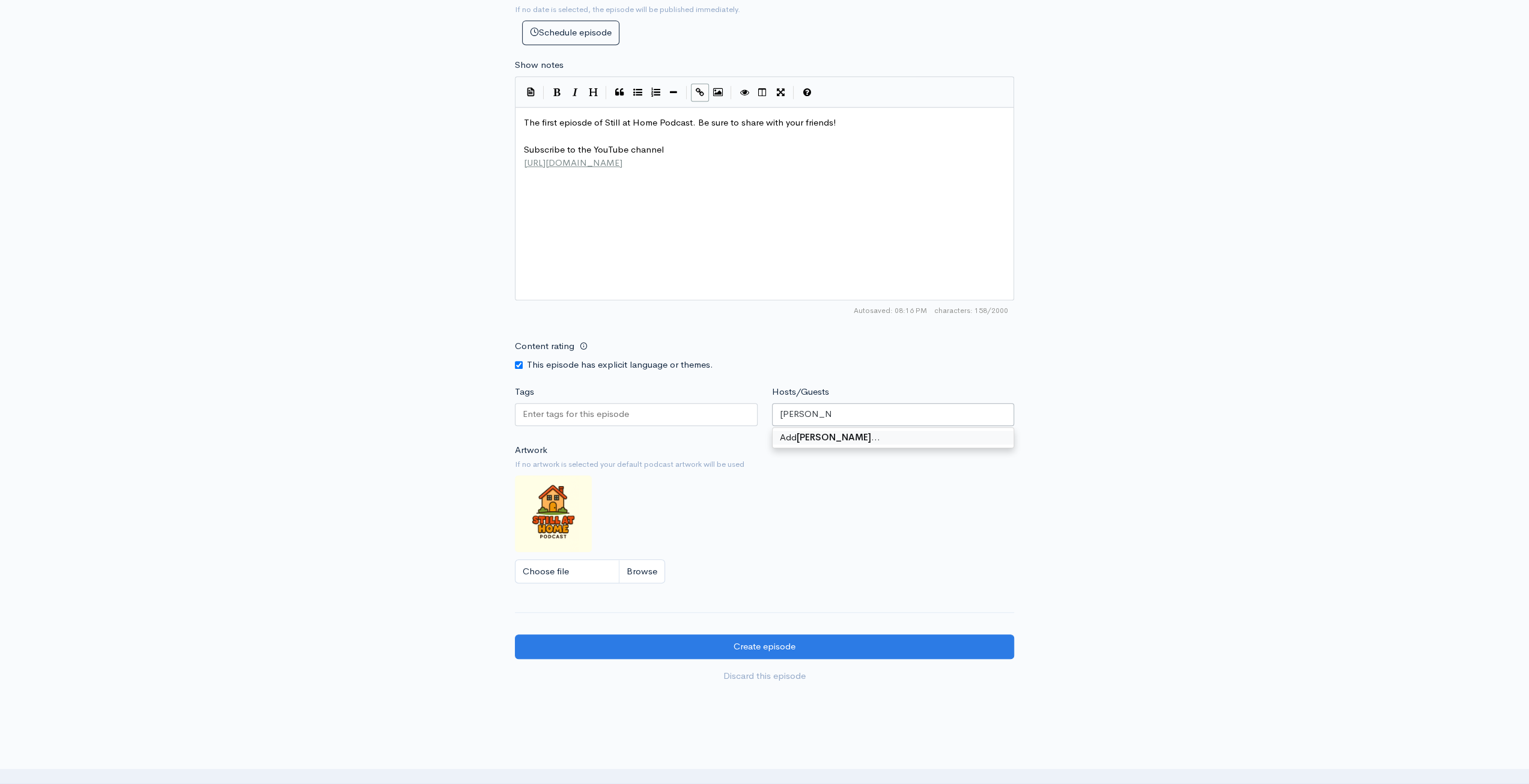
type input "[PERSON_NAME]"
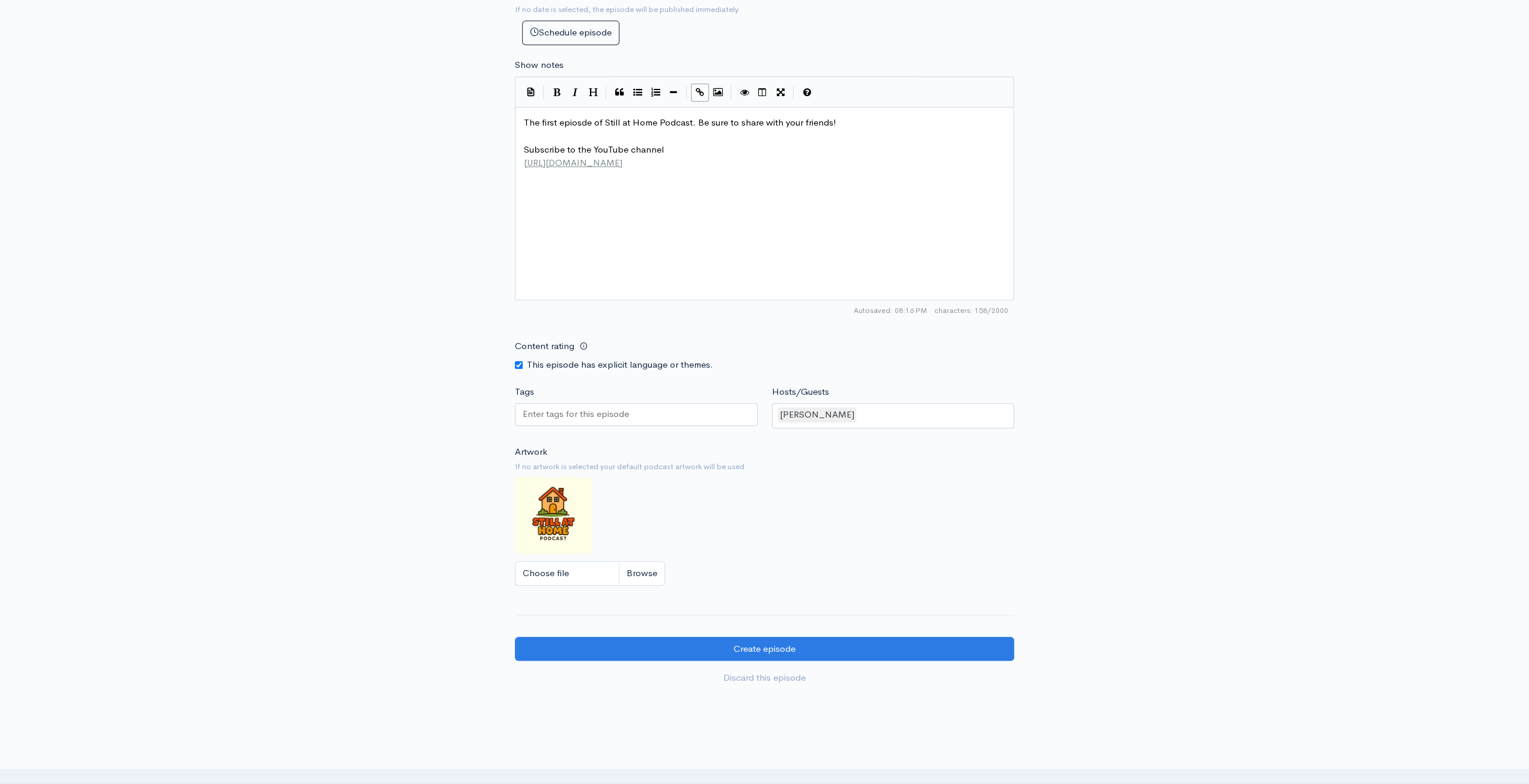
click at [1230, 355] on div "New episode Create a new episode Back to episodes Audio file Choose file C1400.…" at bounding box center [764, 43] width 1529 height 1324
click at [620, 419] on div at bounding box center [636, 414] width 243 height 23
click at [1212, 383] on div "New episode Create a new episode Back to episodes Audio file Choose file C1400.…" at bounding box center [764, 43] width 1529 height 1324
click at [702, 408] on div "comedy podcast funny podcast" at bounding box center [636, 416] width 243 height 26
type input "romy rosner"
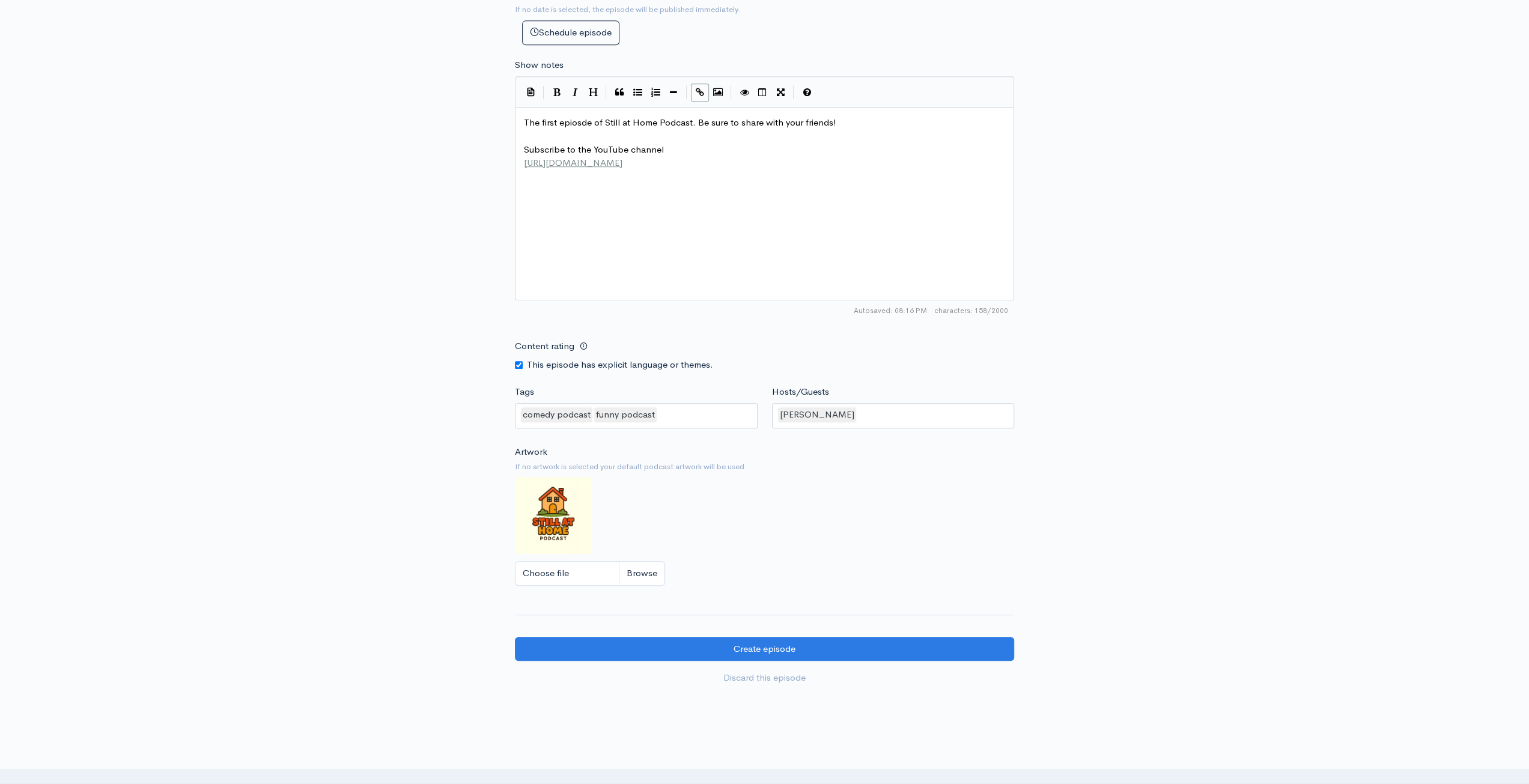
click at [1327, 334] on div "New episode Create a new episode Back to episodes Audio file Choose file C1400.…" at bounding box center [764, 43] width 1529 height 1324
click at [694, 409] on div "comedy podcast funny podcast" at bounding box center [636, 416] width 243 height 26
type input "romy rosner"
click at [662, 442] on div "Add romy rosner …" at bounding box center [637, 440] width 242 height 20
click at [1176, 397] on div "New episode Create a new episode Back to episodes Audio file Choose file C1400.…" at bounding box center [764, 43] width 1529 height 1324
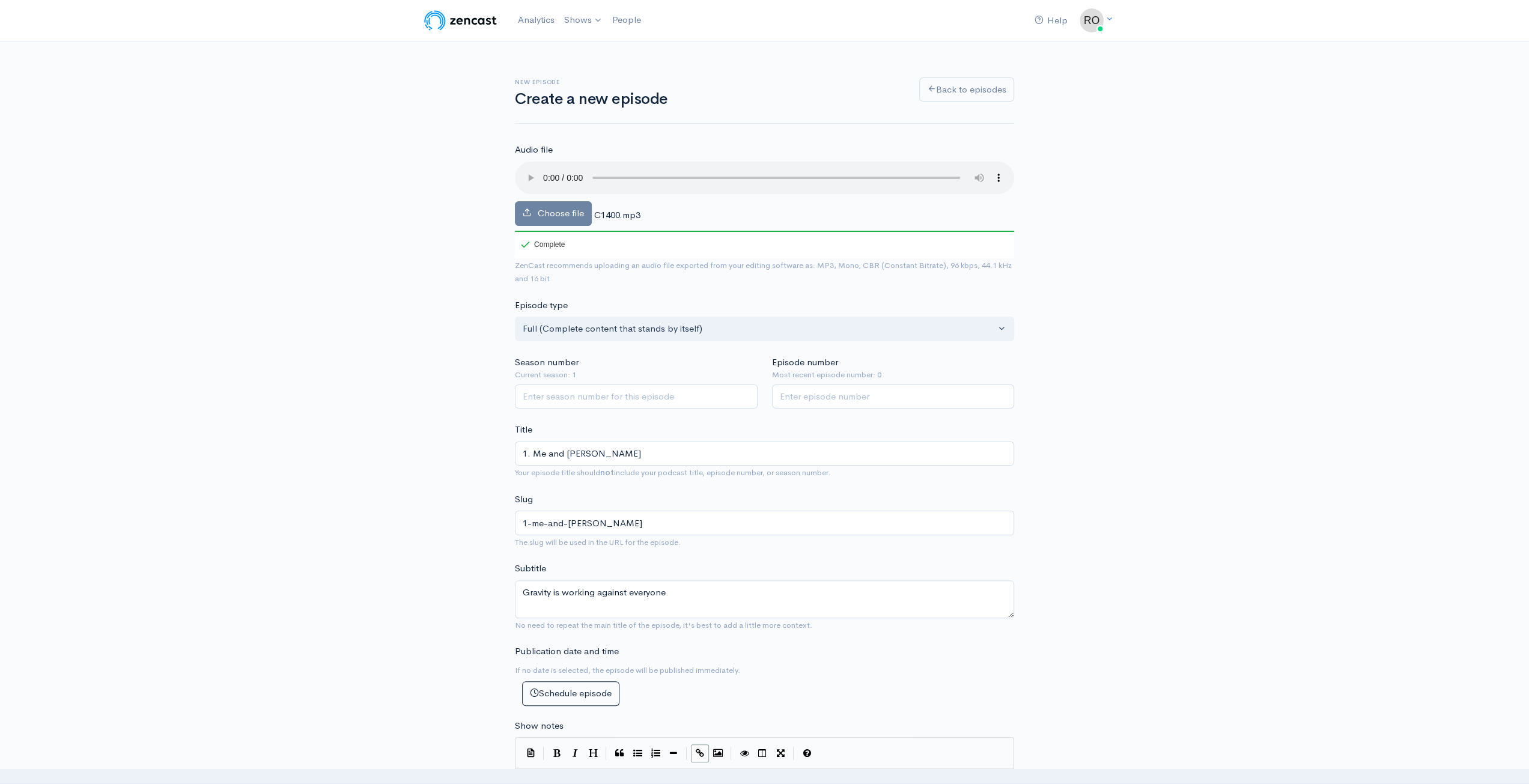
scroll to position [60, 0]
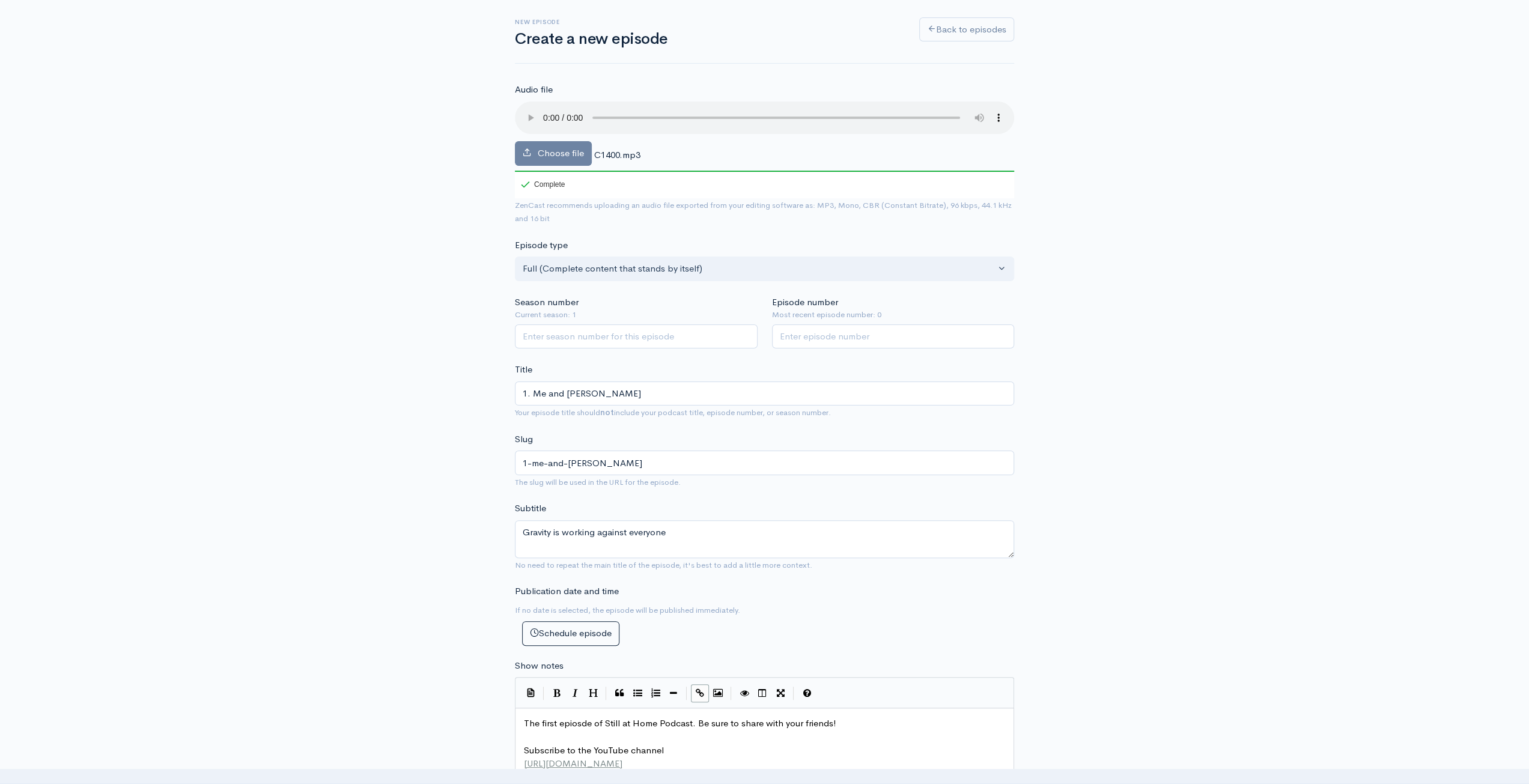
click at [1253, 355] on div "New episode Create a new episode Back to episodes Audio file Choose file C1400.…" at bounding box center [764, 644] width 1529 height 1324
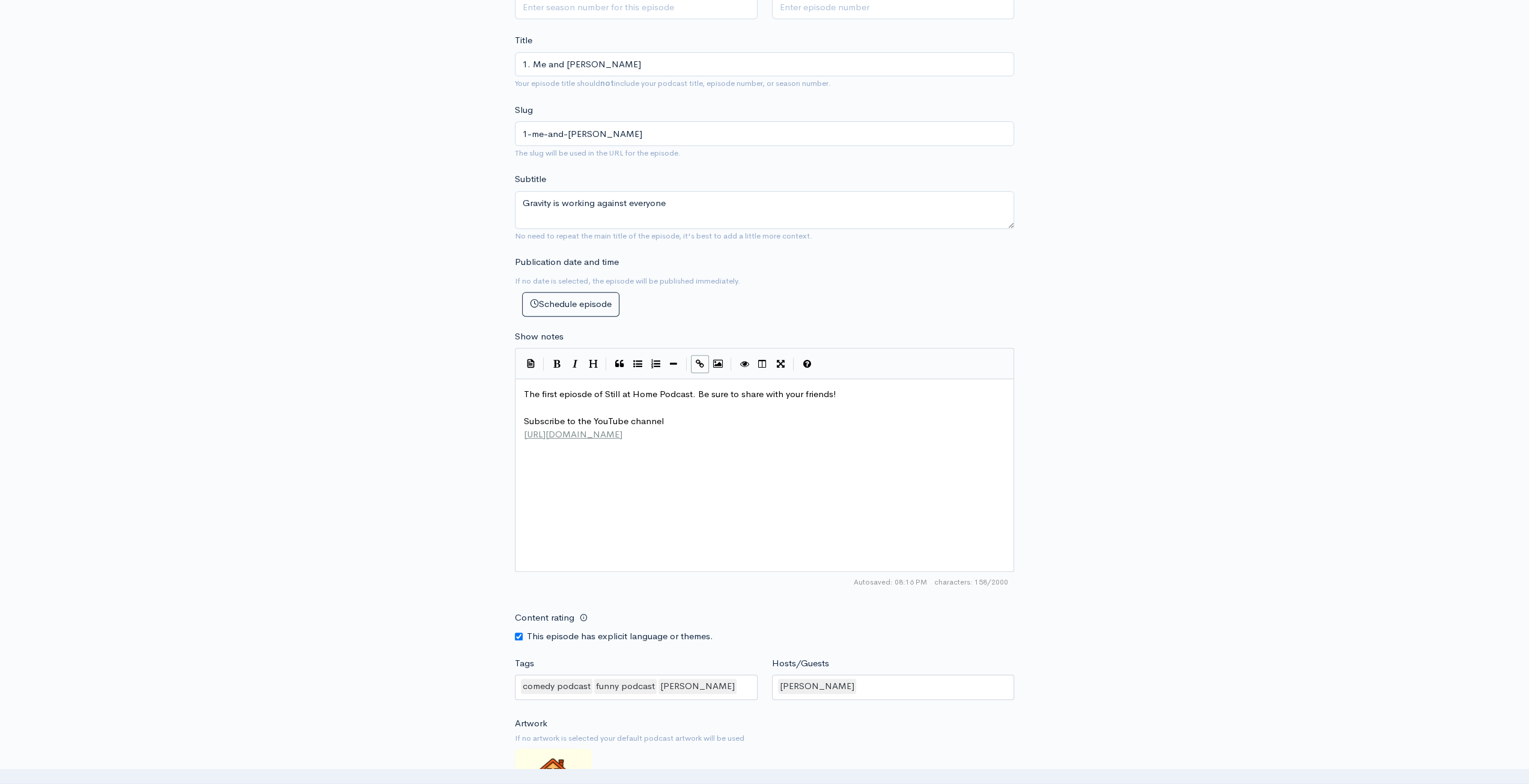
scroll to position [540, 0]
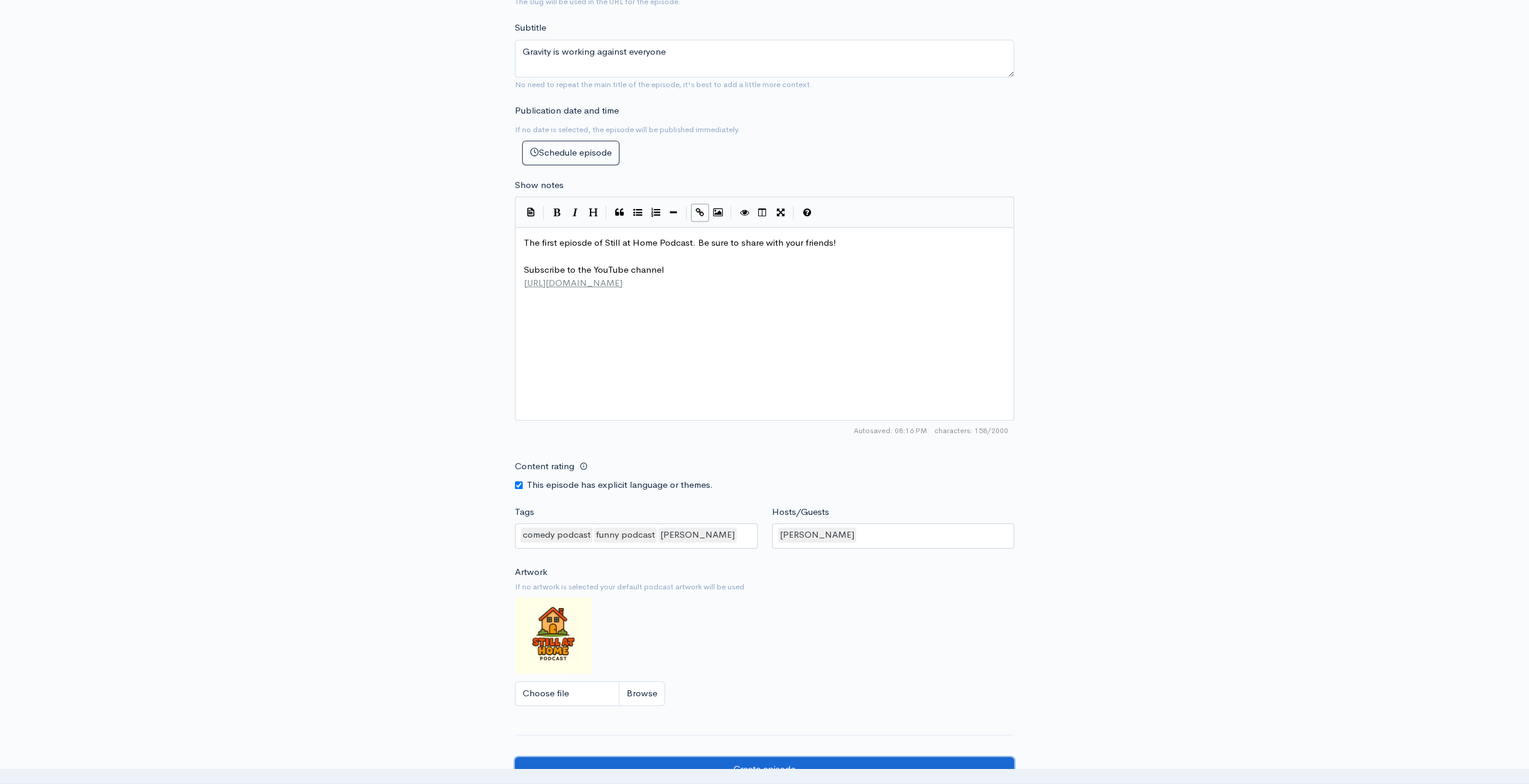
click at [804, 757] on input "Create episode" at bounding box center [764, 769] width 499 height 25
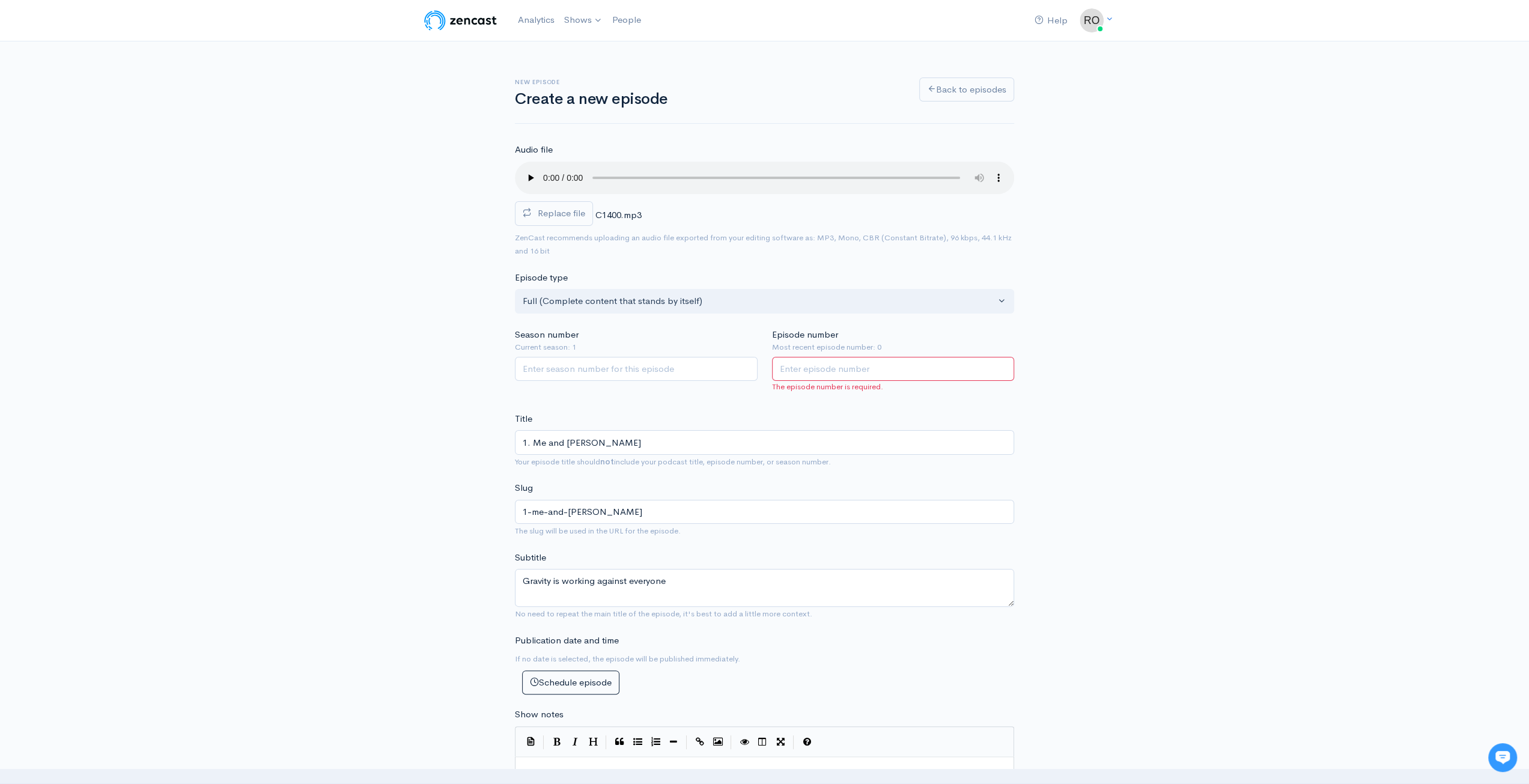
click at [910, 363] on input "Episode number" at bounding box center [893, 369] width 243 height 25
type input "1"
click at [1203, 339] on div "New episode Create a new episode Back to episodes Audio file Replace file C1400…" at bounding box center [764, 698] width 1529 height 1313
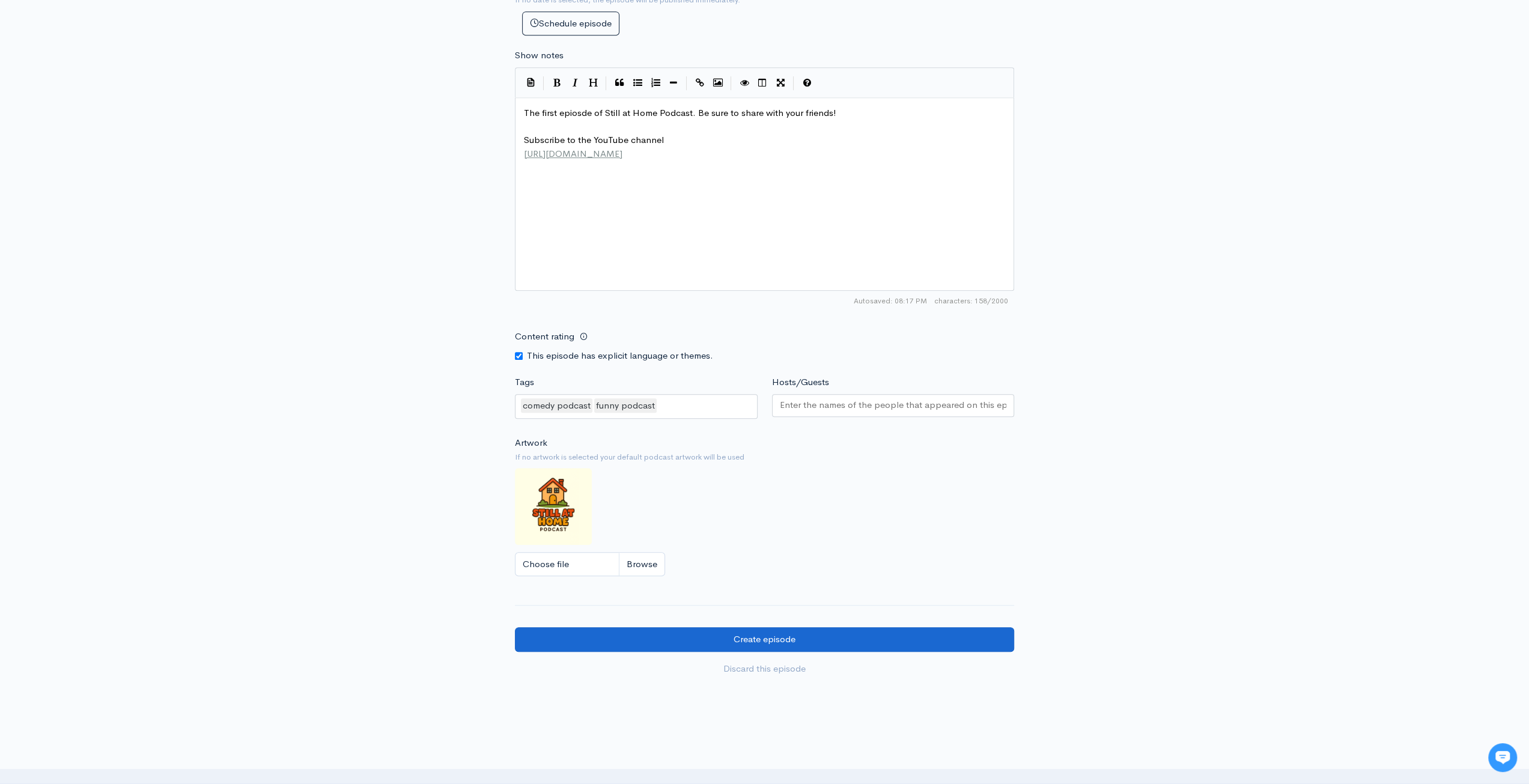
scroll to position [661, 0]
click at [781, 637] on input "Create episode" at bounding box center [764, 637] width 499 height 25
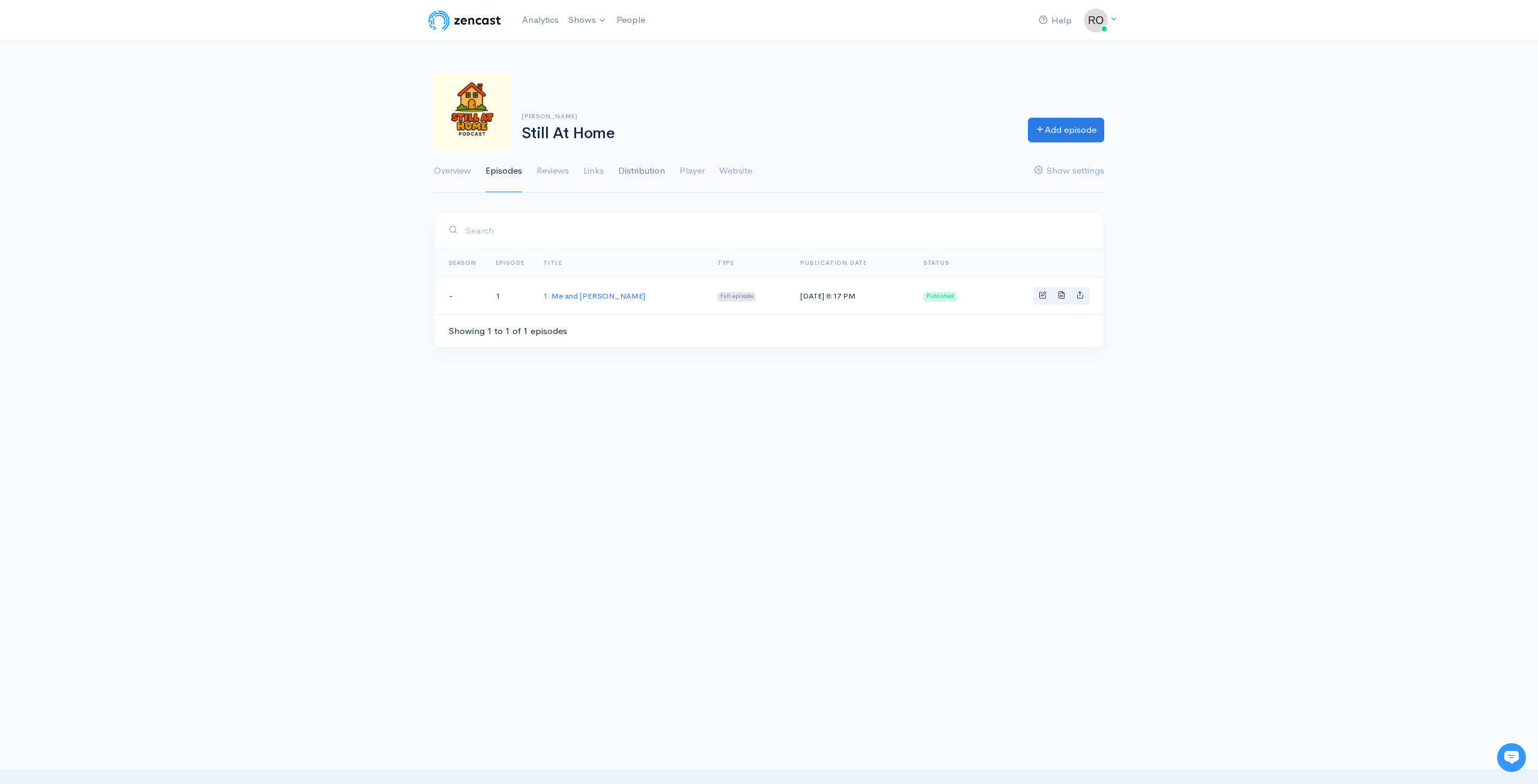
click at [637, 172] on link "Distribution" at bounding box center [641, 170] width 47 height 43
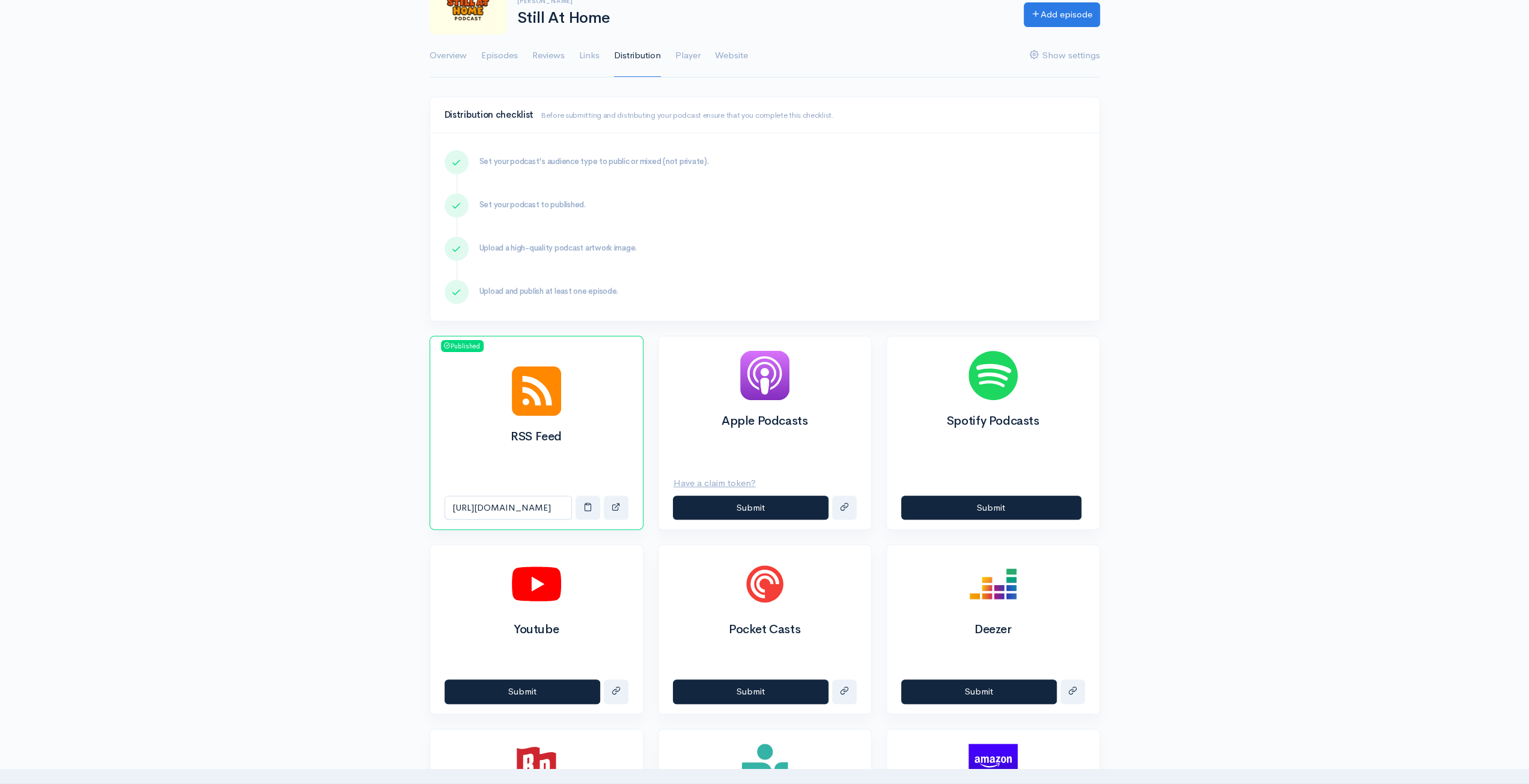
scroll to position [240, 0]
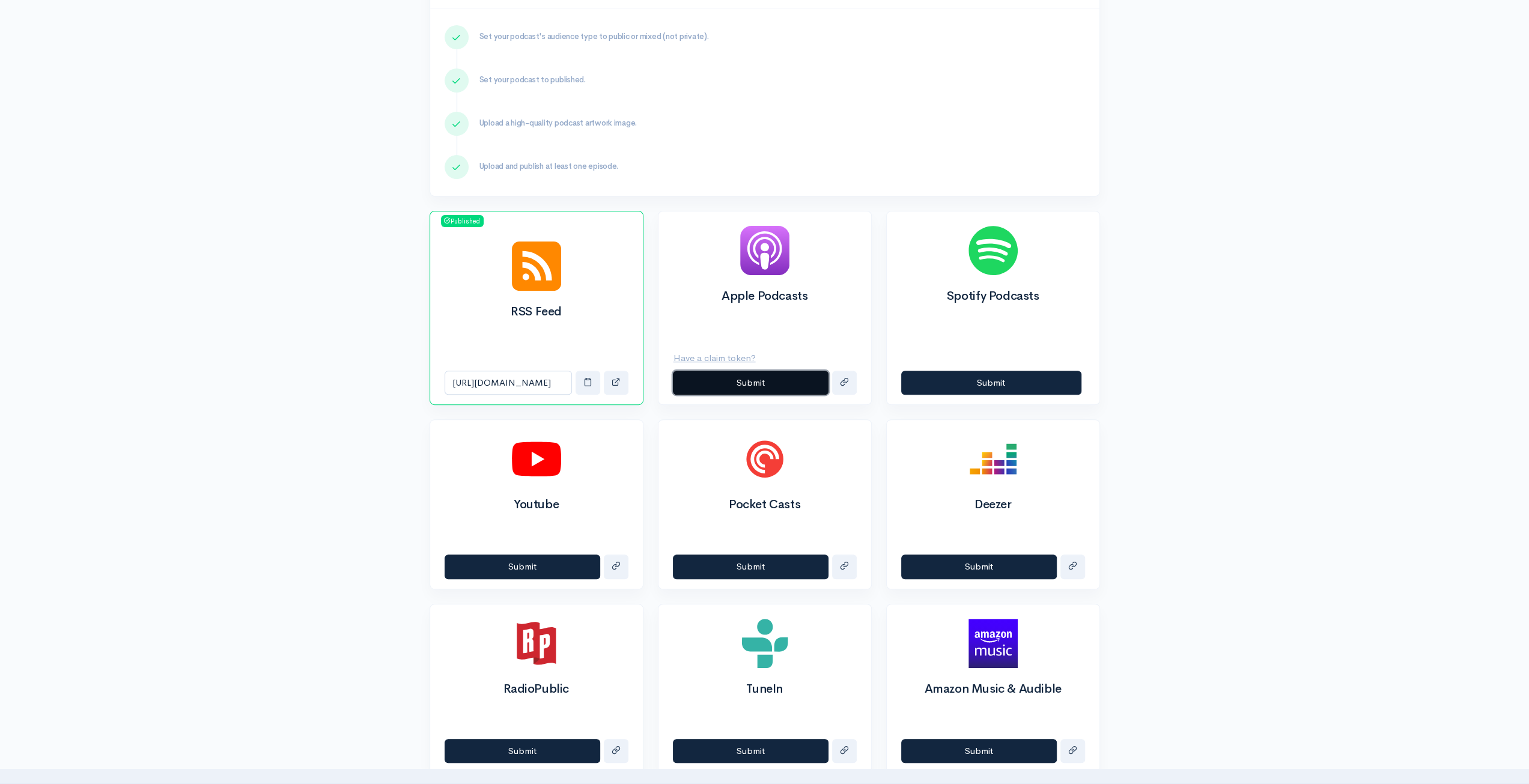
click at [770, 385] on button "Submit" at bounding box center [751, 383] width 156 height 25
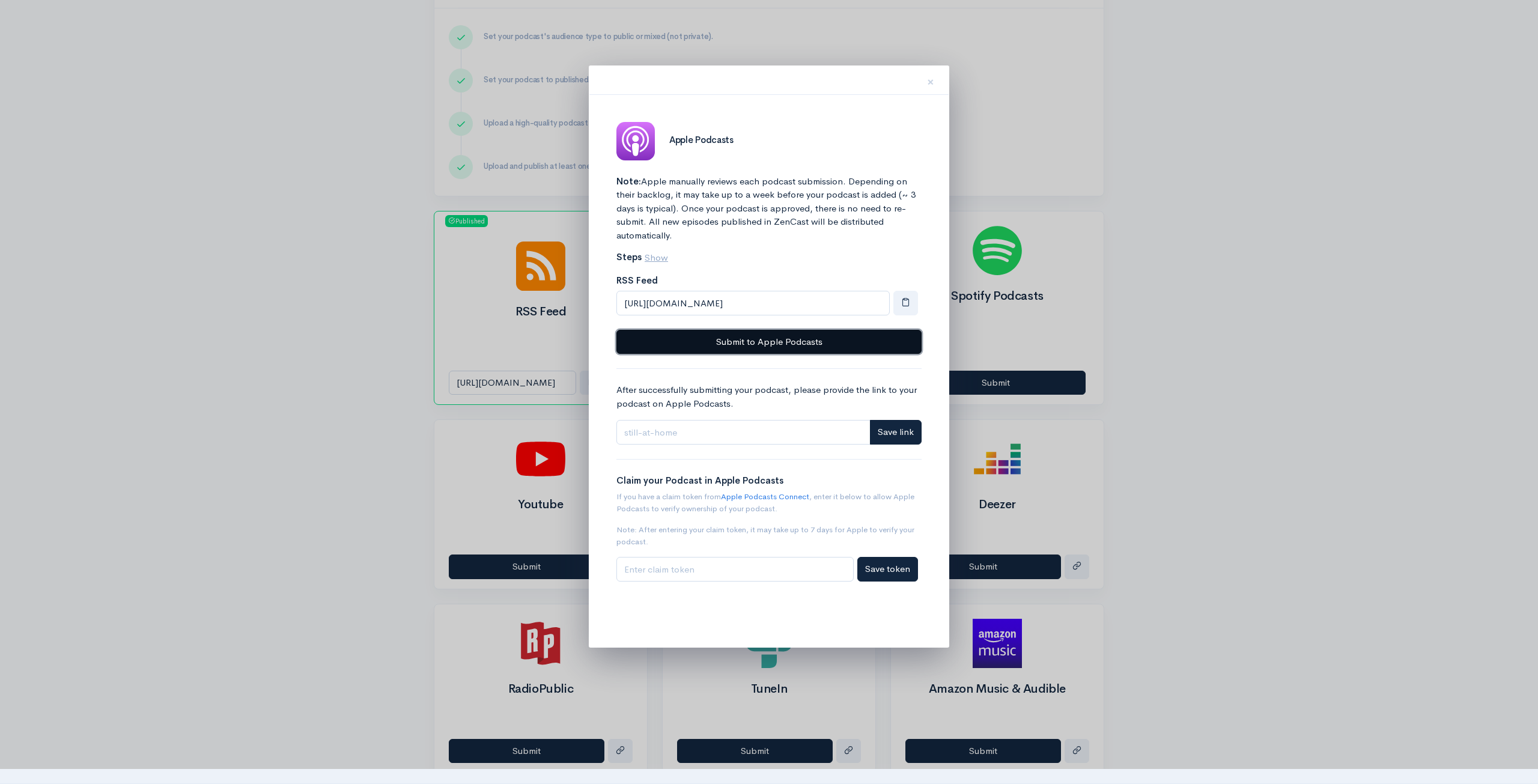
click at [790, 336] on button "Submit to Apple Podcasts" at bounding box center [769, 342] width 305 height 25
click at [742, 334] on button "Submit to Apple Podcasts" at bounding box center [769, 342] width 305 height 25
click at [247, 330] on div at bounding box center [769, 392] width 1538 height 784
click at [937, 86] on button "×" at bounding box center [930, 80] width 36 height 38
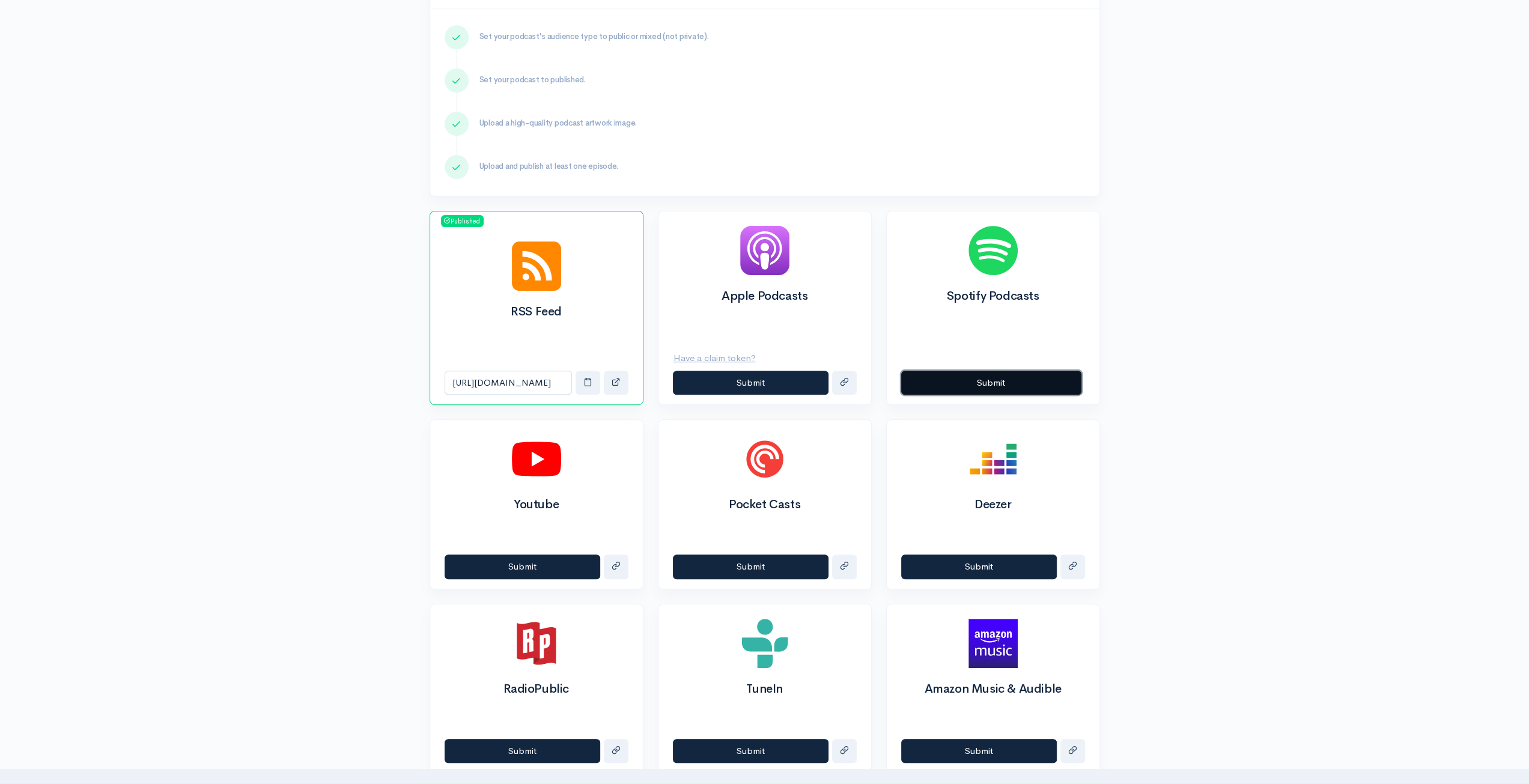
click at [1047, 380] on button "Submit" at bounding box center [991, 383] width 180 height 25
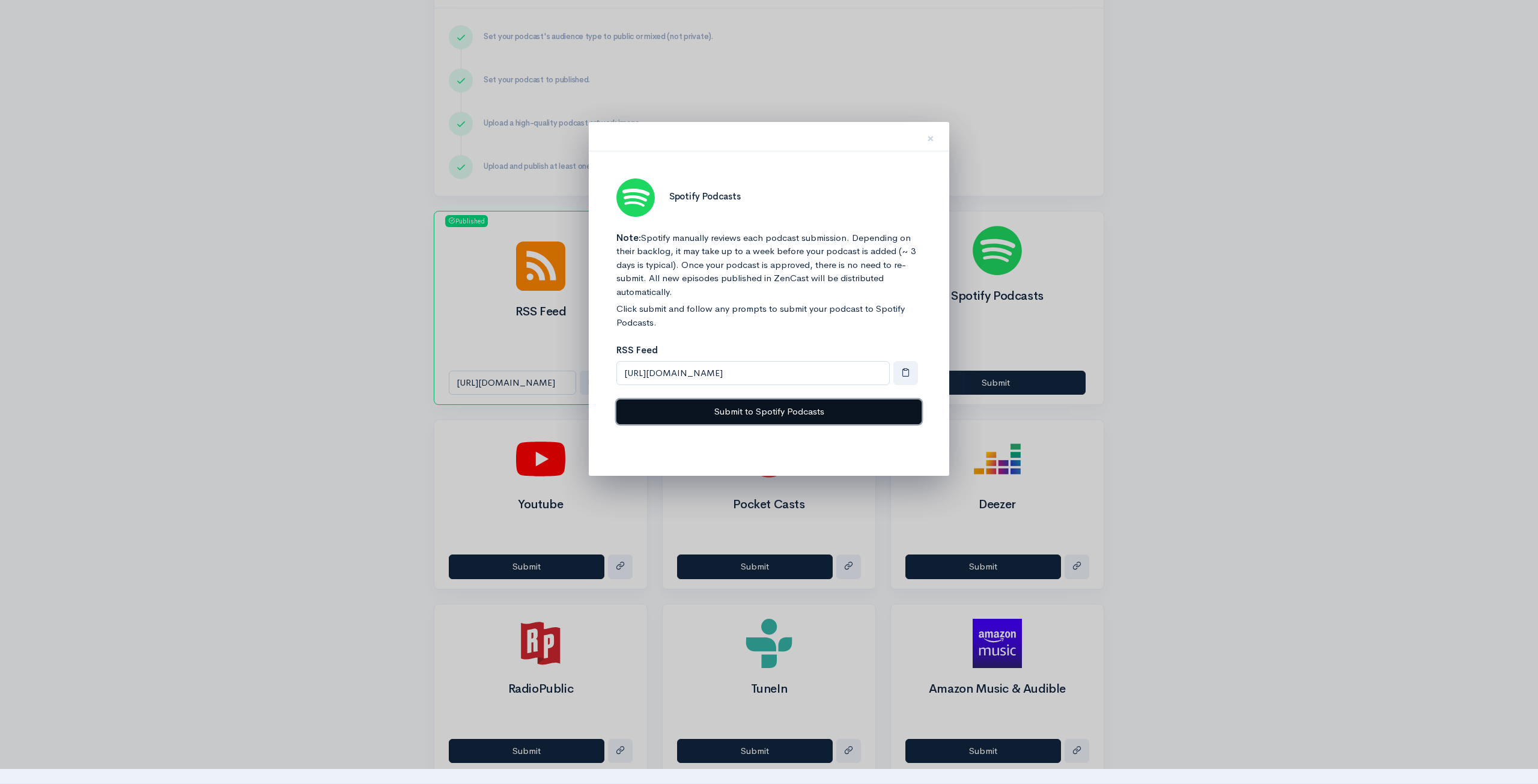
click at [813, 413] on button "Submit to Spotify Podcasts" at bounding box center [769, 411] width 305 height 25
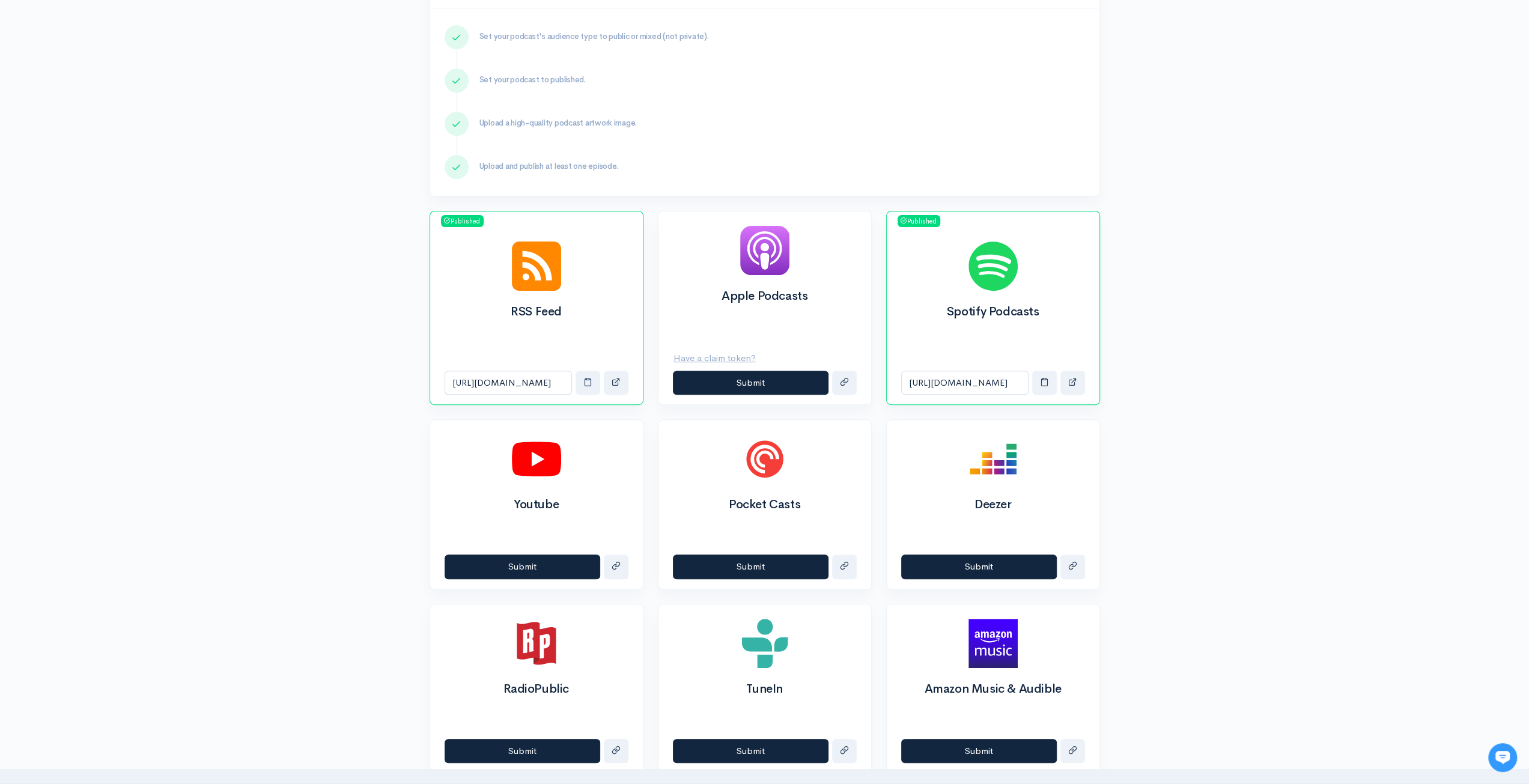
click at [1299, 369] on div "Help Notifications View all Your profile Team settings Default team Current Log…" at bounding box center [764, 583] width 1529 height 1648
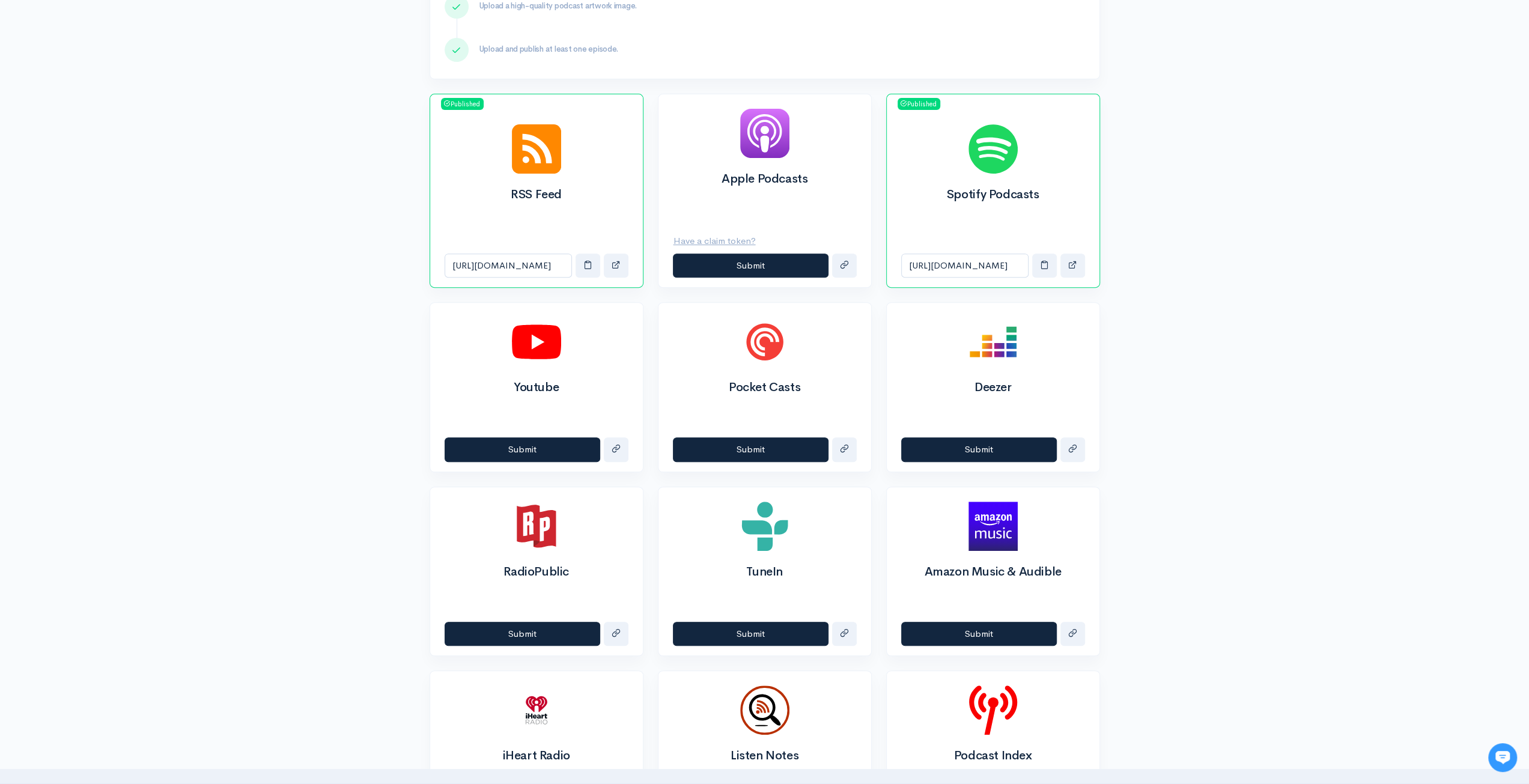
scroll to position [361, 0]
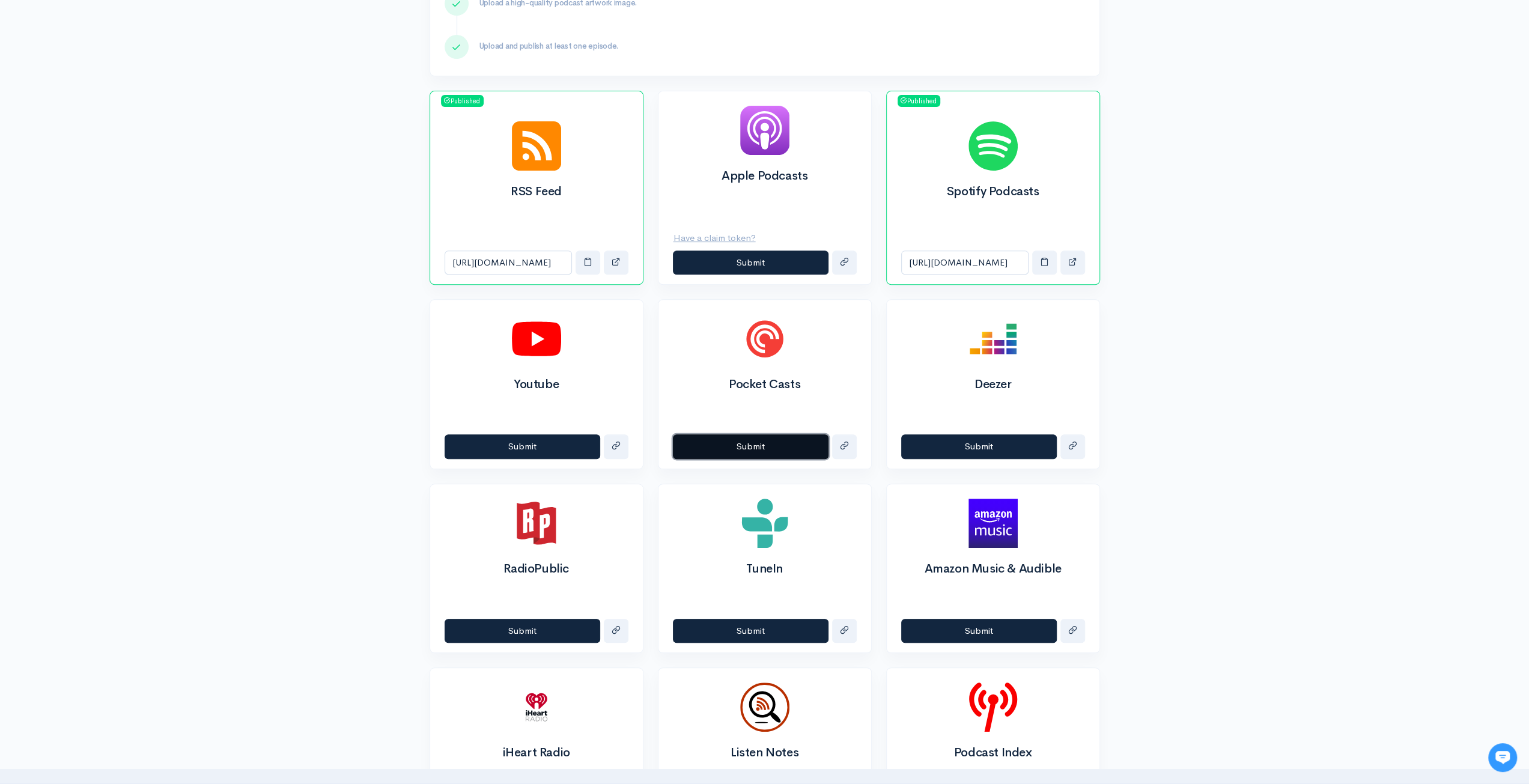
click at [770, 440] on button "Submit" at bounding box center [751, 446] width 156 height 25
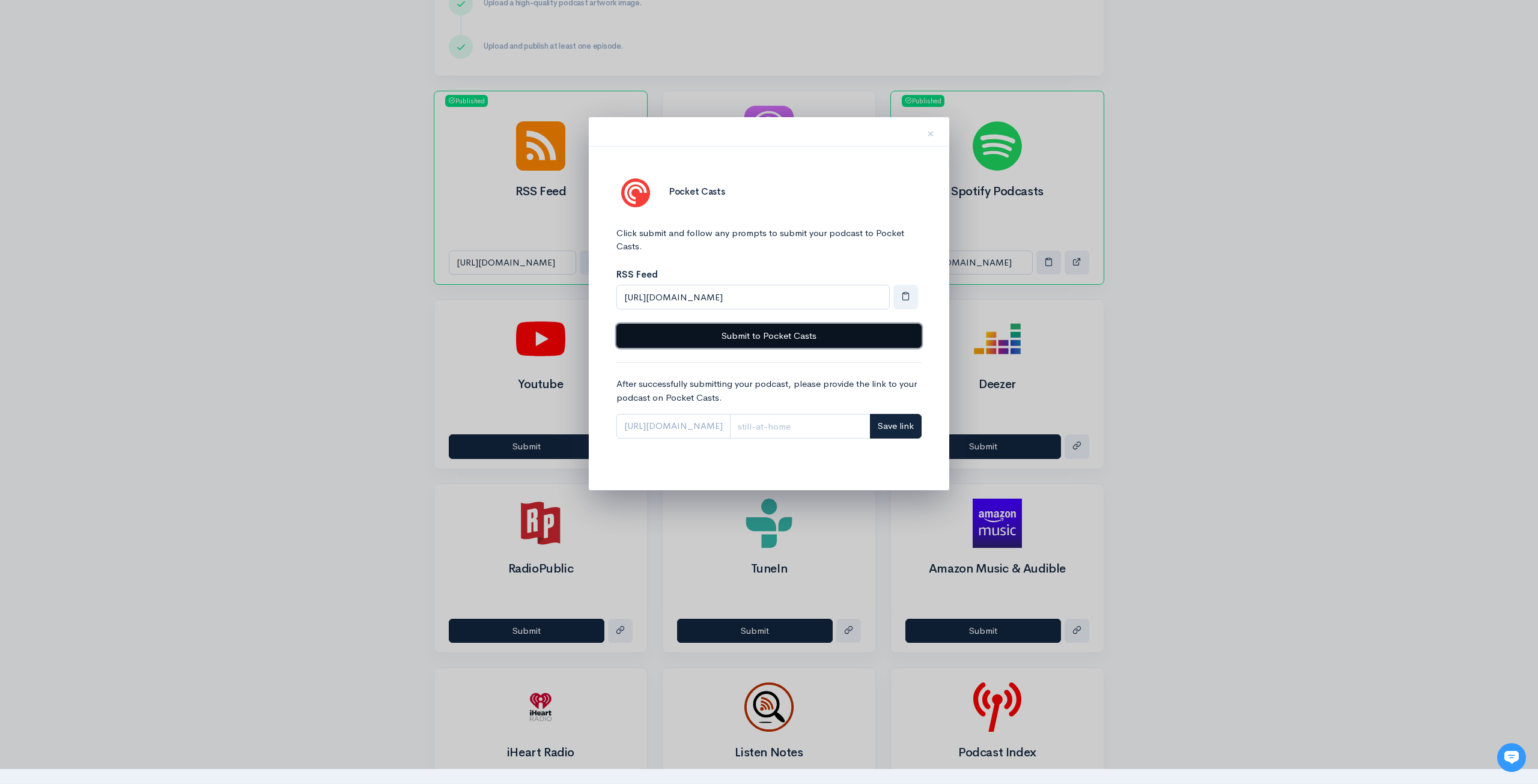
click at [810, 336] on button "Submit to Pocket Casts" at bounding box center [769, 336] width 305 height 25
click at [1301, 364] on div at bounding box center [769, 392] width 1538 height 784
click at [929, 136] on span "×" at bounding box center [931, 133] width 7 height 17
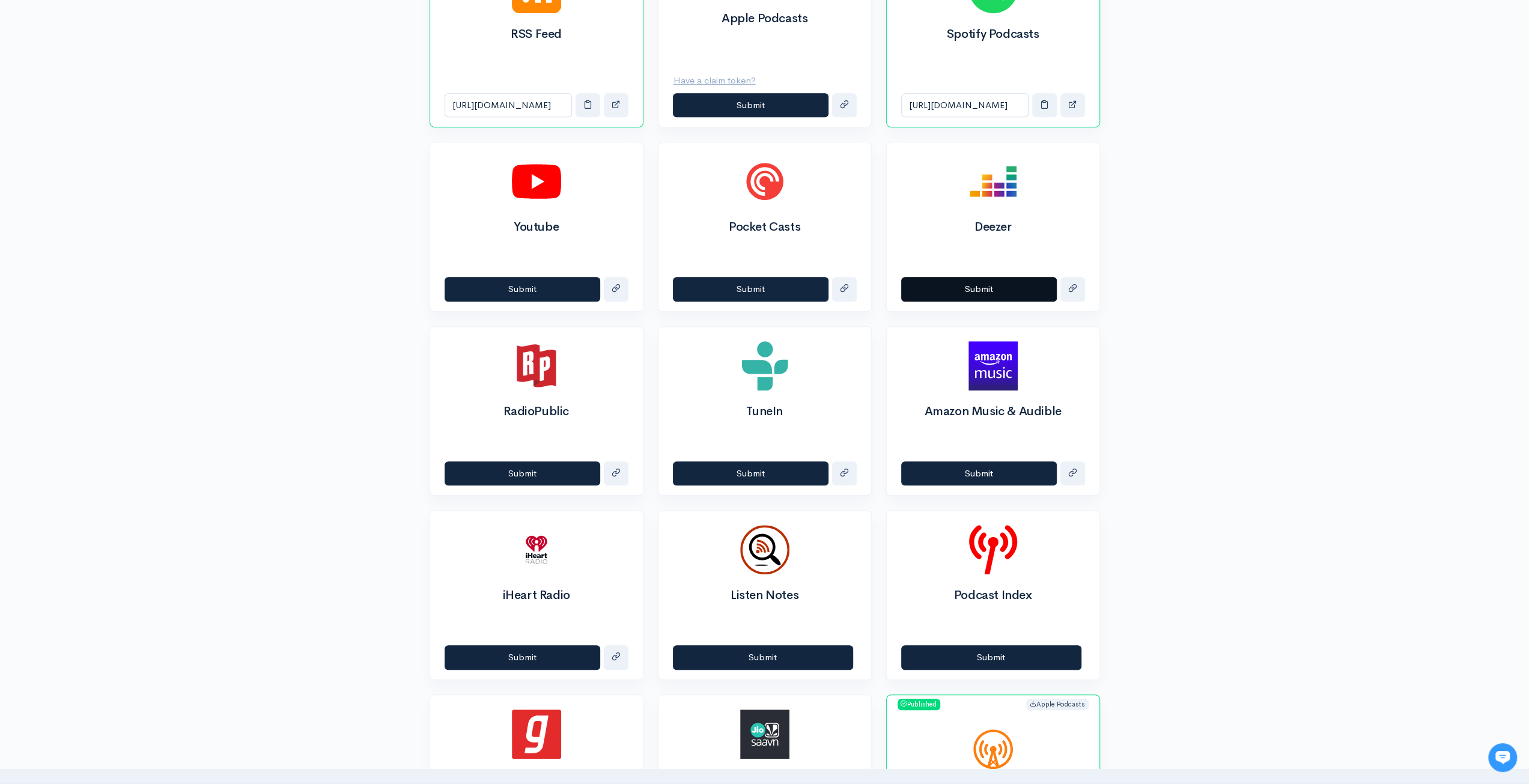
scroll to position [540, 0]
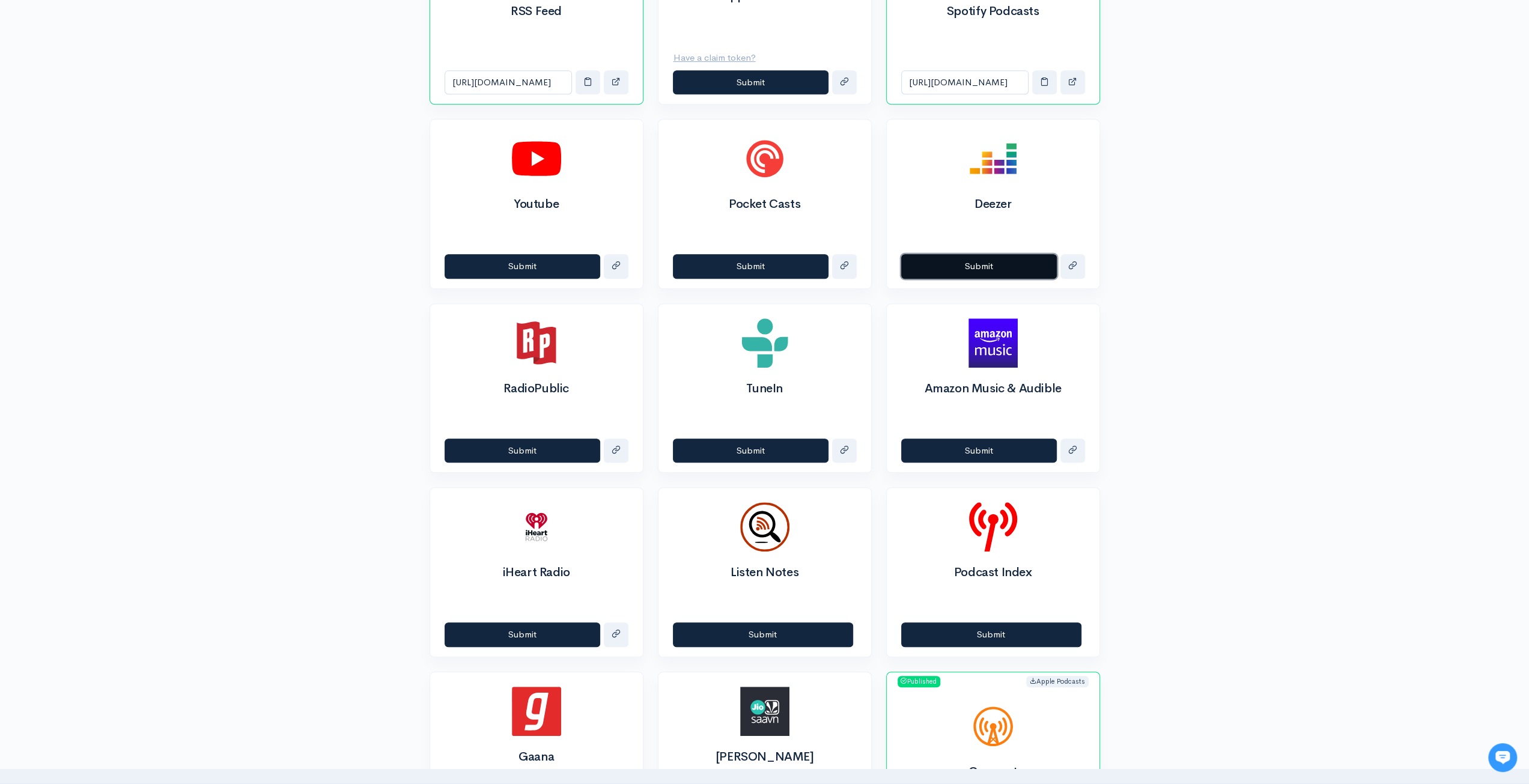
click at [979, 259] on button "Submit" at bounding box center [979, 266] width 156 height 25
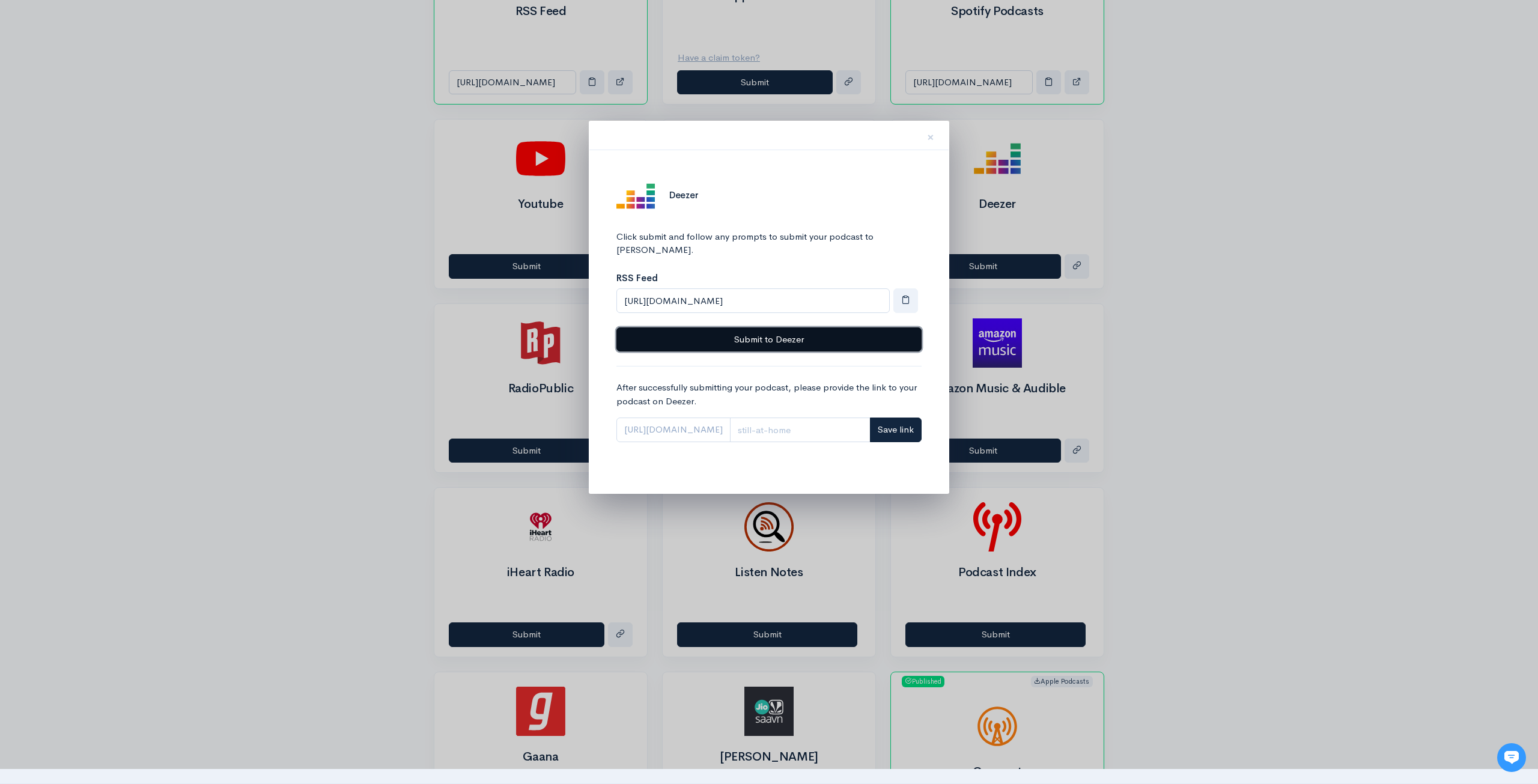
click at [837, 328] on button "Submit to Deezer" at bounding box center [769, 340] width 305 height 25
click at [911, 294] on button "button" at bounding box center [905, 300] width 25 height 25
click at [1437, 410] on div at bounding box center [769, 392] width 1538 height 784
click at [936, 139] on button "×" at bounding box center [930, 135] width 36 height 38
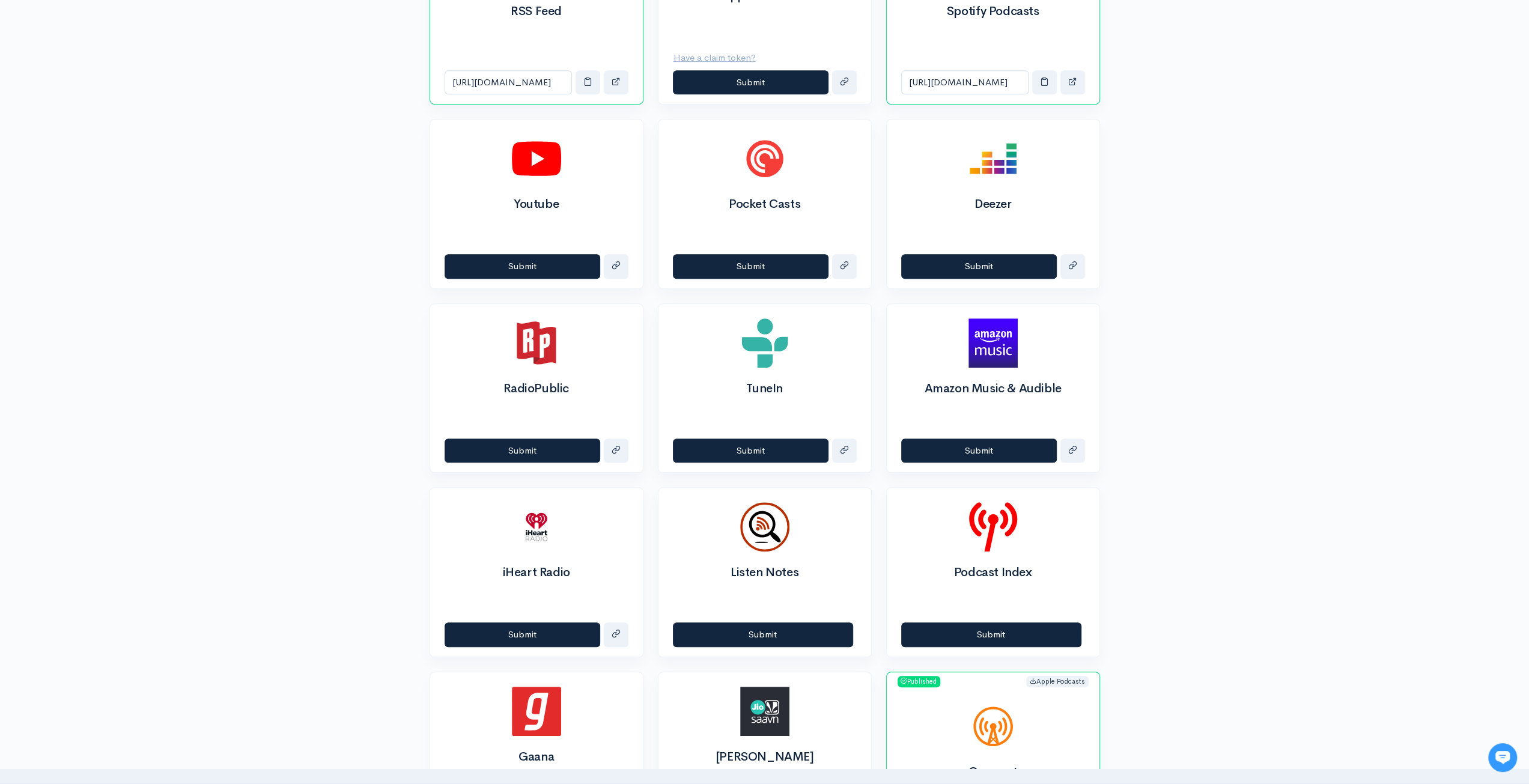
click at [1252, 241] on div "Help Notifications View all Your profile Team settings Default team Current Log…" at bounding box center [764, 283] width 1529 height 1648
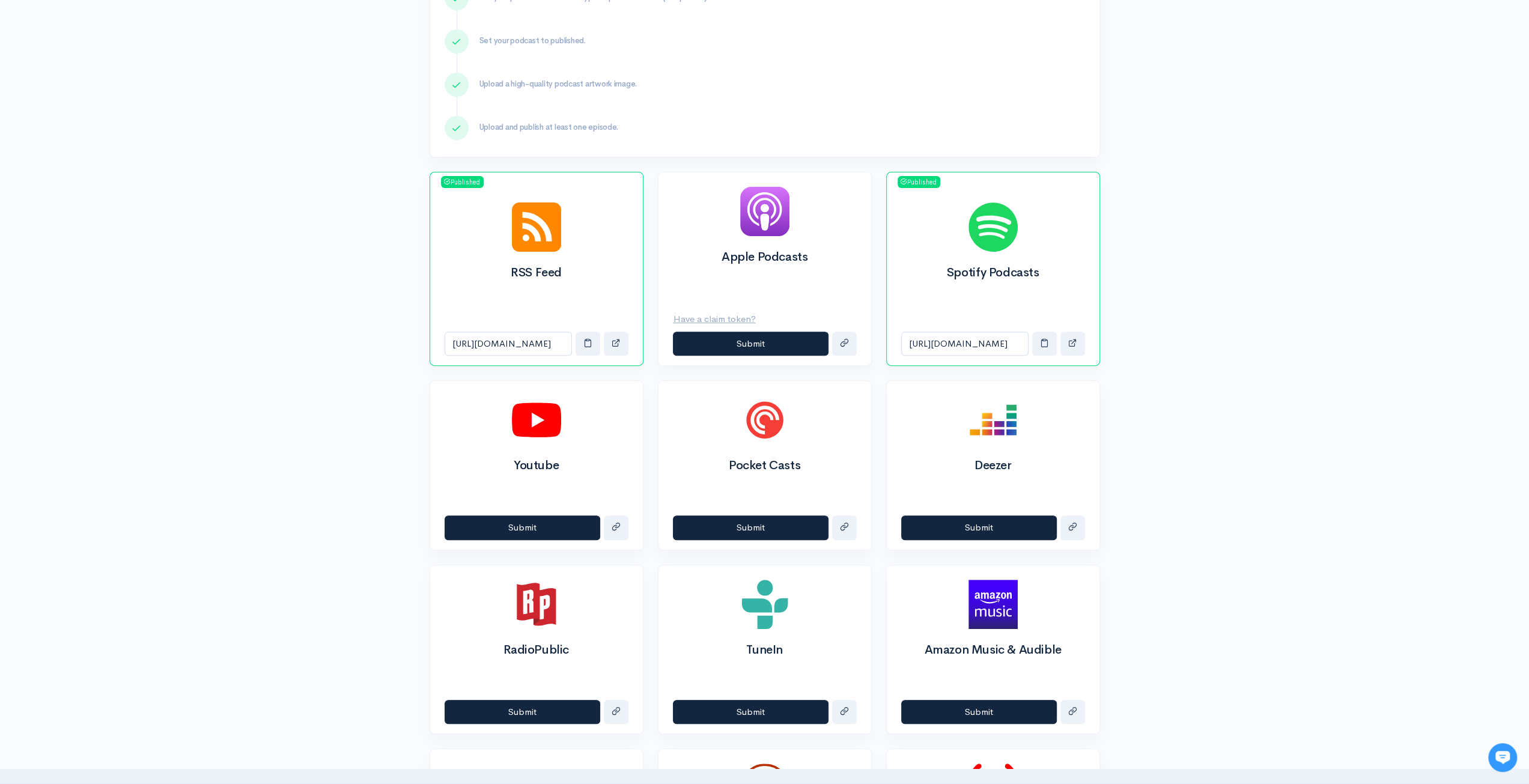
scroll to position [257, 0]
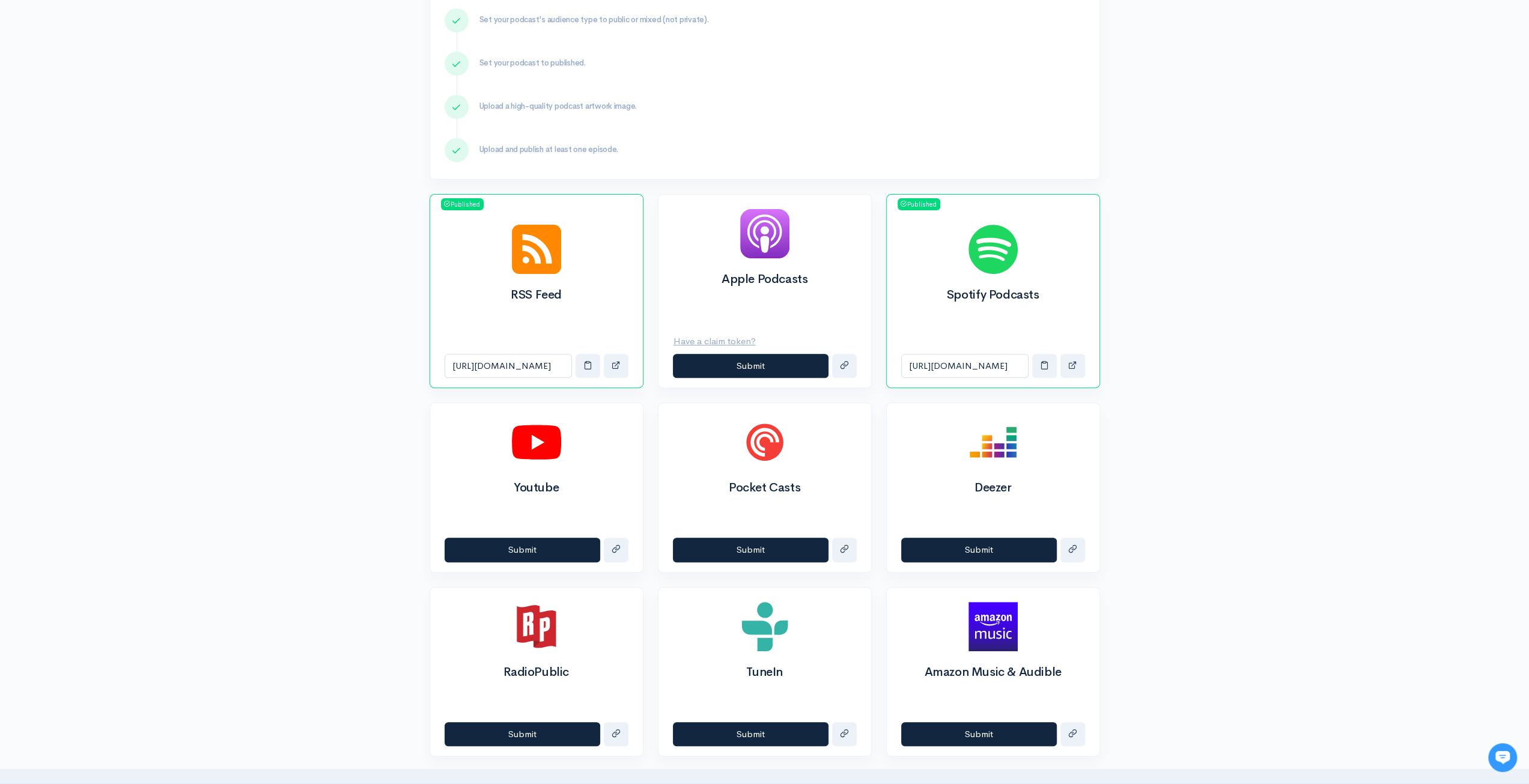
click at [1203, 134] on div "Help Notifications View all Your profile Team settings Default team Current Log…" at bounding box center [764, 566] width 1529 height 1648
click at [1076, 361] on span "button" at bounding box center [1073, 365] width 9 height 9
click at [1136, 153] on div "Help Notifications View all Your profile Team settings Default team Current Log…" at bounding box center [764, 566] width 1529 height 1648
click at [1071, 370] on button "button" at bounding box center [1073, 365] width 25 height 25
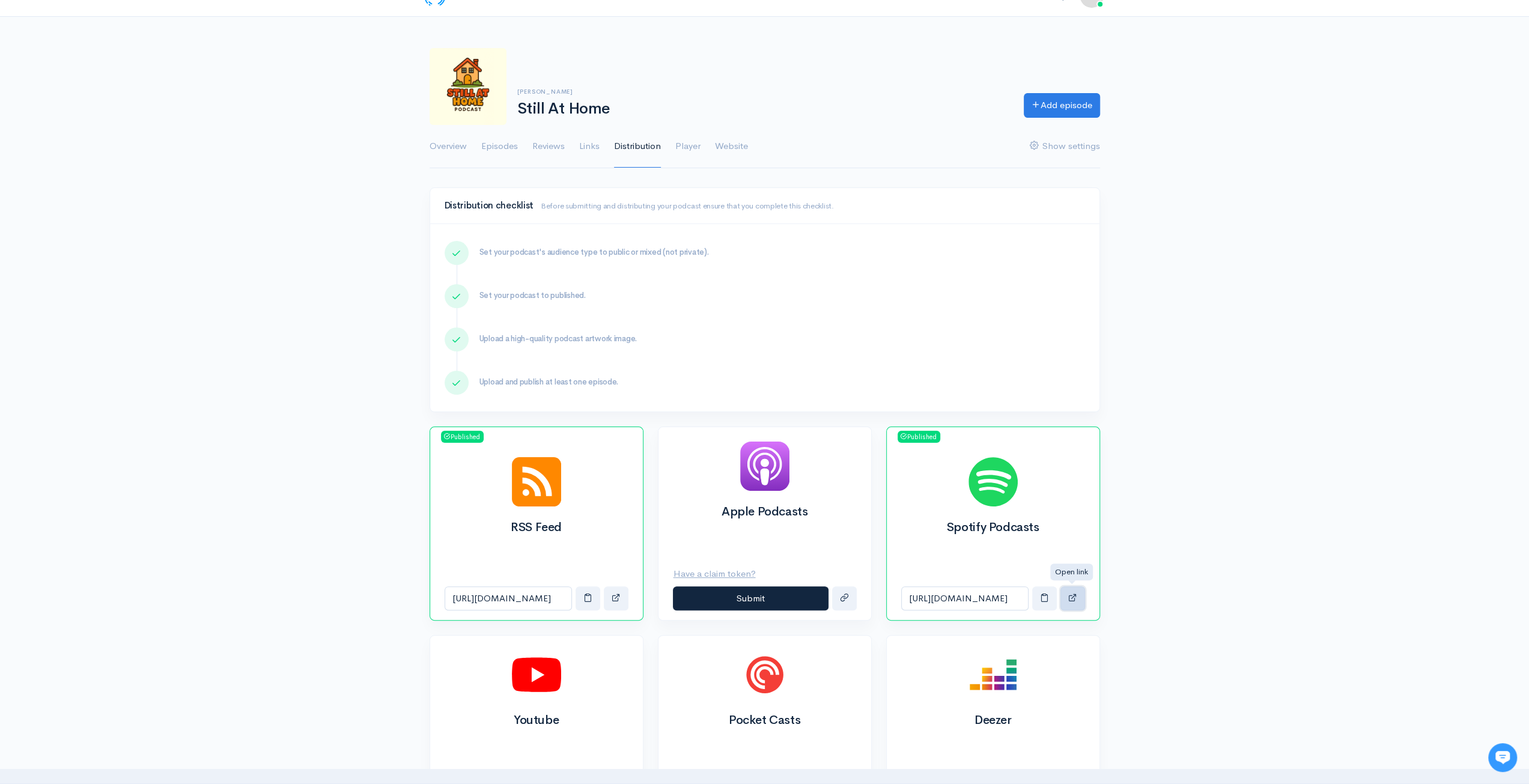
scroll to position [0, 0]
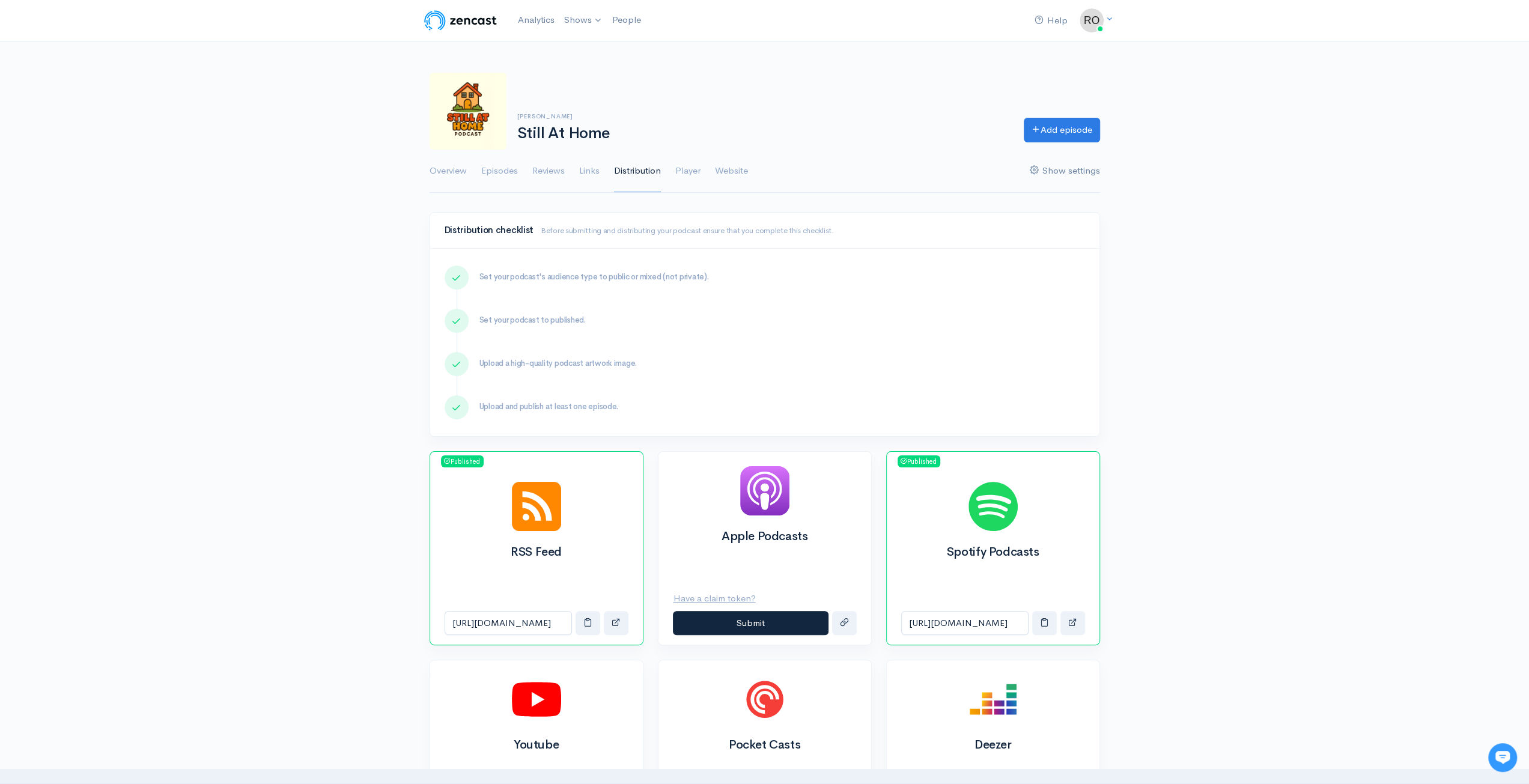
click at [1088, 174] on link "Show settings" at bounding box center [1065, 170] width 71 height 43
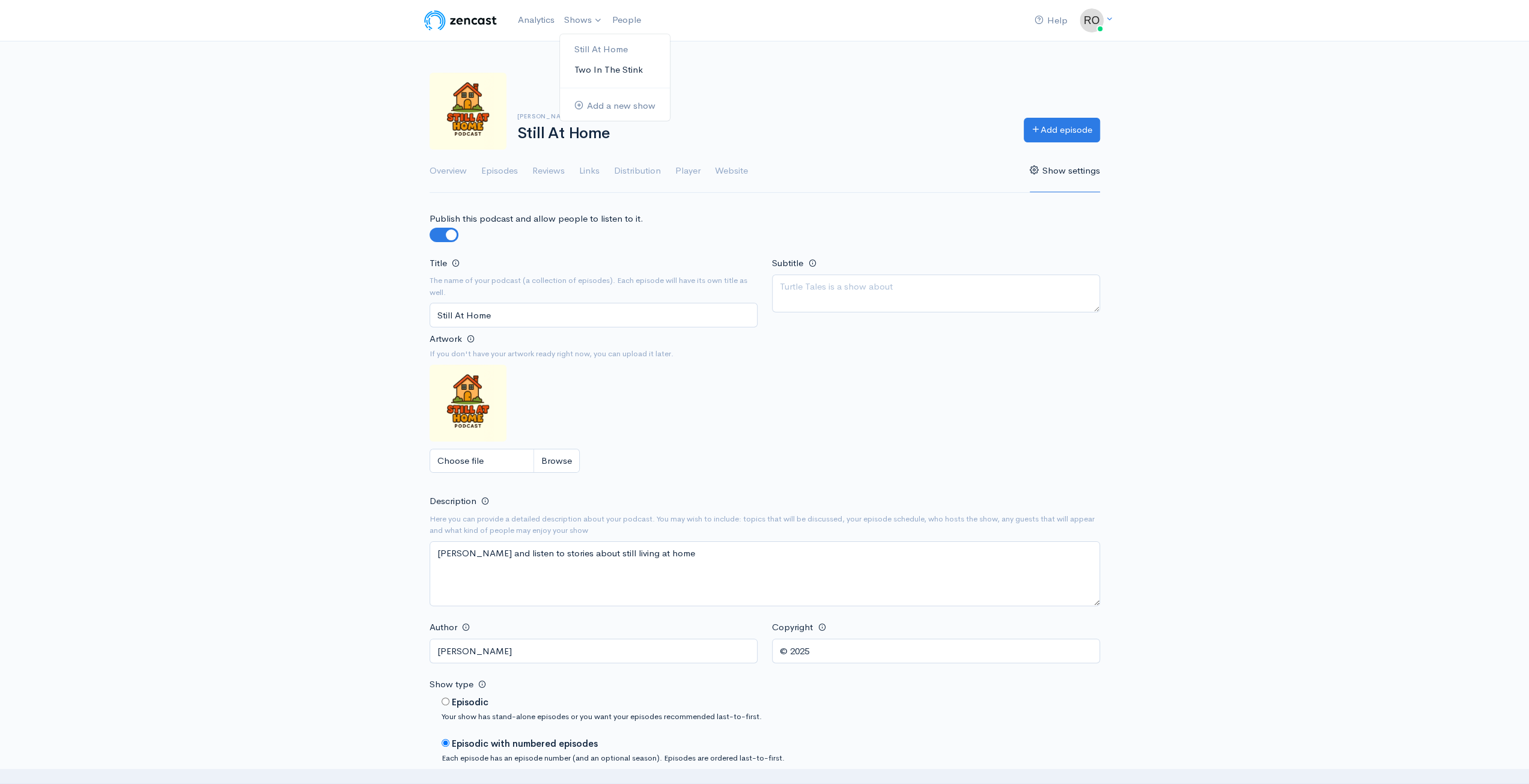
click at [595, 66] on link "Two In The Stink" at bounding box center [615, 70] width 110 height 21
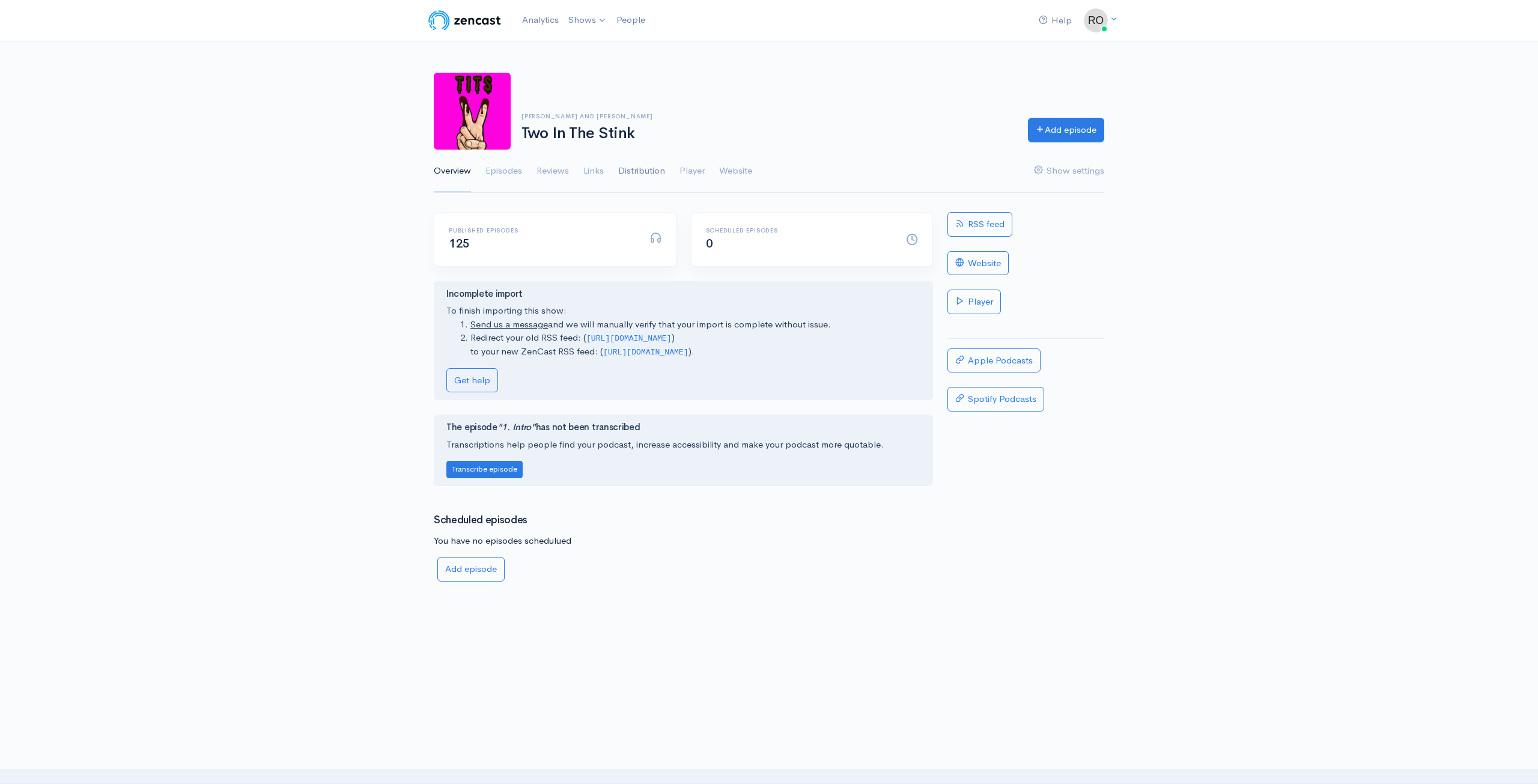
click at [639, 174] on link "Distribution" at bounding box center [641, 170] width 47 height 43
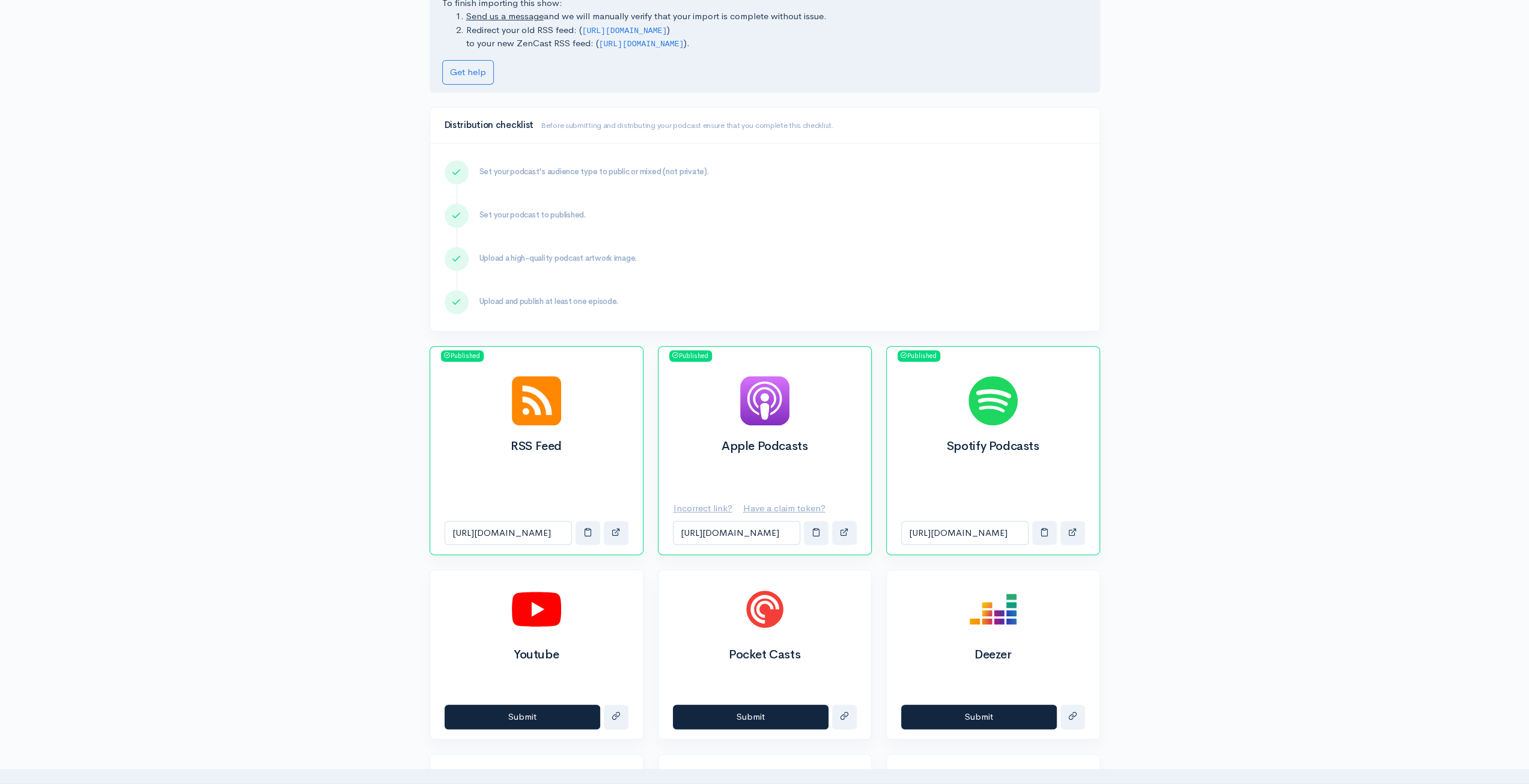
scroll to position [240, 0]
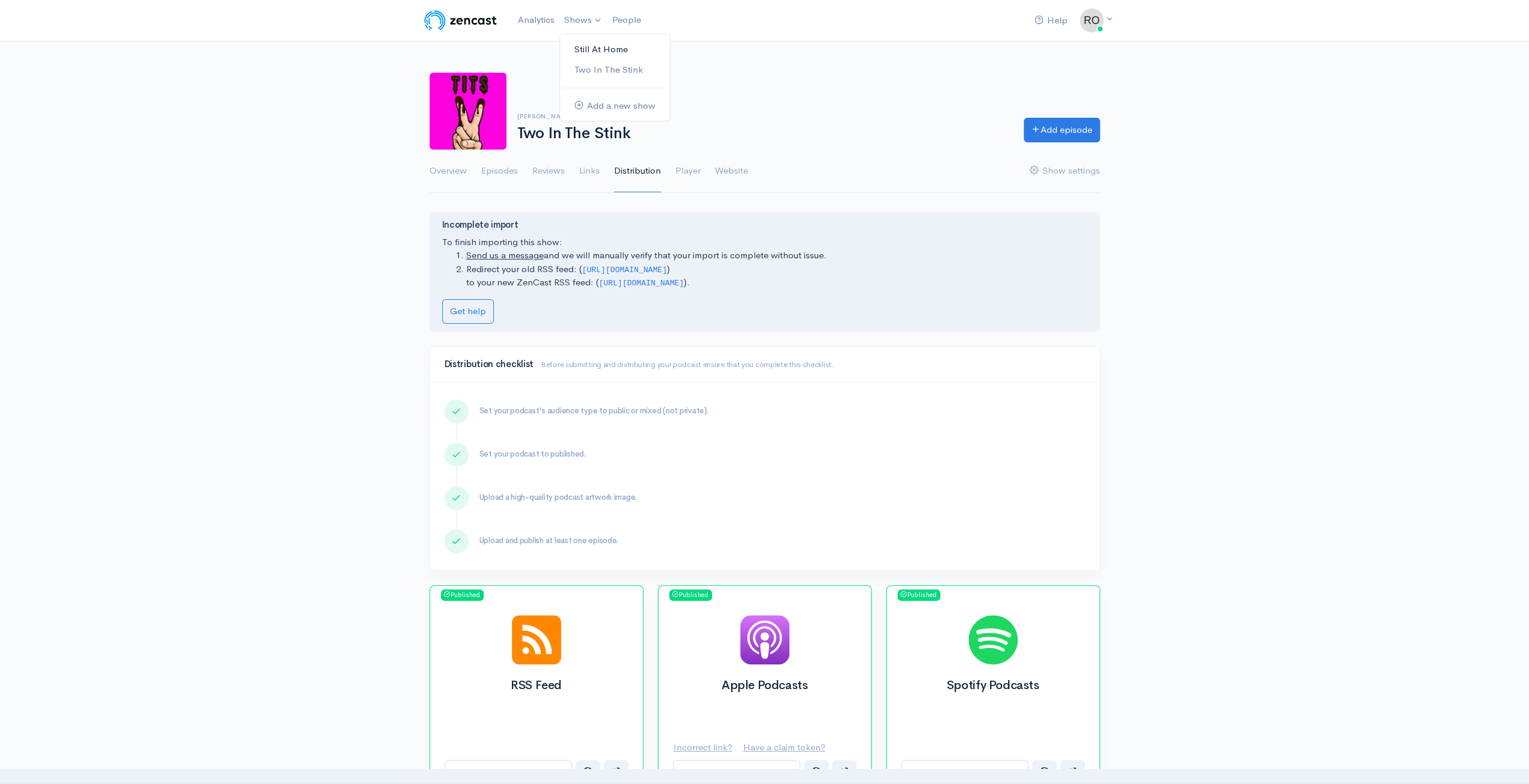
click at [606, 45] on link "Still At Home" at bounding box center [615, 49] width 110 height 21
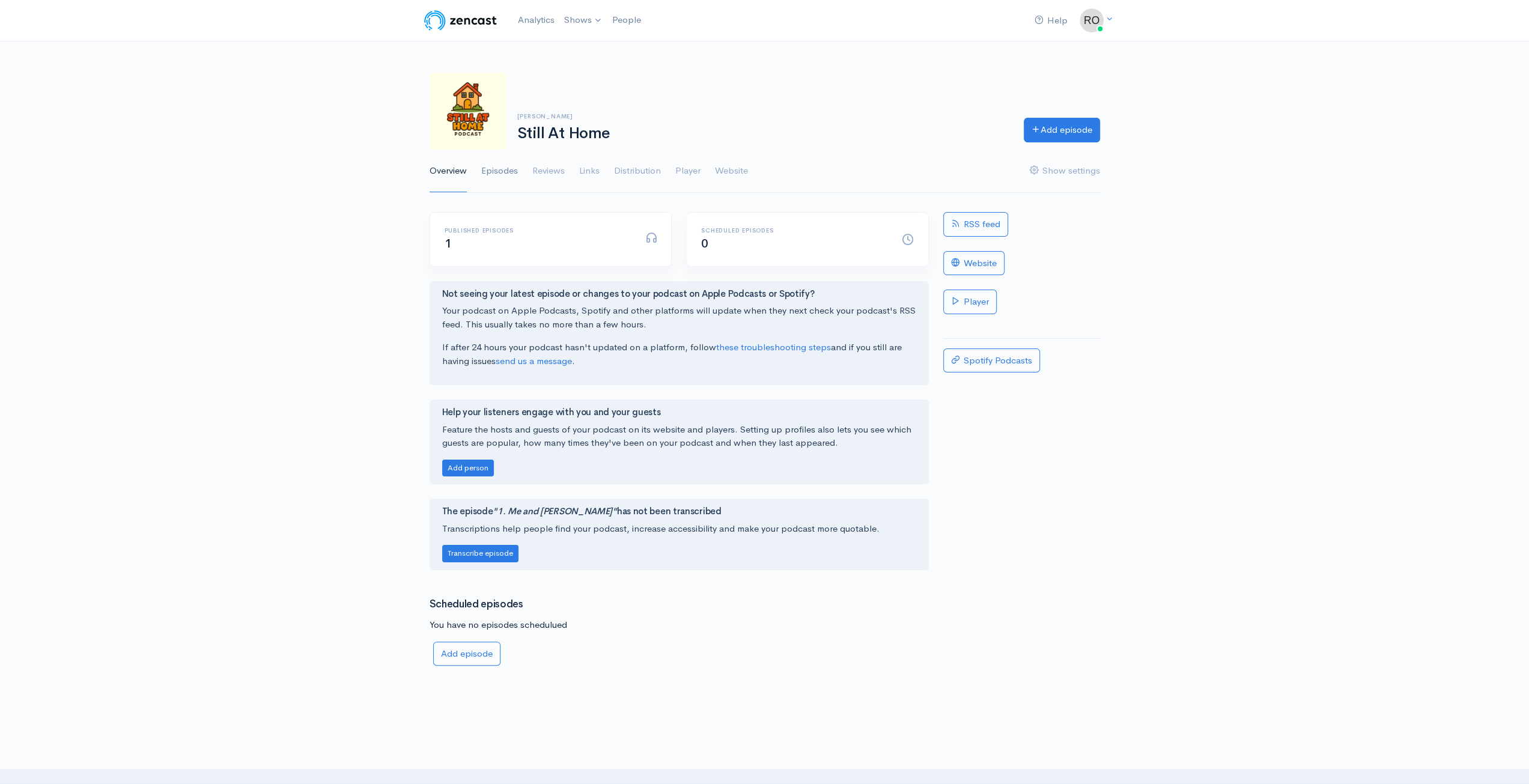
click at [511, 174] on link "Episodes" at bounding box center [499, 170] width 37 height 43
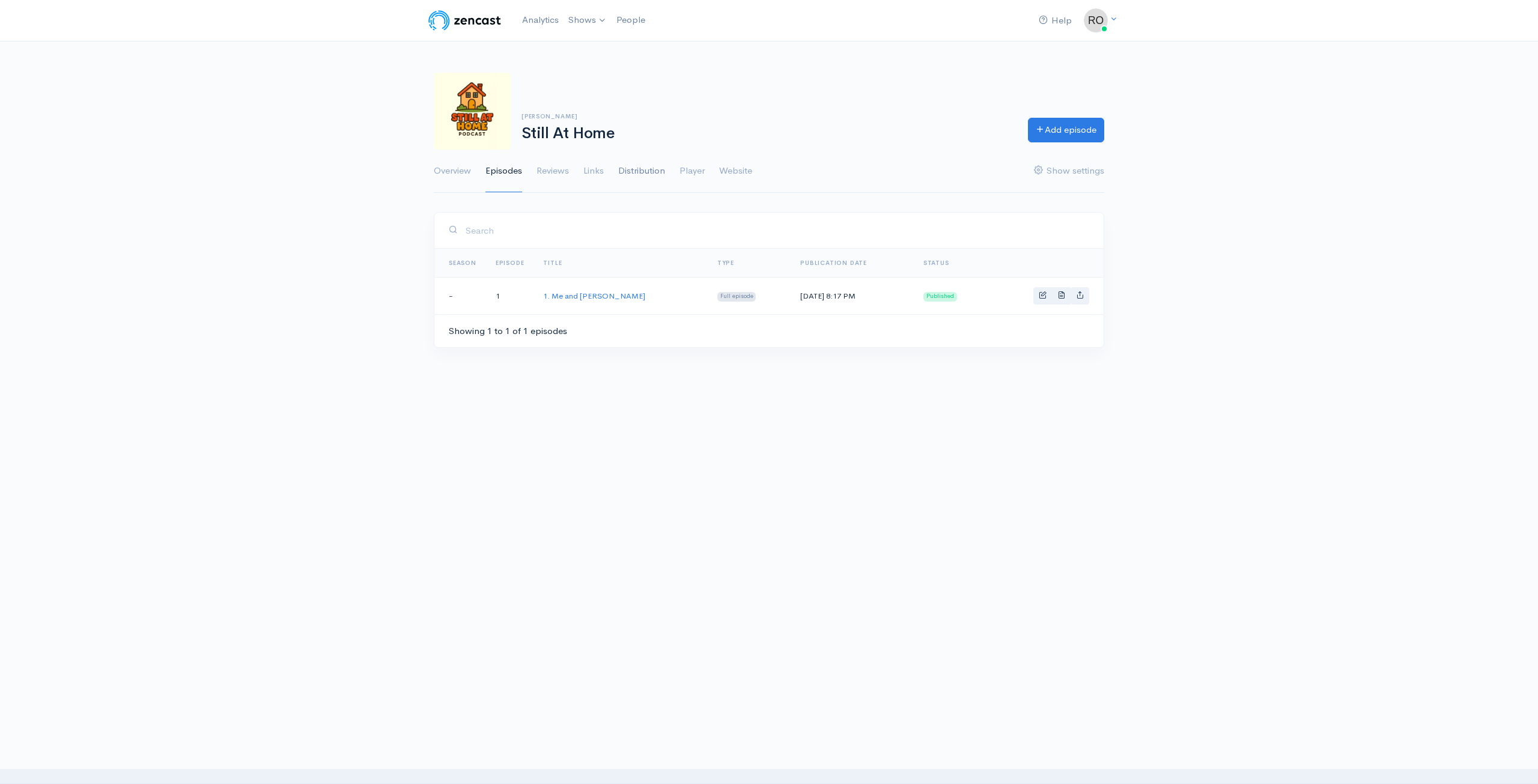
click at [640, 170] on link "Distribution" at bounding box center [641, 170] width 47 height 43
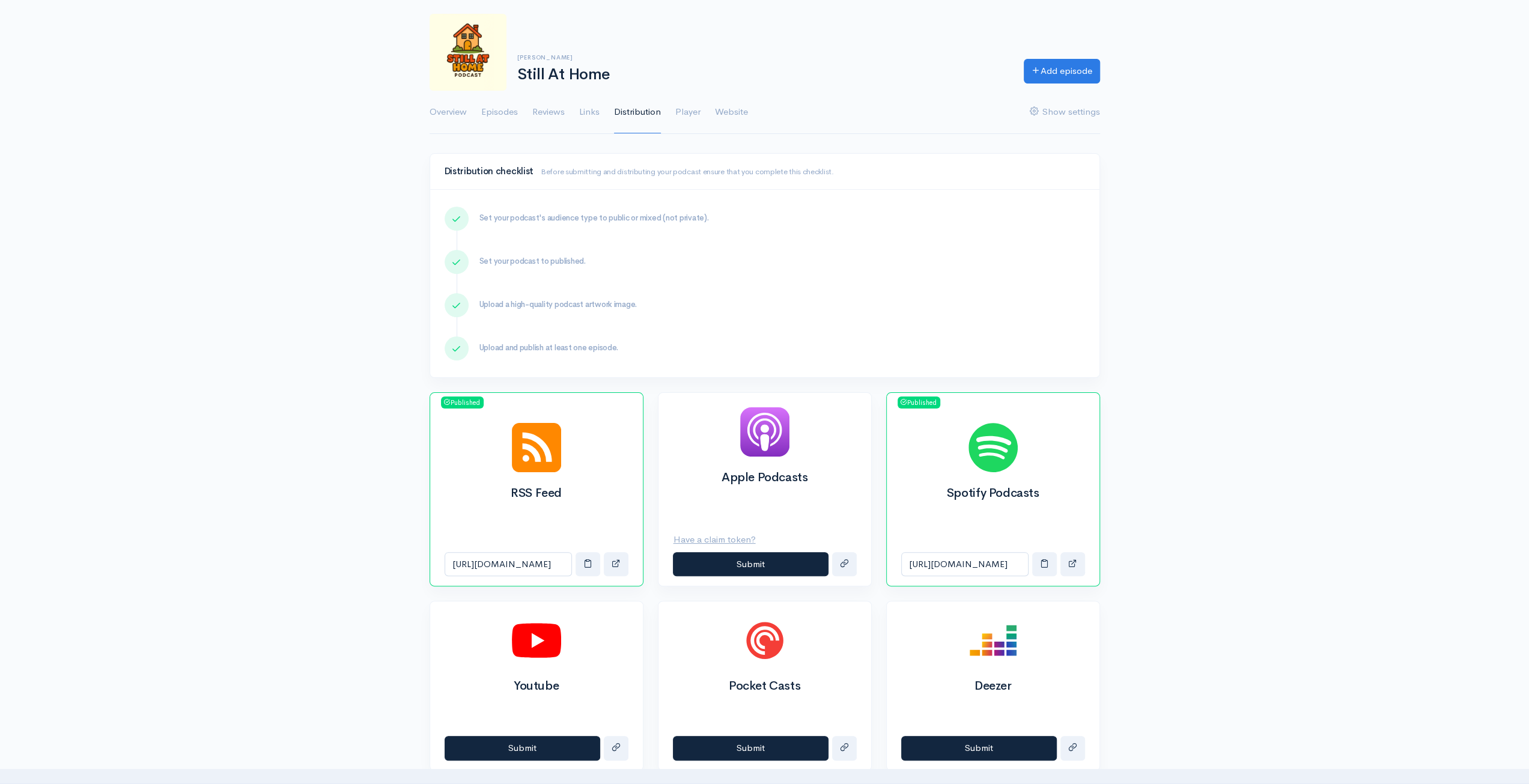
scroll to position [18, 0]
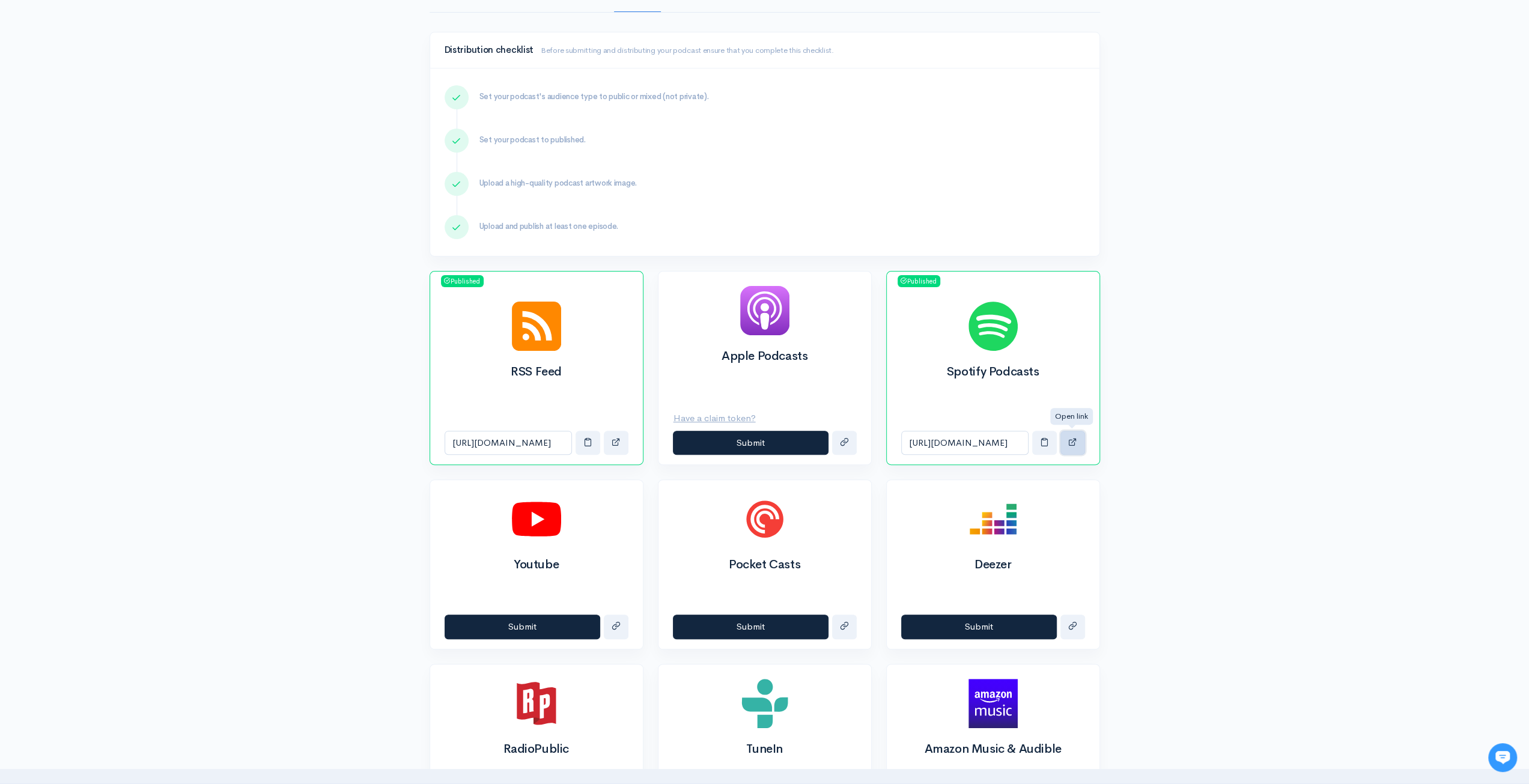
click at [1076, 444] on button "button" at bounding box center [1073, 442] width 25 height 25
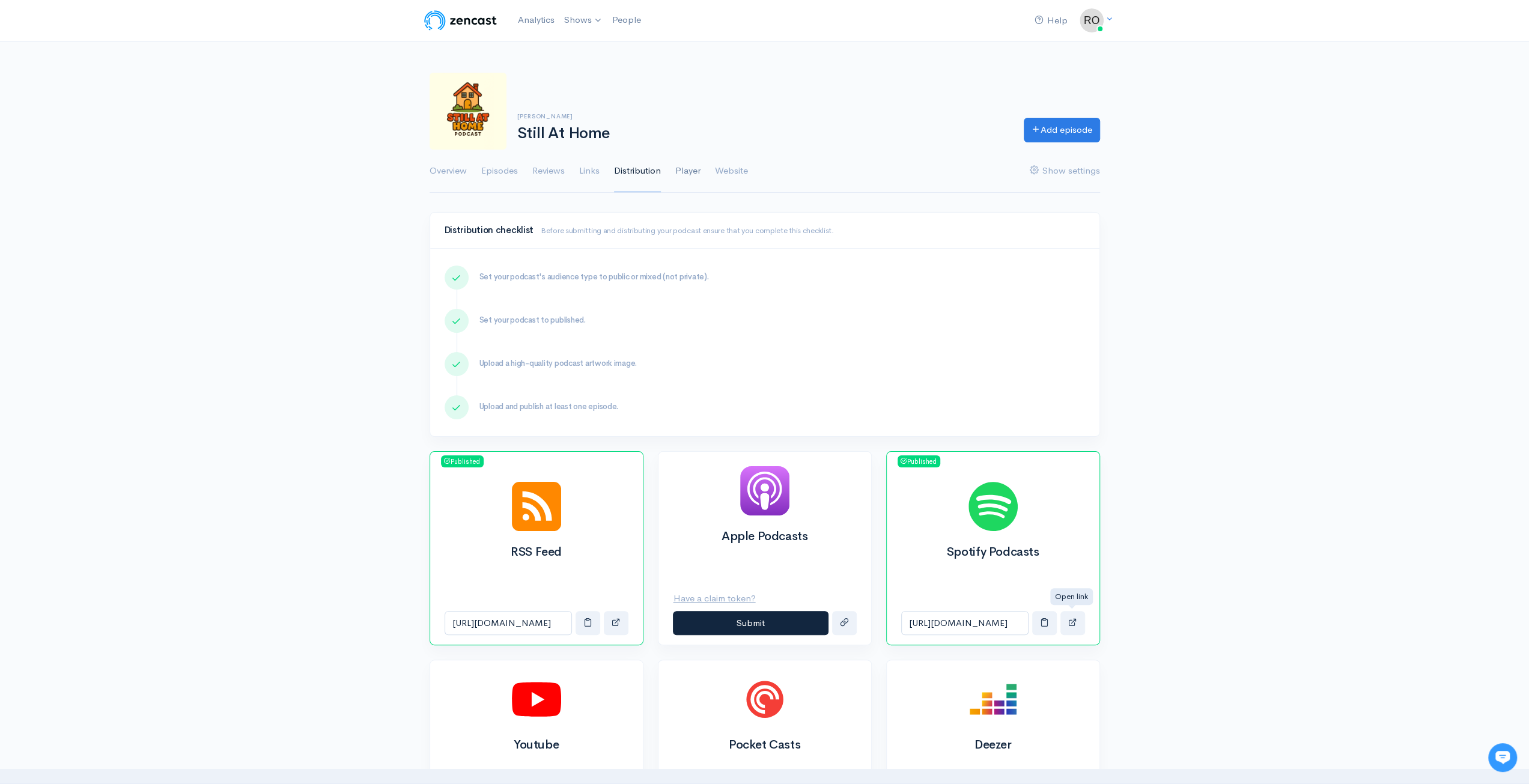
click at [693, 172] on link "Player" at bounding box center [688, 170] width 26 height 43
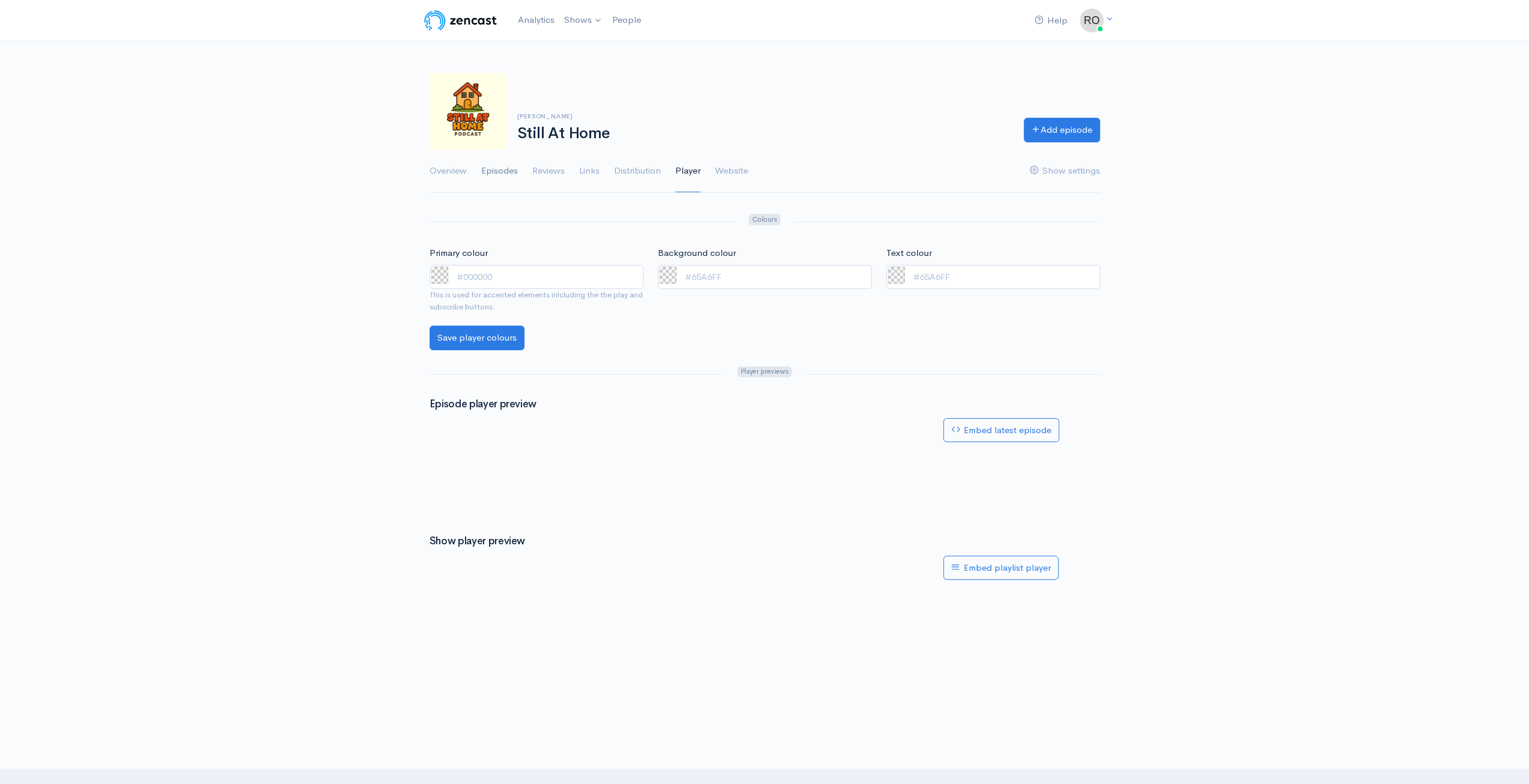
click at [506, 169] on link "Episodes" at bounding box center [499, 170] width 37 height 43
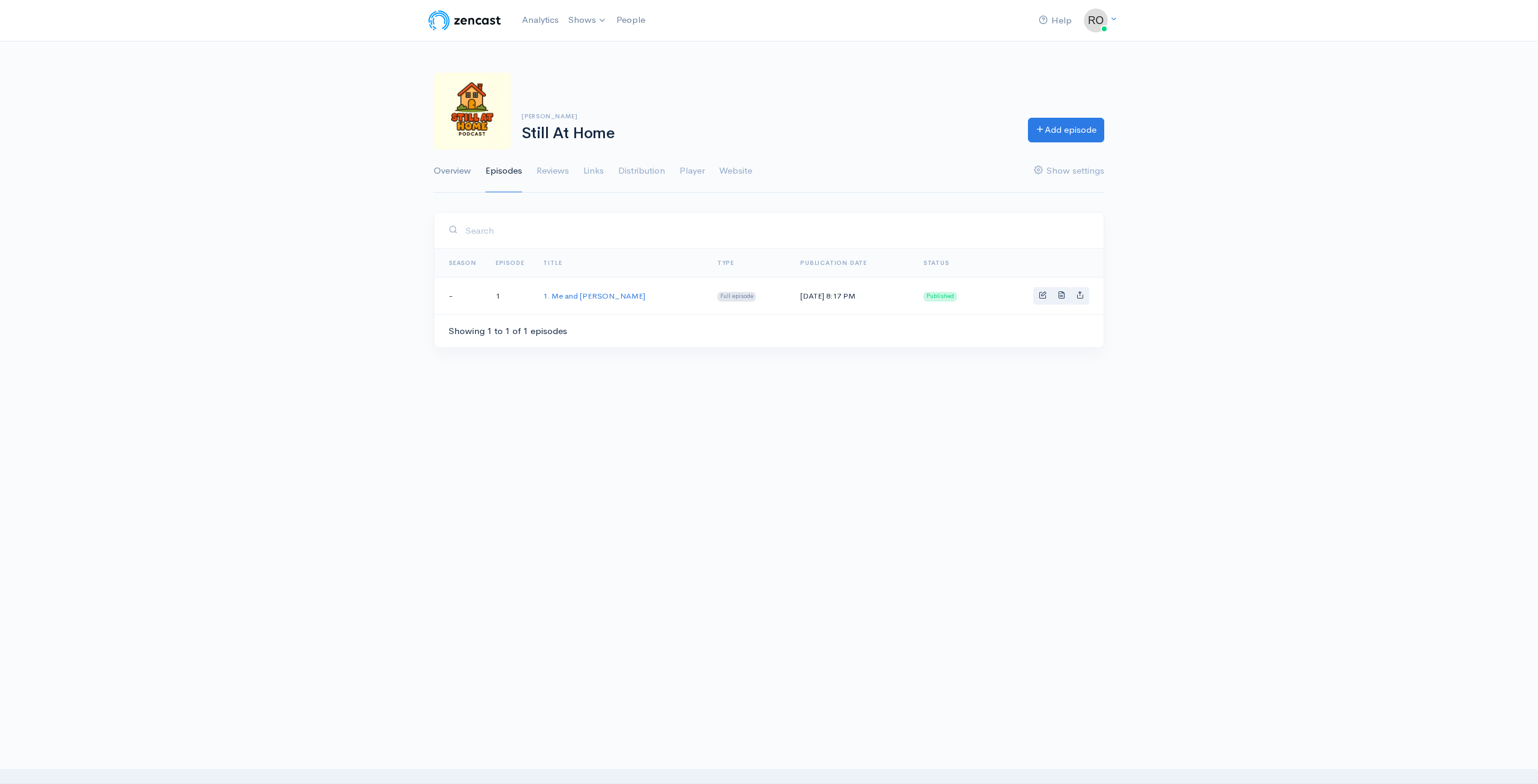
click at [453, 172] on link "Overview" at bounding box center [453, 170] width 38 height 43
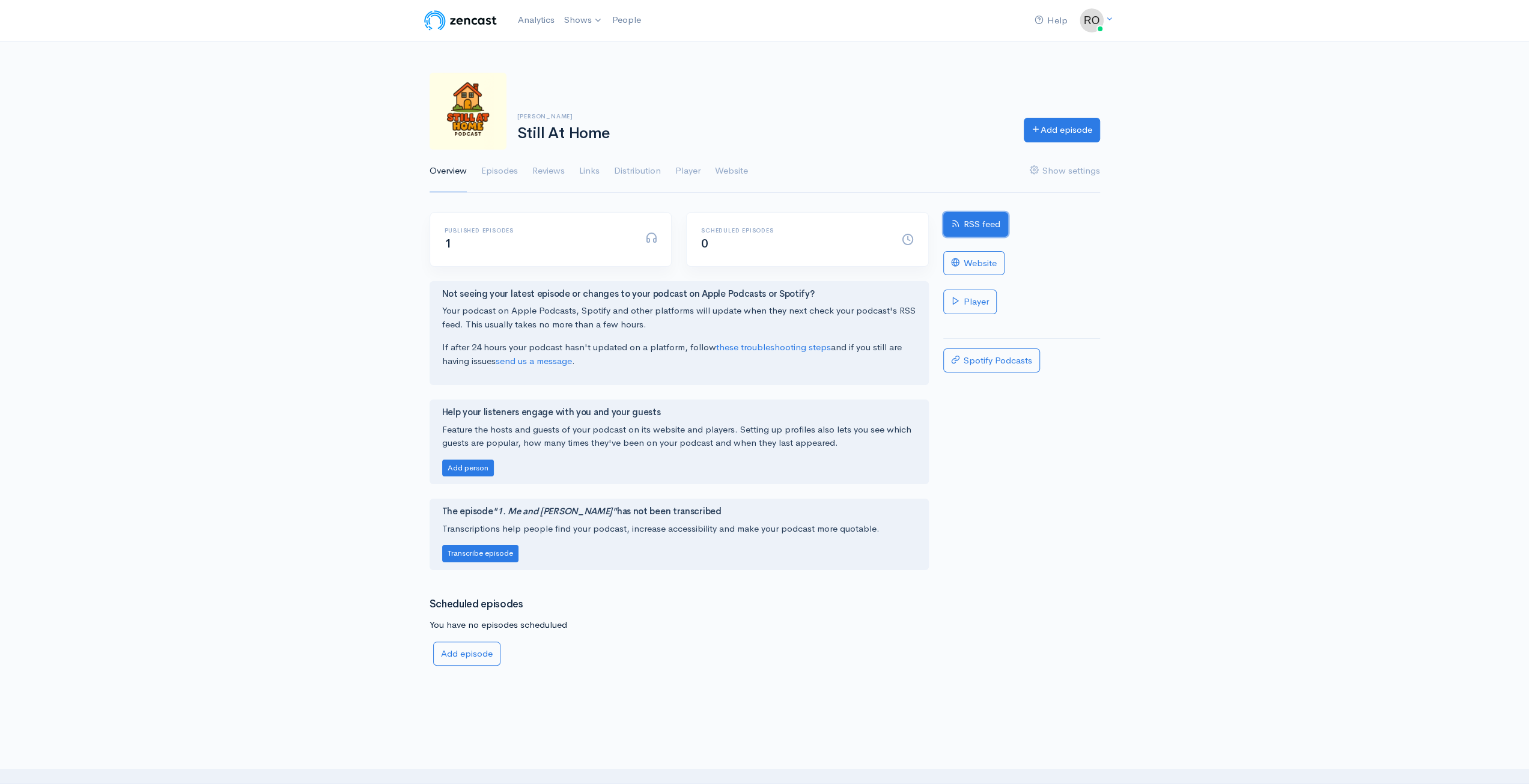
click at [987, 222] on link "RSS feed" at bounding box center [976, 224] width 65 height 25
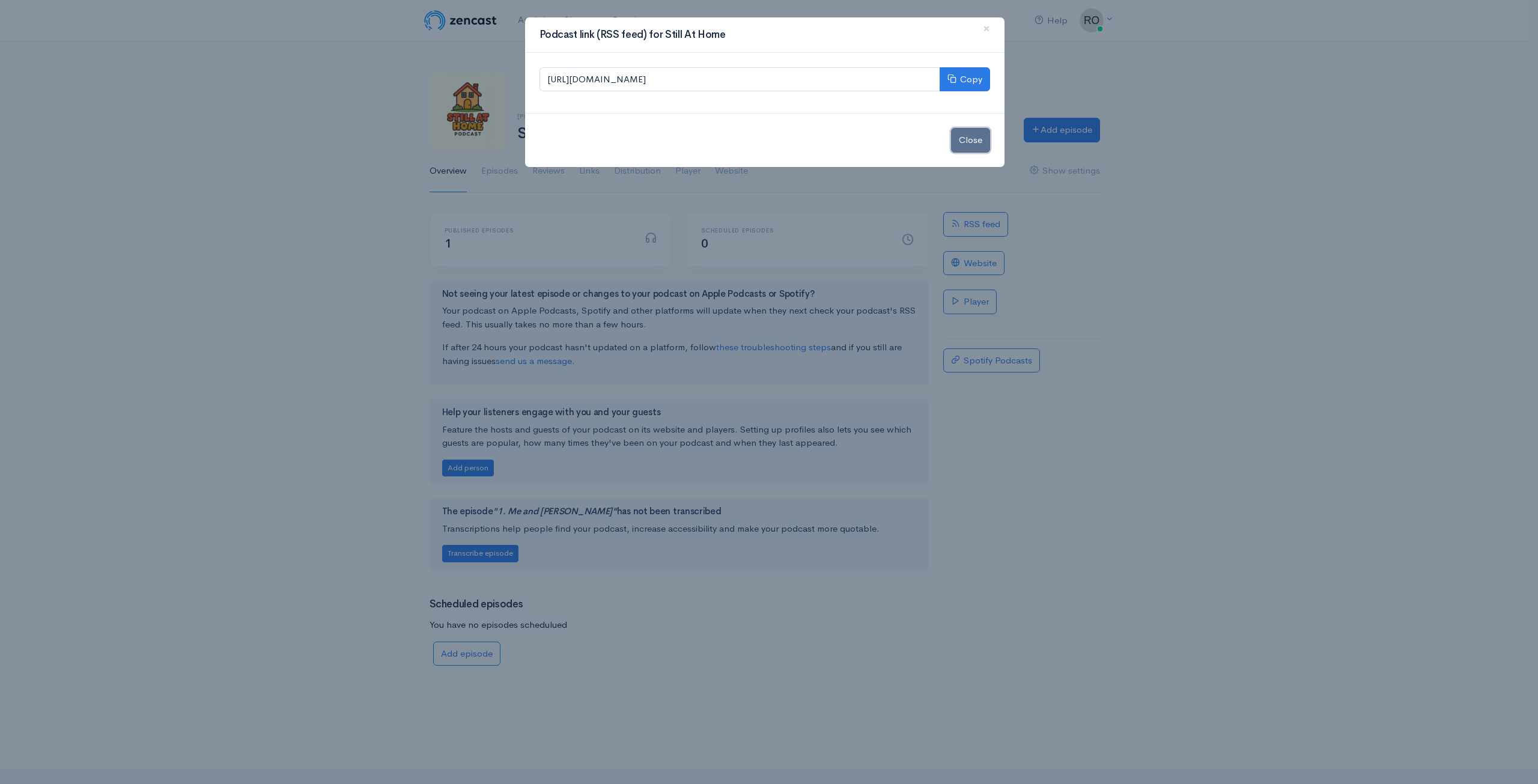
click at [969, 147] on button "Close" at bounding box center [970, 140] width 39 height 25
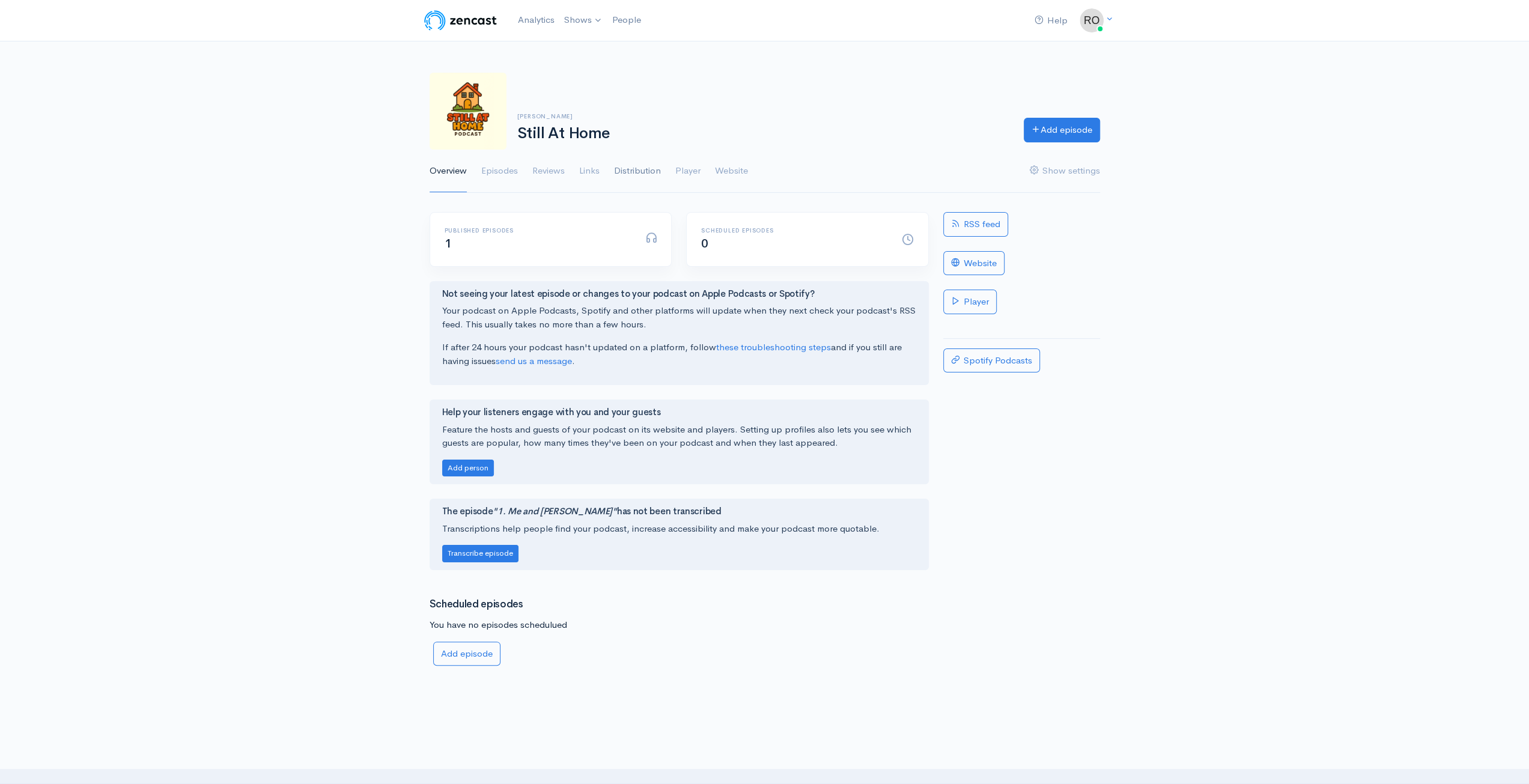
click at [640, 177] on link "Distribution" at bounding box center [637, 170] width 47 height 43
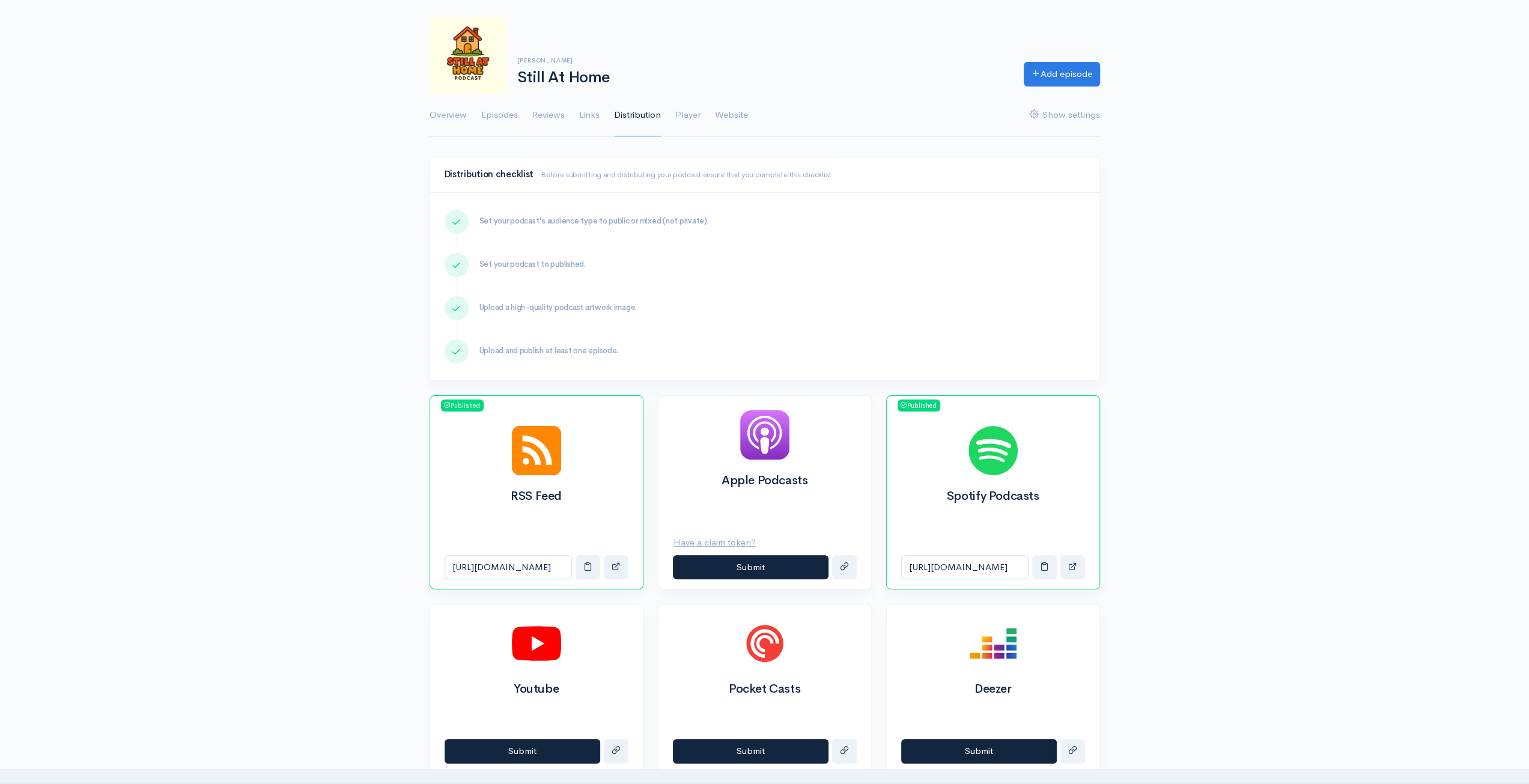
scroll to position [120, 0]
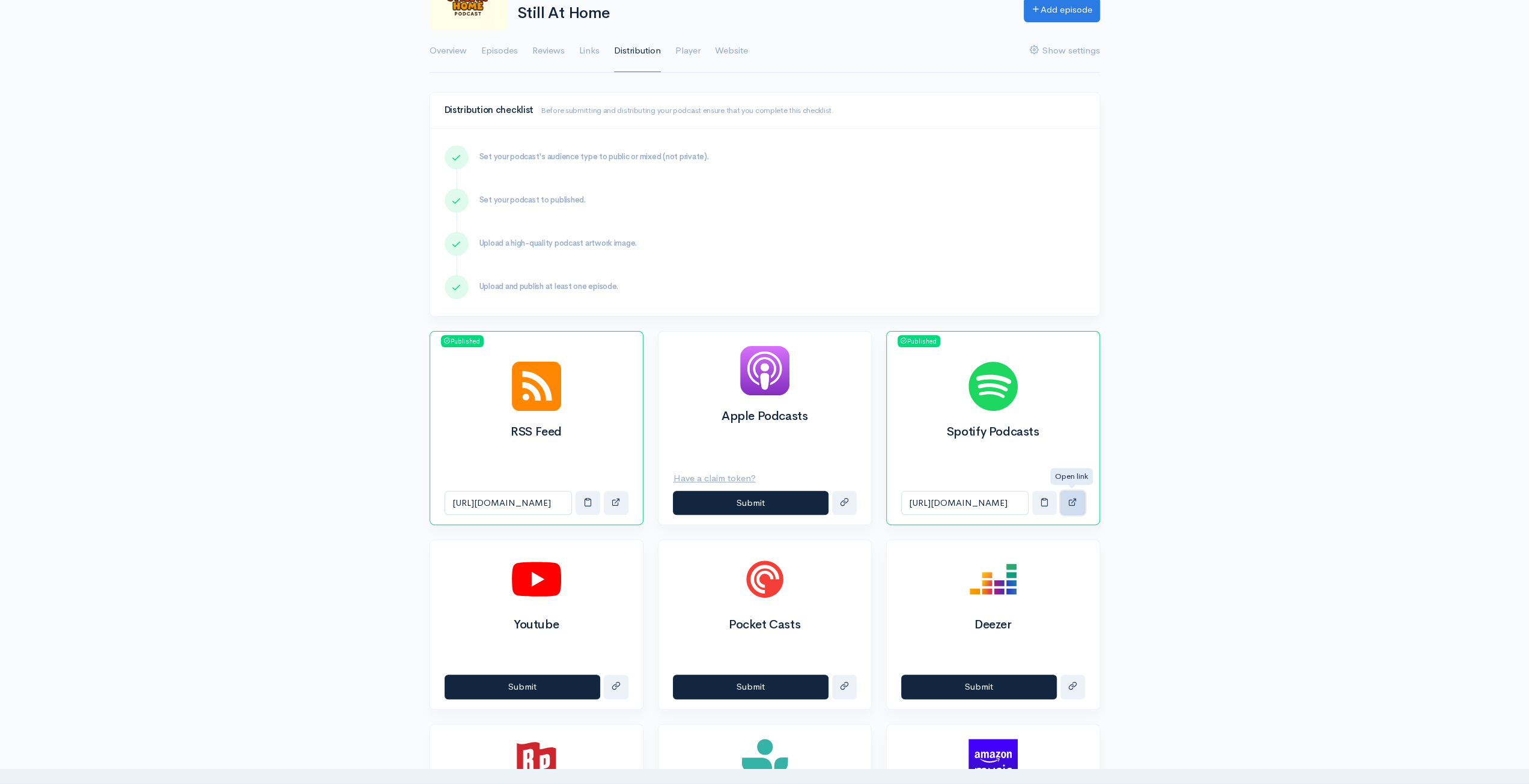
click at [1078, 496] on button "button" at bounding box center [1073, 503] width 25 height 25
click at [513, 48] on link "Episodes" at bounding box center [499, 50] width 37 height 43
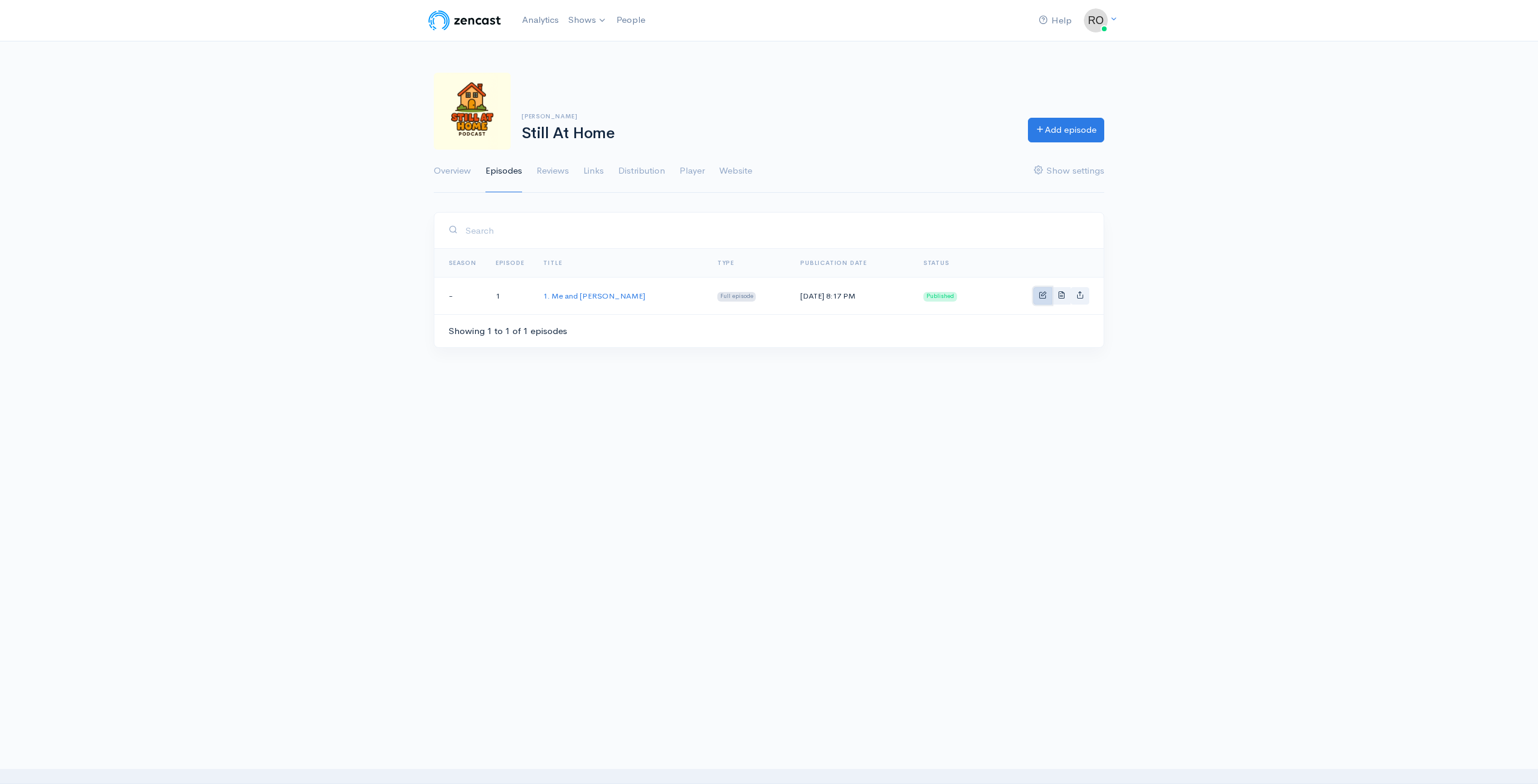
click at [1051, 301] on link "Basic example" at bounding box center [1042, 296] width 18 height 17
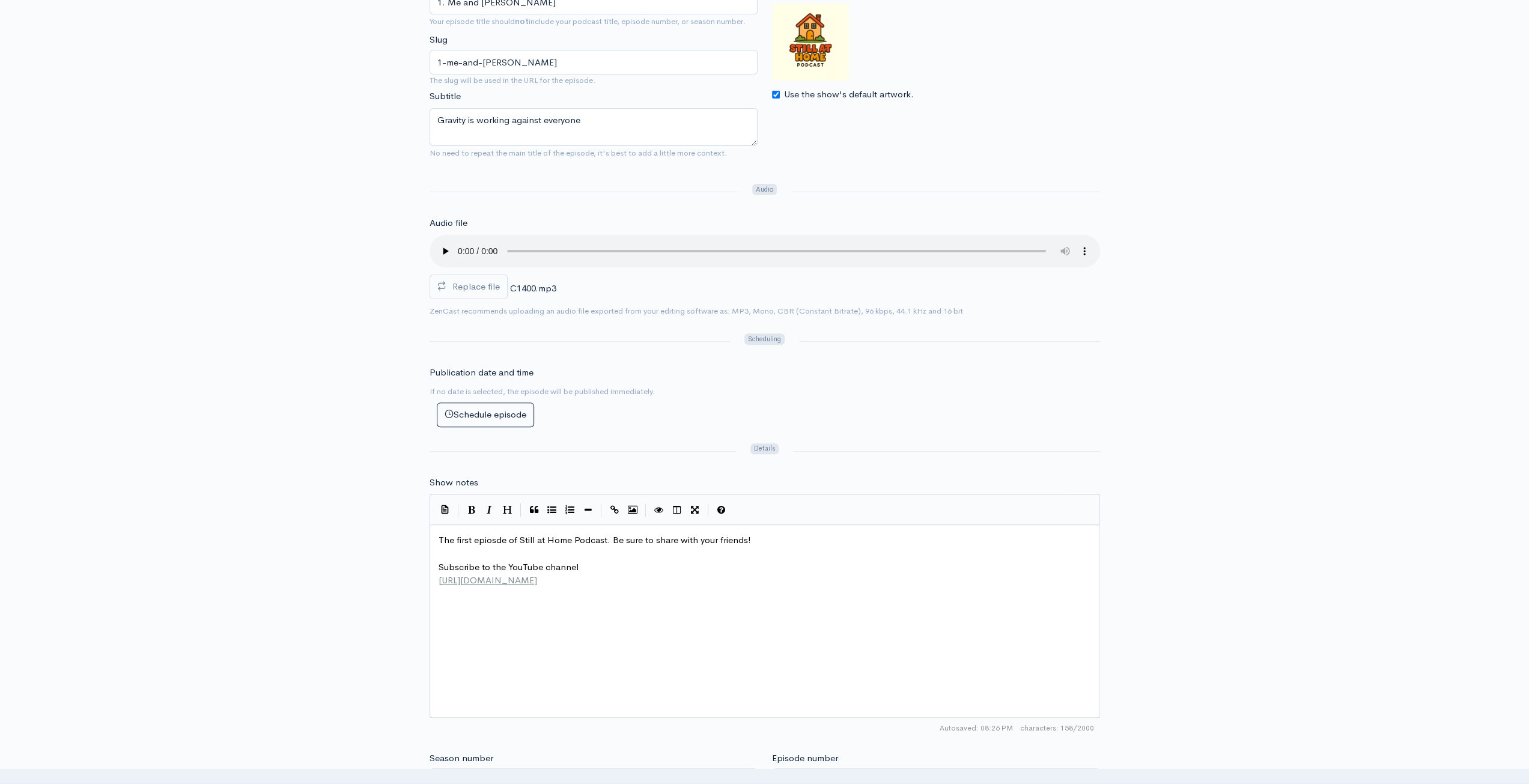
scroll to position [5, 0]
type textarea "The first epiosde of Still at Home Podcast. Be sure to share with your friends!"
drag, startPoint x: 662, startPoint y: 529, endPoint x: 421, endPoint y: 535, distance: 241.1
type textarea "The first epiosde of Still at Home Podcast. Be sure to share with your friends!"
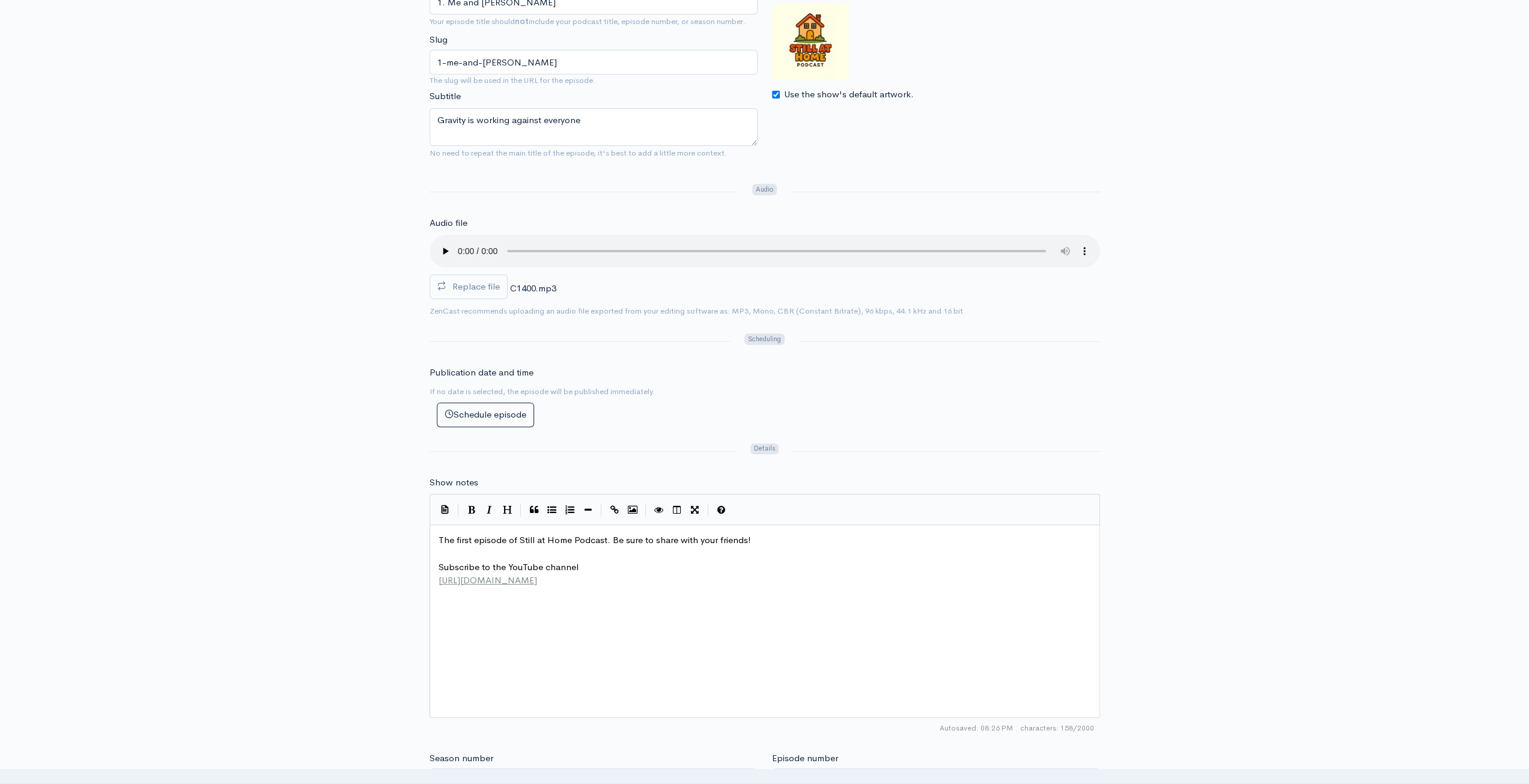
type textarea "so"
click at [1302, 353] on div "Title 1. Me and John Mayer Your episode title should not include your podcast t…" at bounding box center [764, 552] width 1529 height 1162
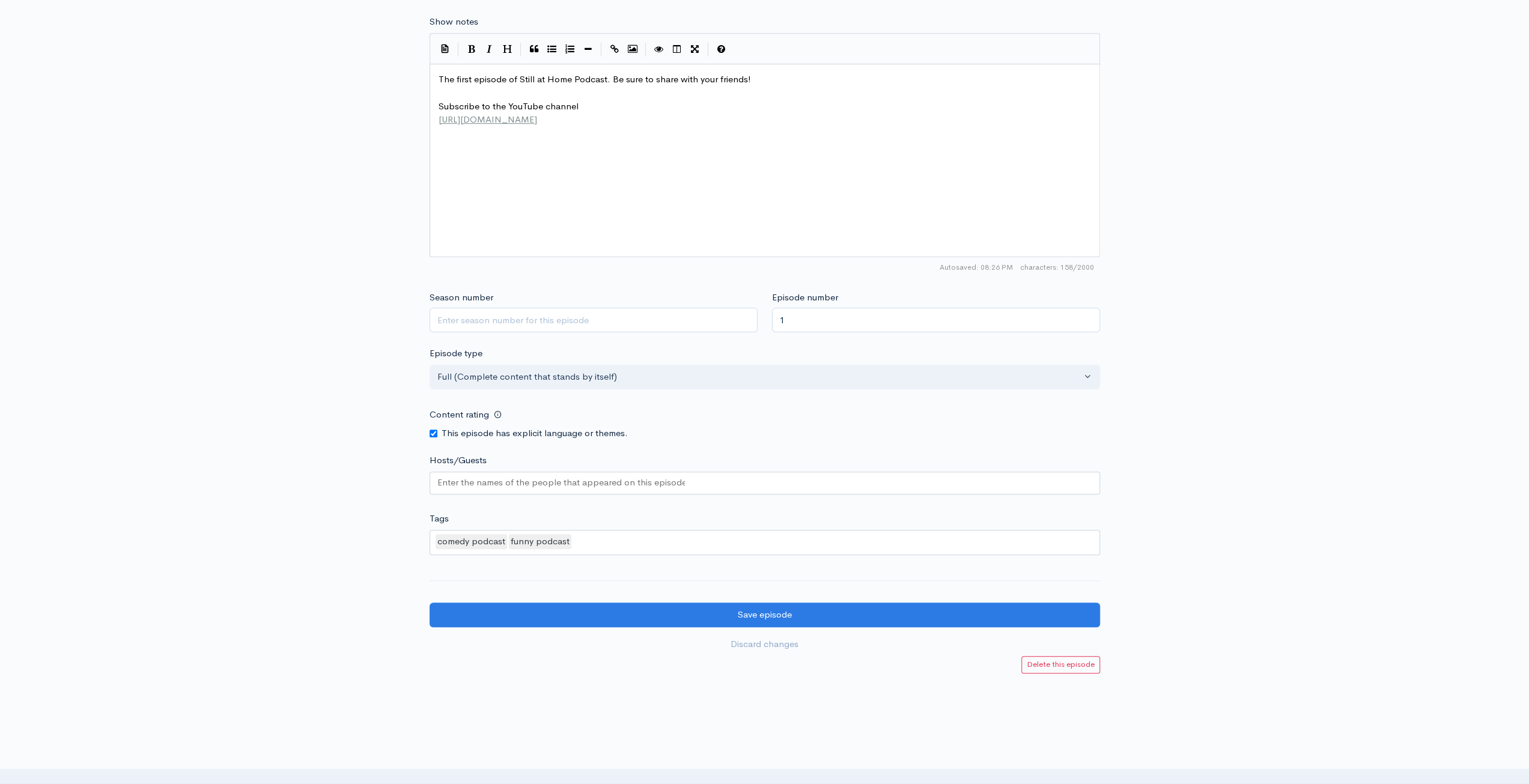
scroll to position [741, 0]
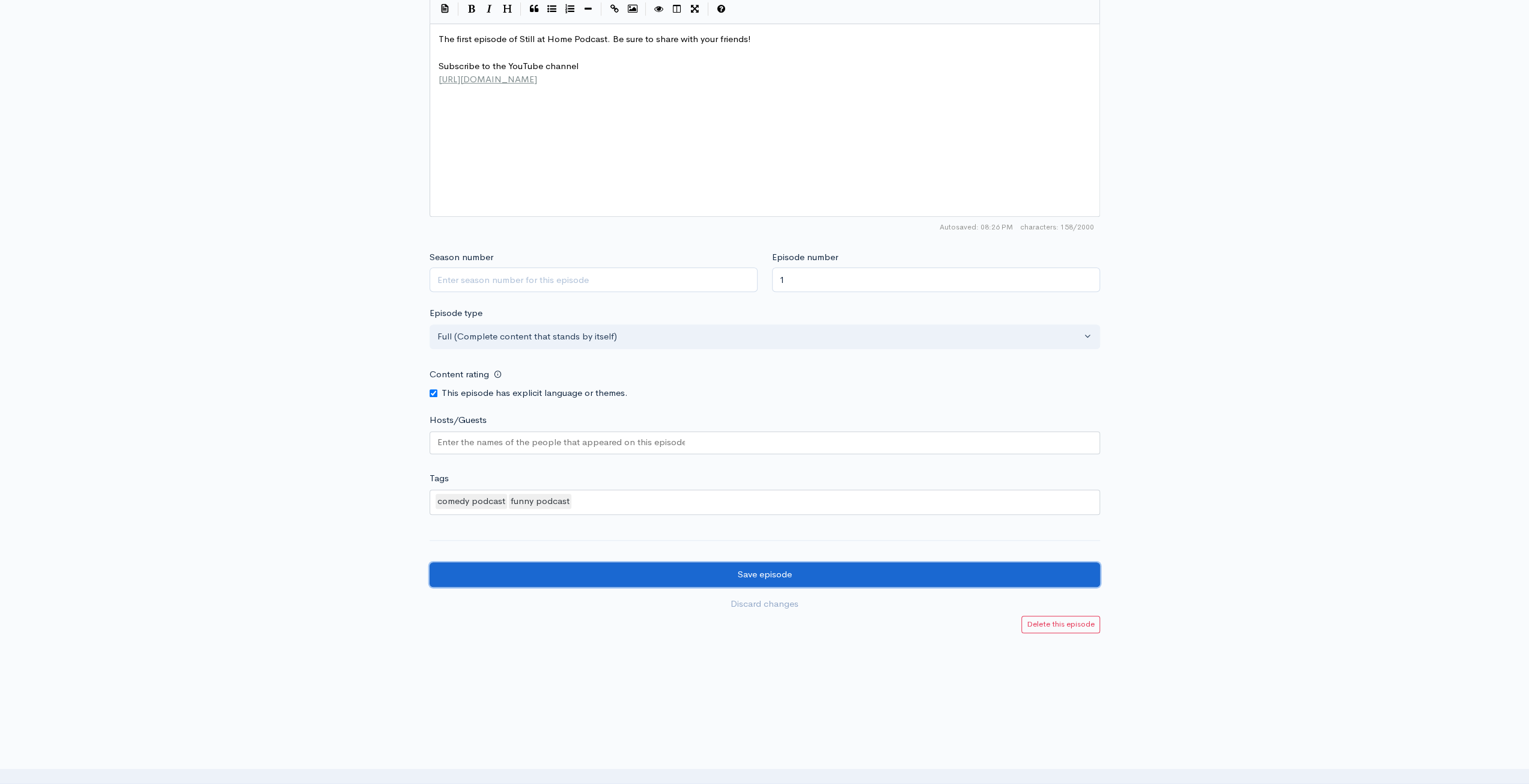
click at [913, 572] on input "Save episode" at bounding box center [765, 574] width 671 height 25
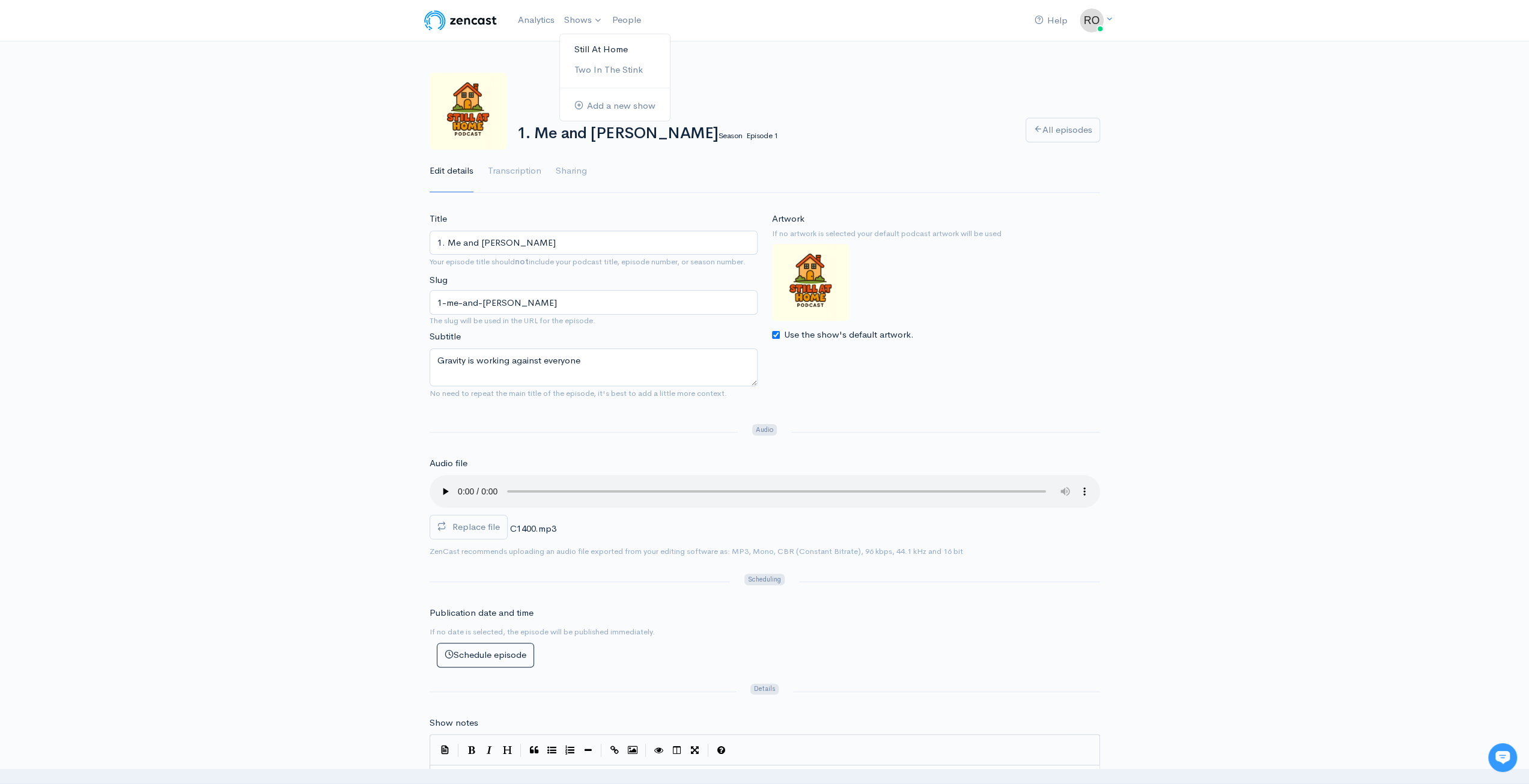
click at [600, 52] on link "Still At Home" at bounding box center [615, 49] width 110 height 21
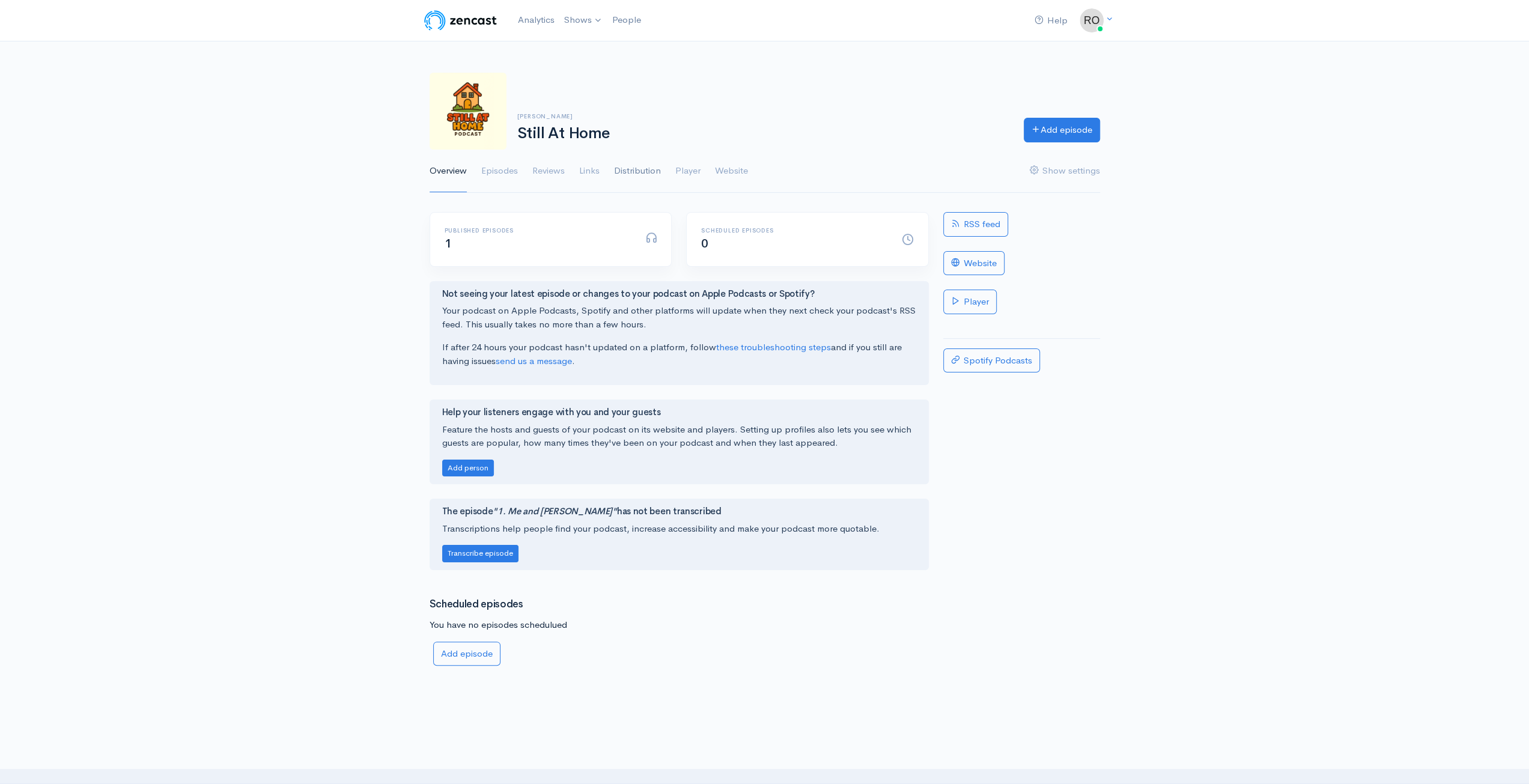
click at [656, 173] on link "Distribution" at bounding box center [637, 170] width 47 height 43
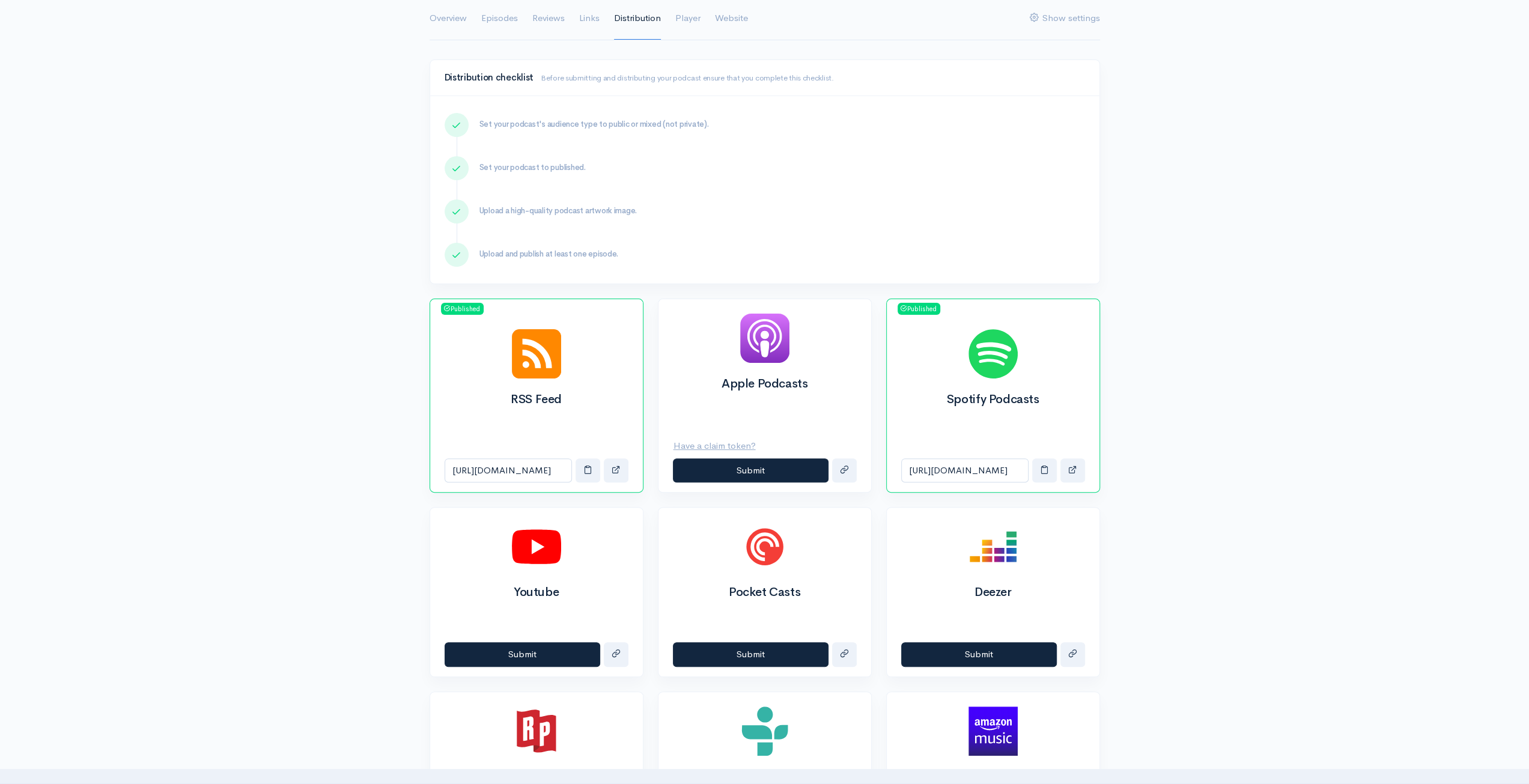
scroll to position [180, 0]
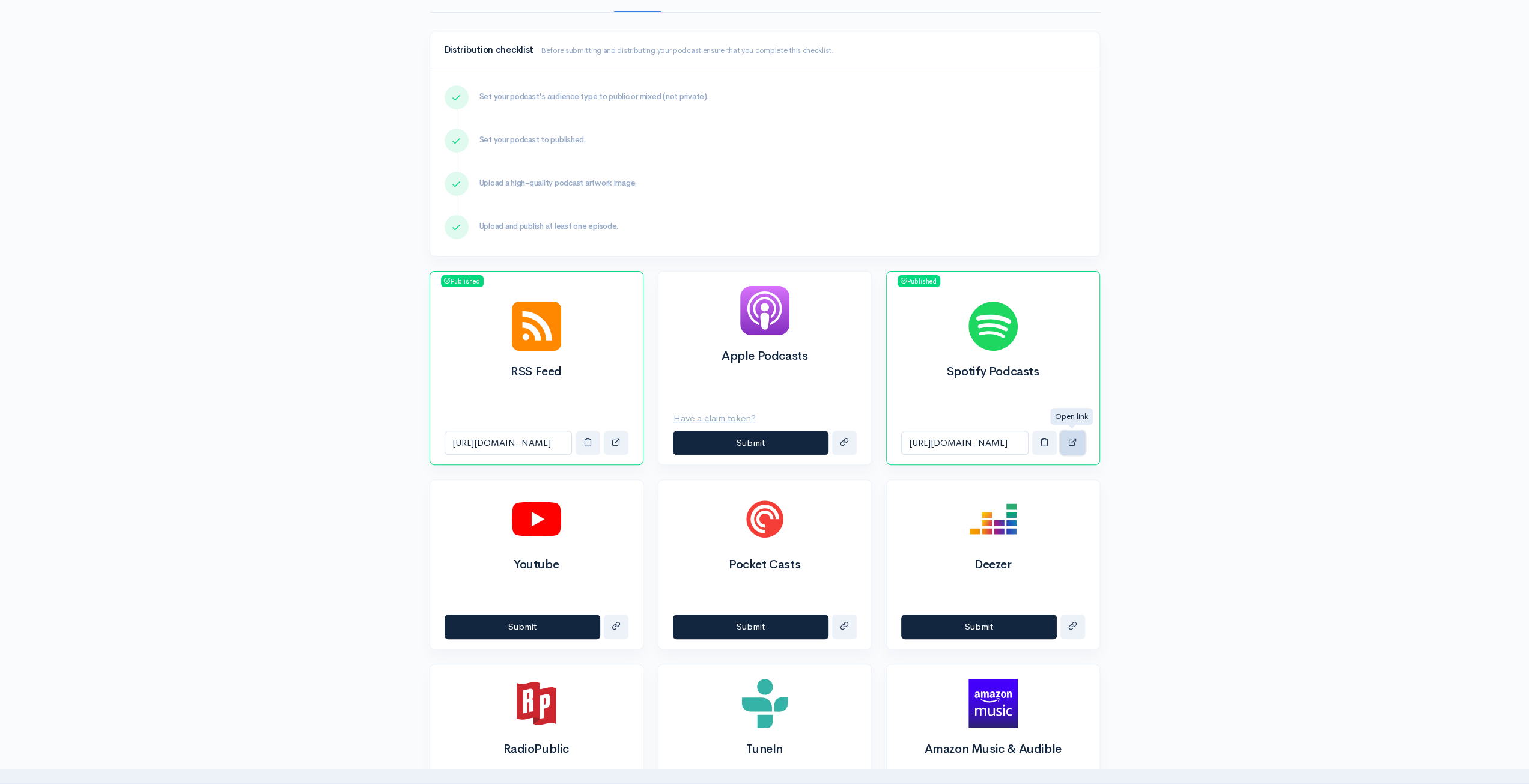
click at [1071, 438] on span "button" at bounding box center [1073, 442] width 9 height 9
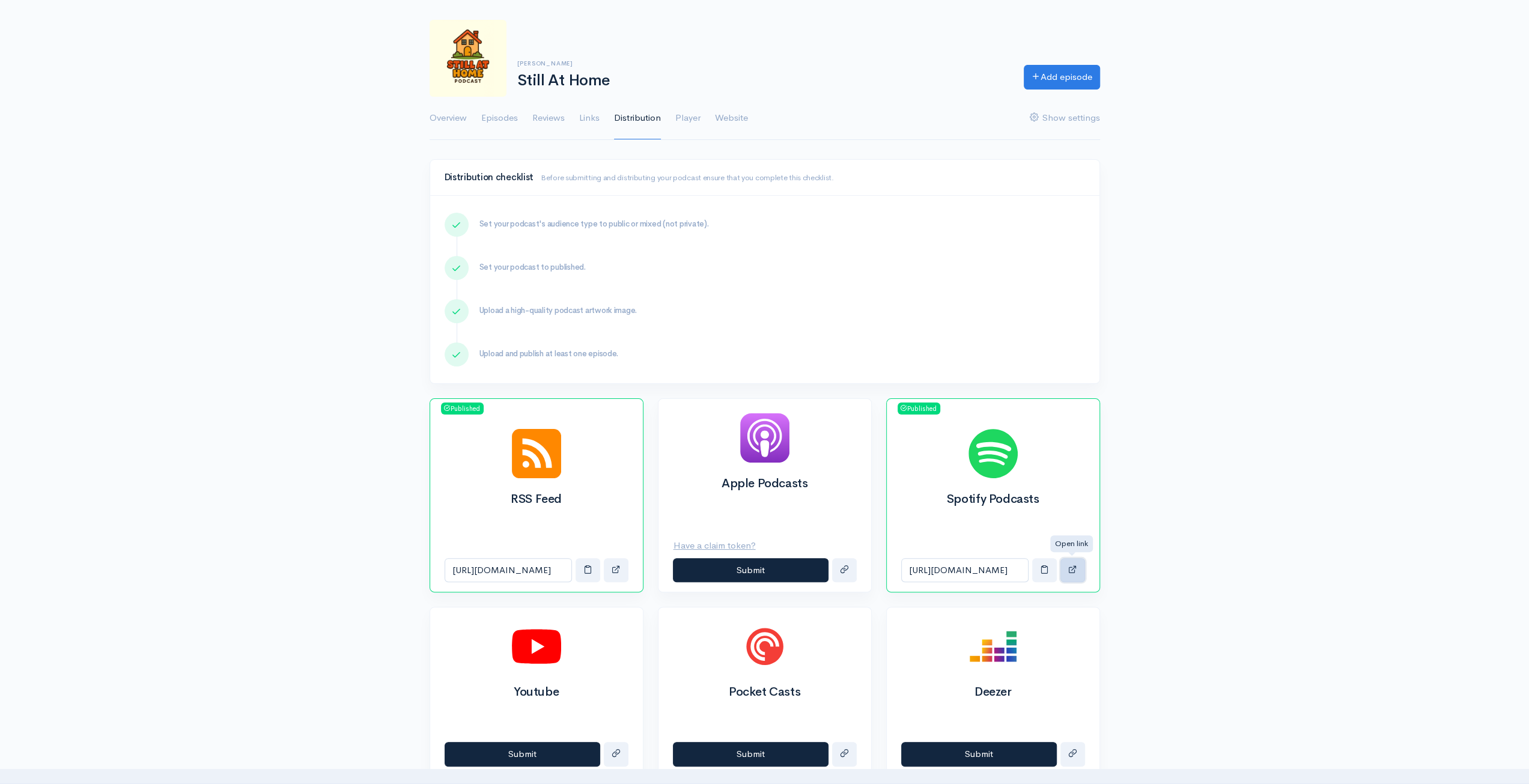
scroll to position [0, 0]
